Goal: Task Accomplishment & Management: Complete application form

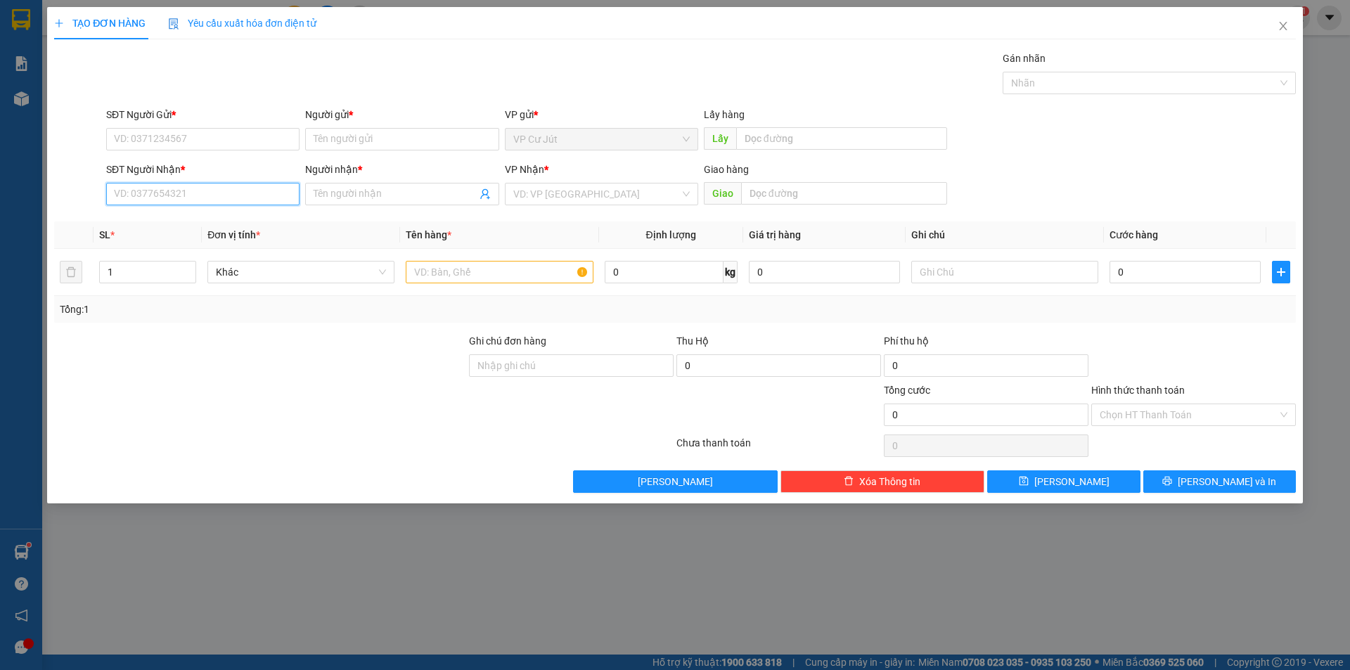
click at [211, 193] on input "SĐT Người Nhận *" at bounding box center [202, 194] width 193 height 23
type input "0985246453"
click at [866, 186] on input "text" at bounding box center [844, 193] width 206 height 23
click at [577, 195] on input "search" at bounding box center [596, 194] width 167 height 21
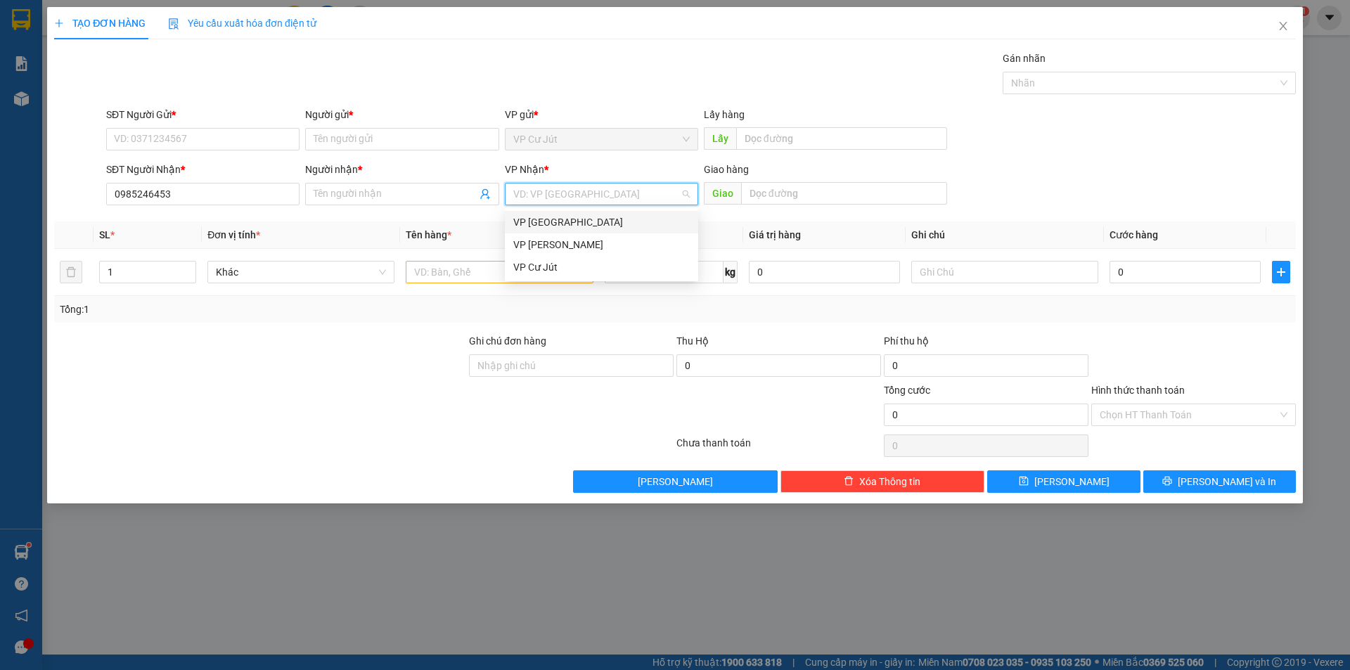
click at [570, 215] on div "VP [GEOGRAPHIC_DATA]" at bounding box center [601, 222] width 177 height 15
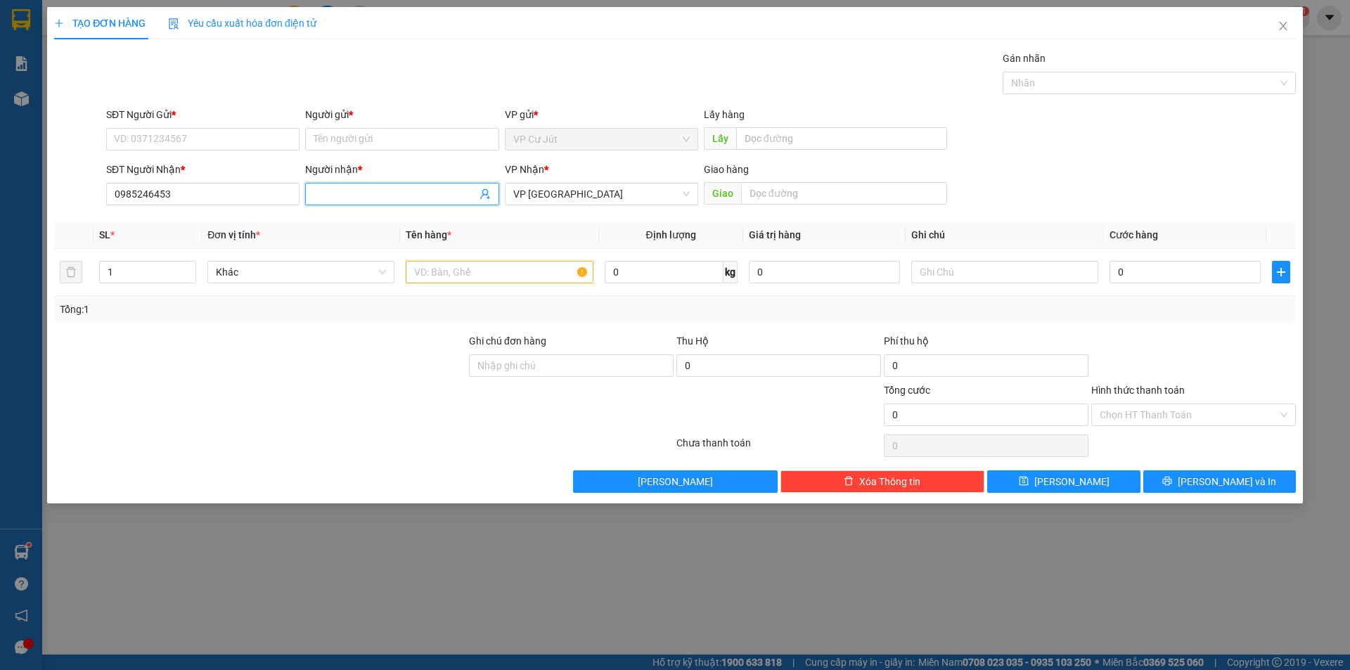
click at [438, 196] on input "Người nhận *" at bounding box center [395, 193] width 162 height 15
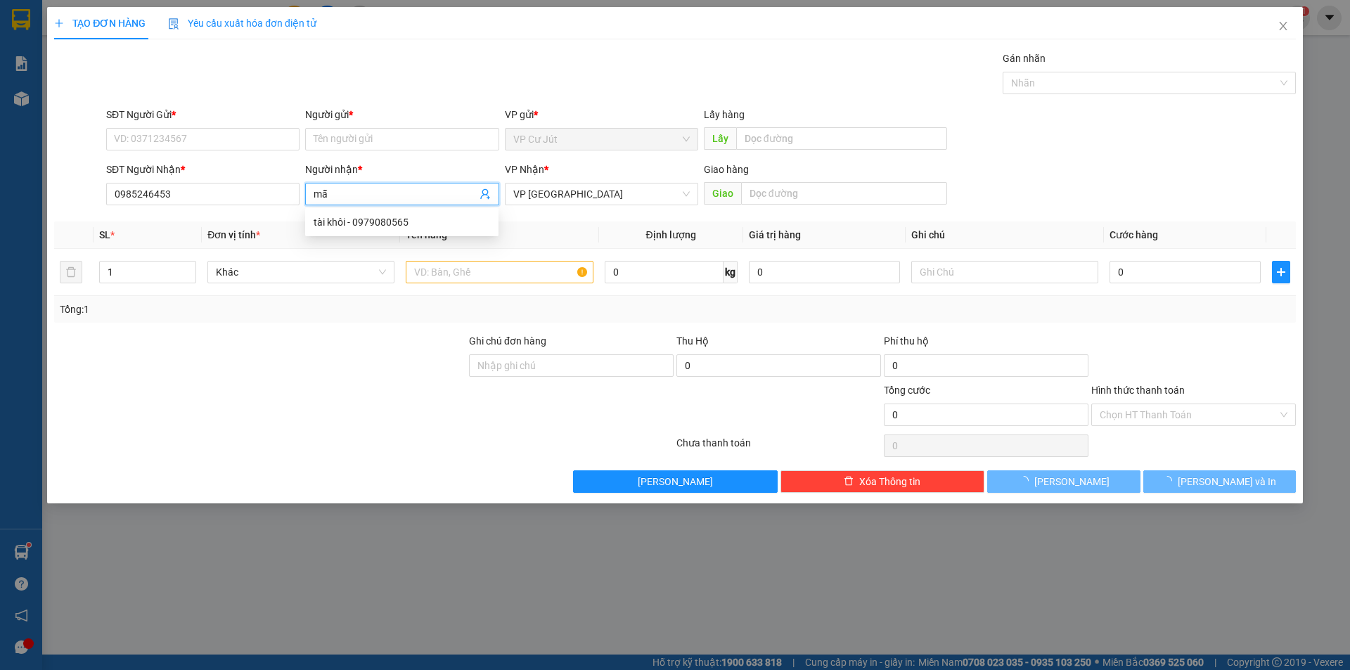
type input "m"
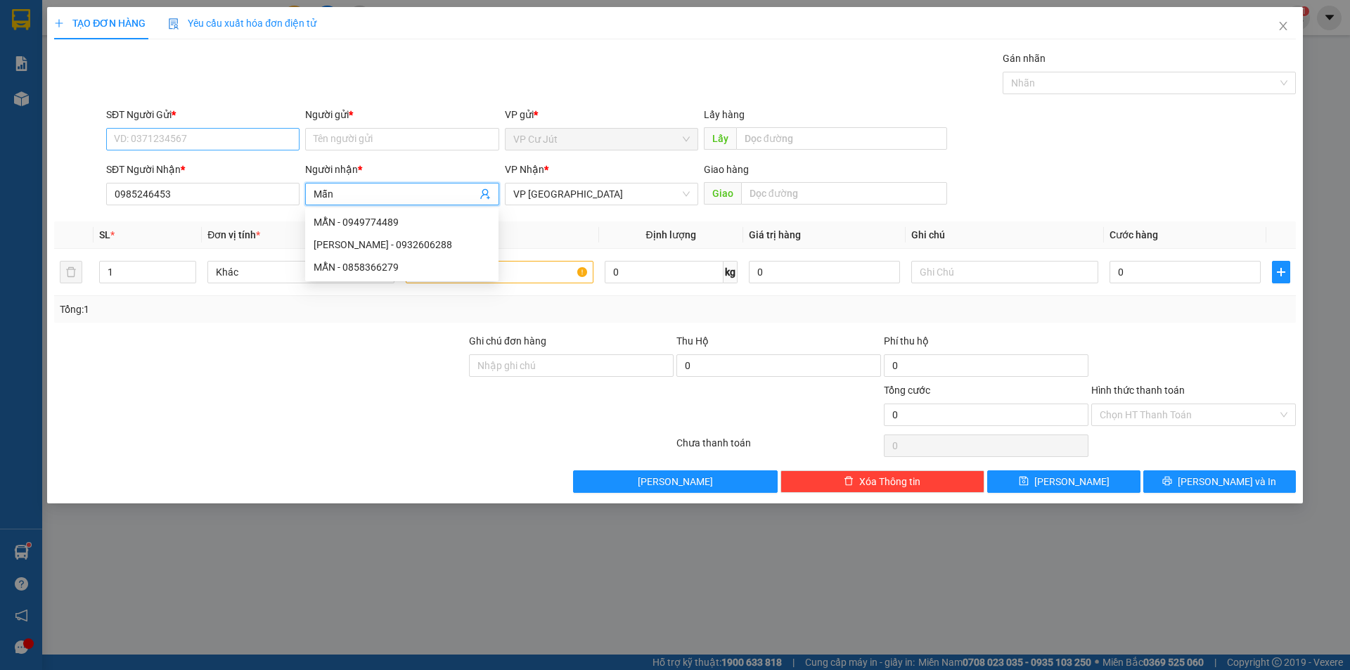
type input "Mẫn"
click at [229, 136] on input "SĐT Người Gửi *" at bounding box center [202, 139] width 193 height 23
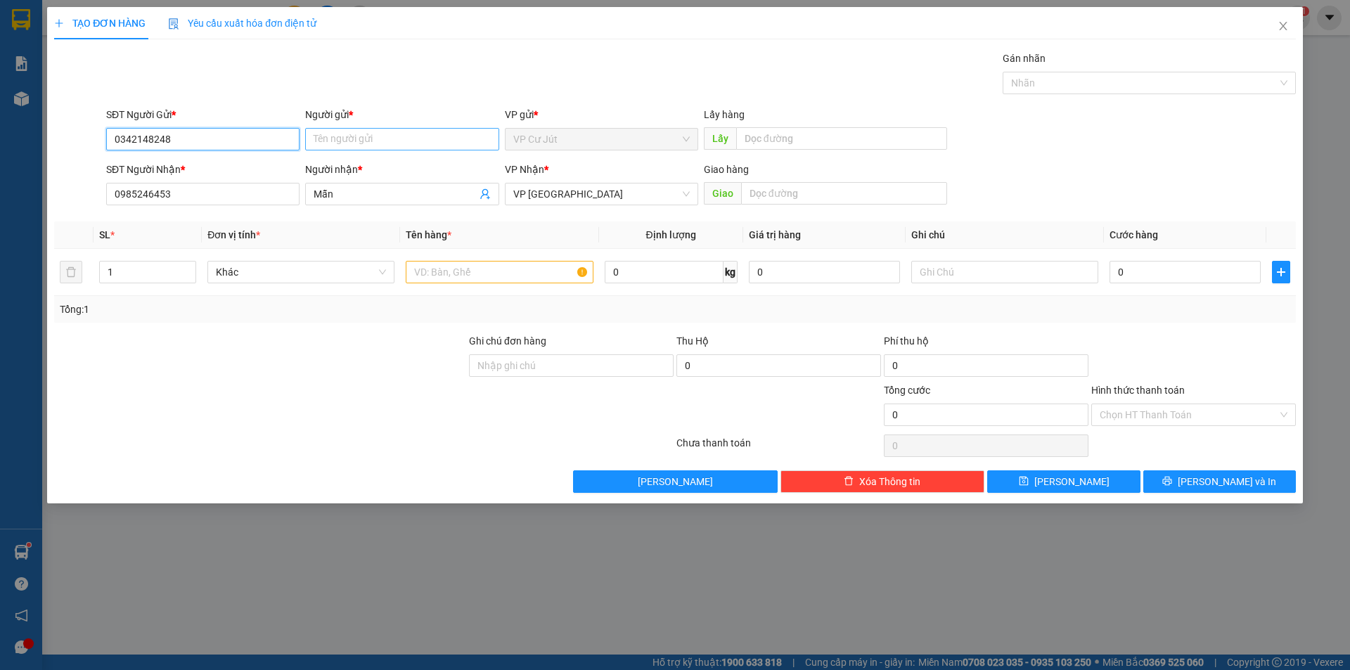
type input "0342148248"
click at [345, 141] on input "Người gửi *" at bounding box center [401, 139] width 193 height 23
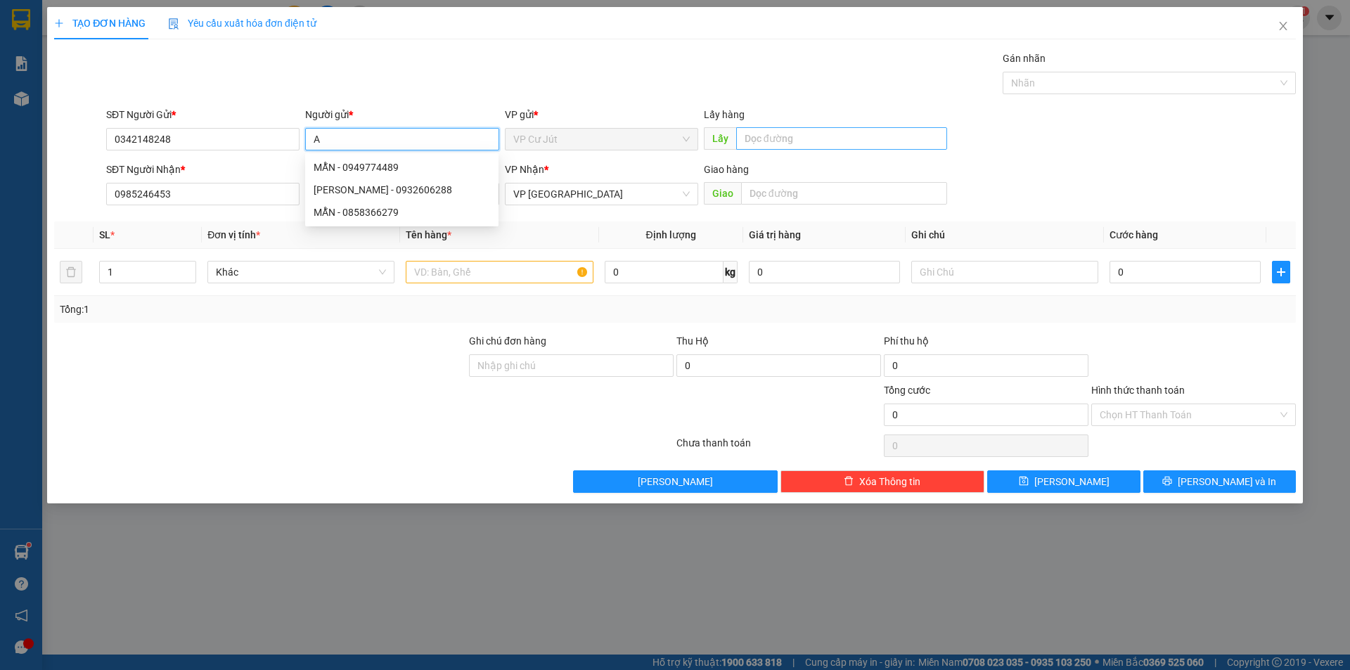
type input "A"
click at [770, 141] on input "text" at bounding box center [841, 138] width 211 height 23
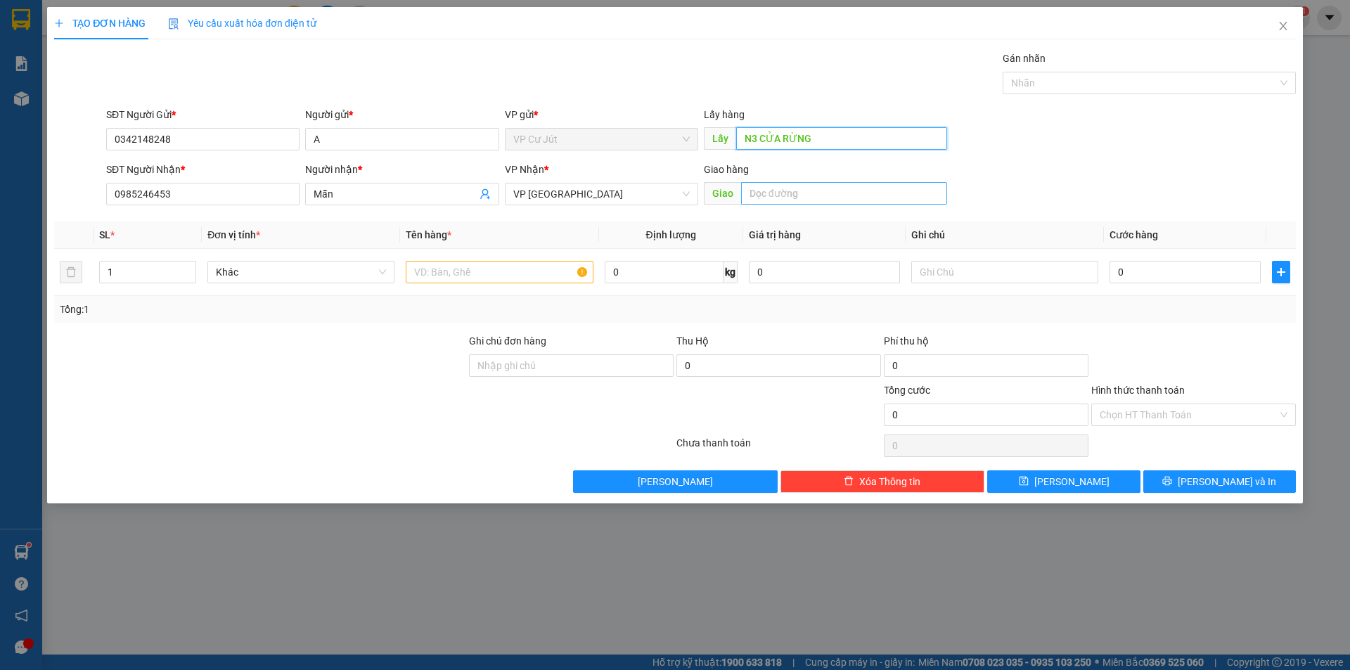
type input "N3 CỬA RỪNG"
click at [848, 191] on input "text" at bounding box center [844, 193] width 206 height 23
type input "[PERSON_NAME]"
click at [491, 262] on input "text" at bounding box center [499, 272] width 187 height 23
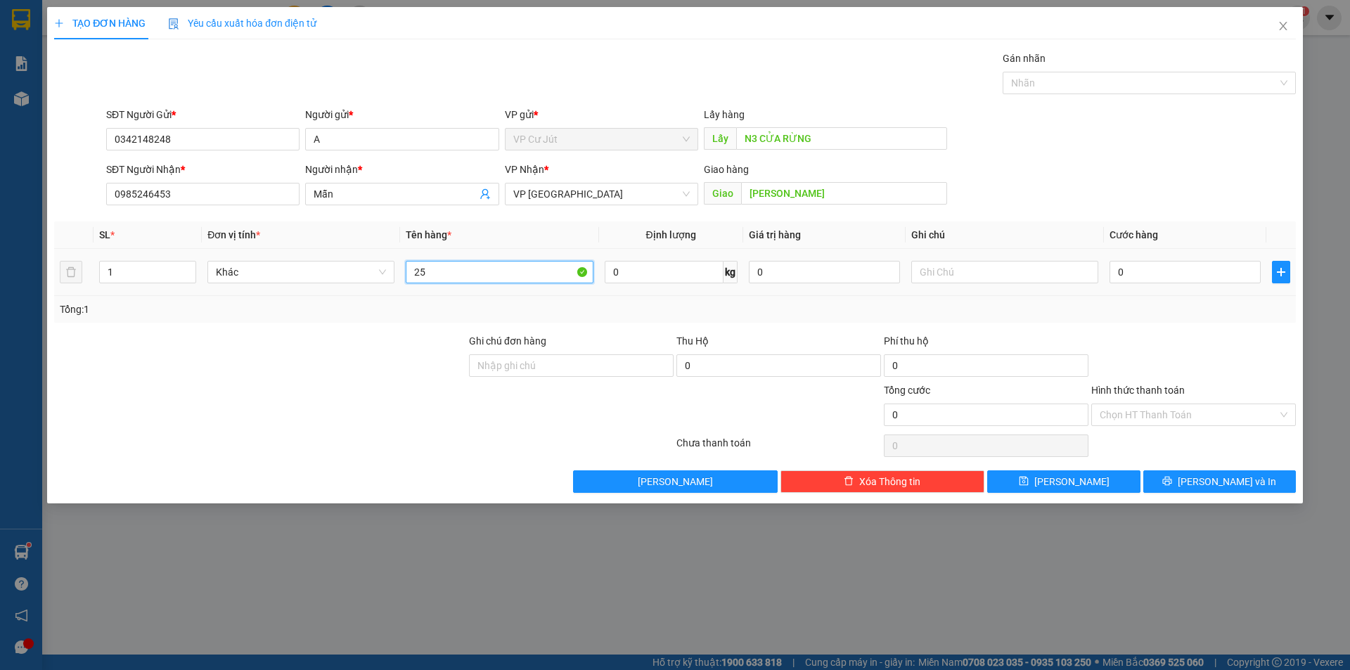
type input "2"
type input "XE EX"
click at [1154, 267] on input "0" at bounding box center [1185, 272] width 151 height 23
type input "20"
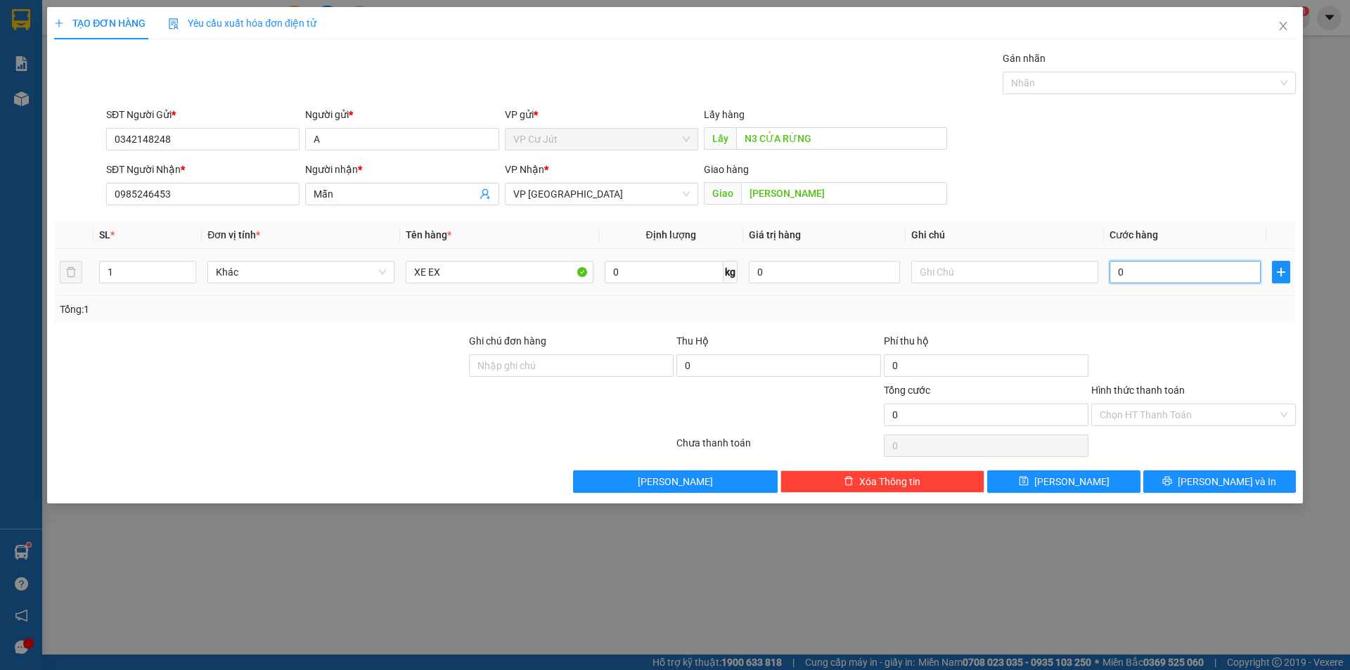
type input "20"
type input "250"
type input "2.500"
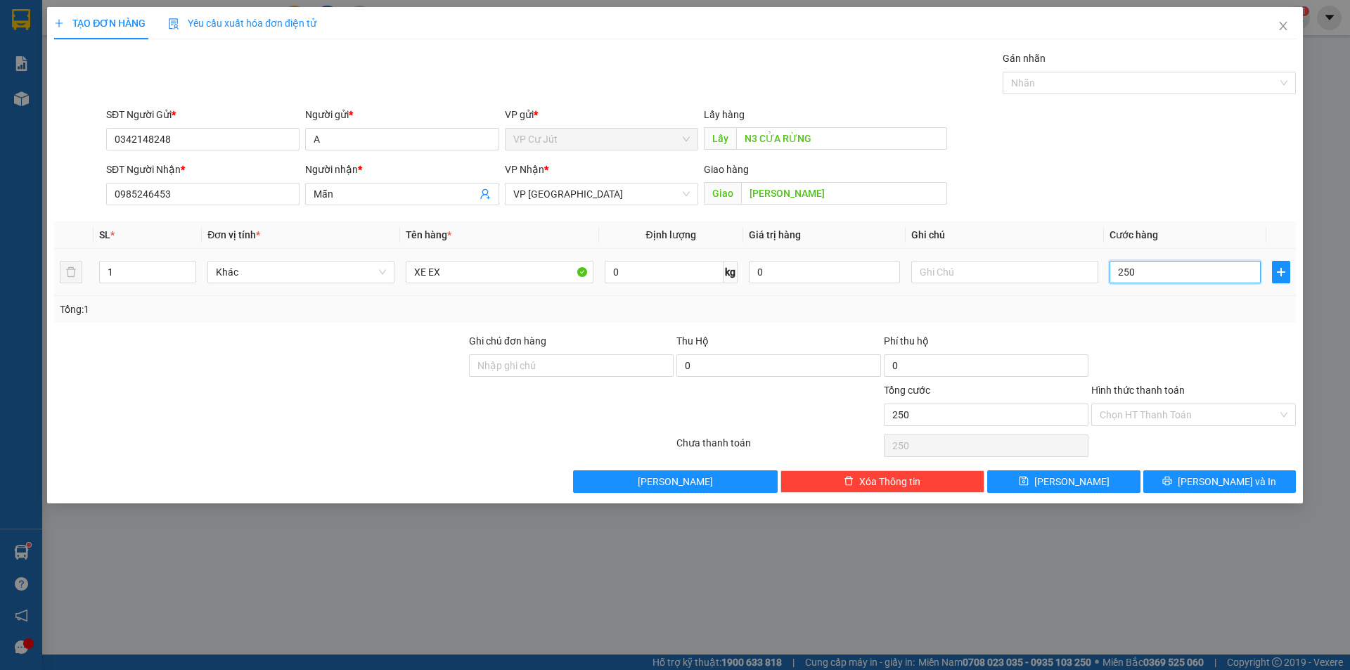
type input "2.500"
type input "25.000"
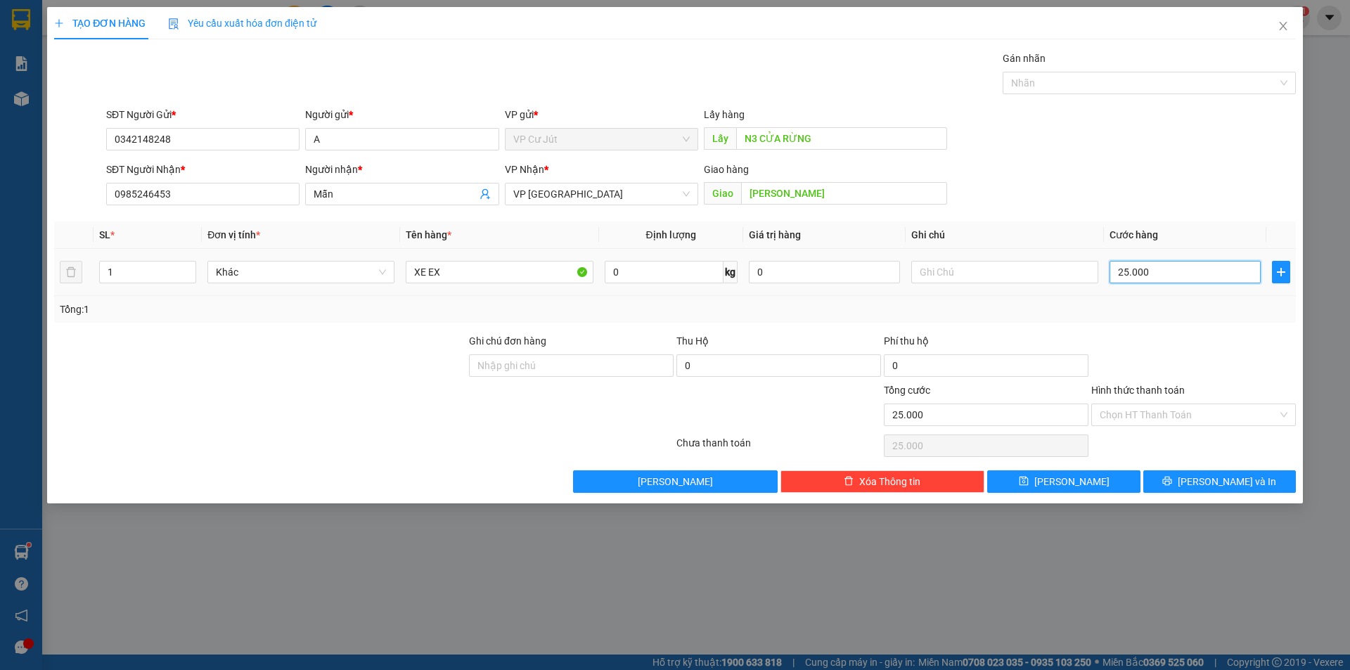
type input "250.000"
click at [1208, 480] on span "[PERSON_NAME] và In" at bounding box center [1227, 481] width 98 height 15
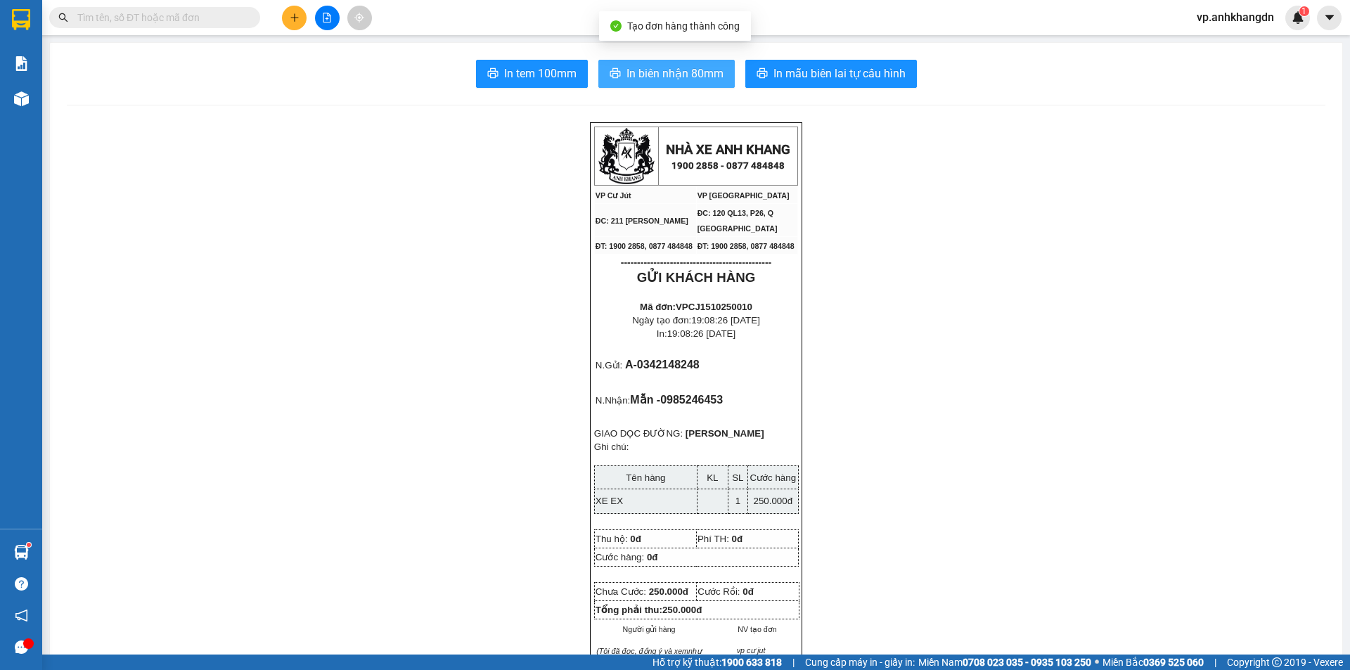
click at [664, 82] on span "In biên nhận 80mm" at bounding box center [675, 74] width 97 height 18
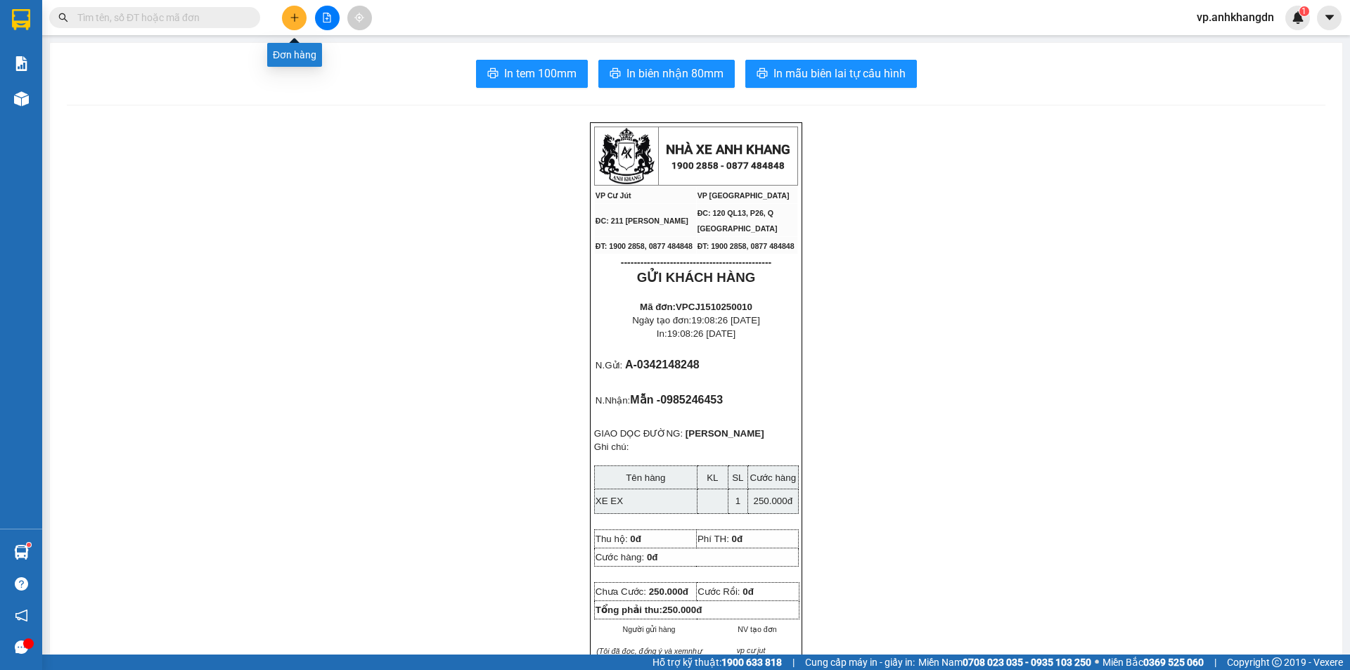
click at [299, 13] on icon "plus" at bounding box center [295, 18] width 10 height 10
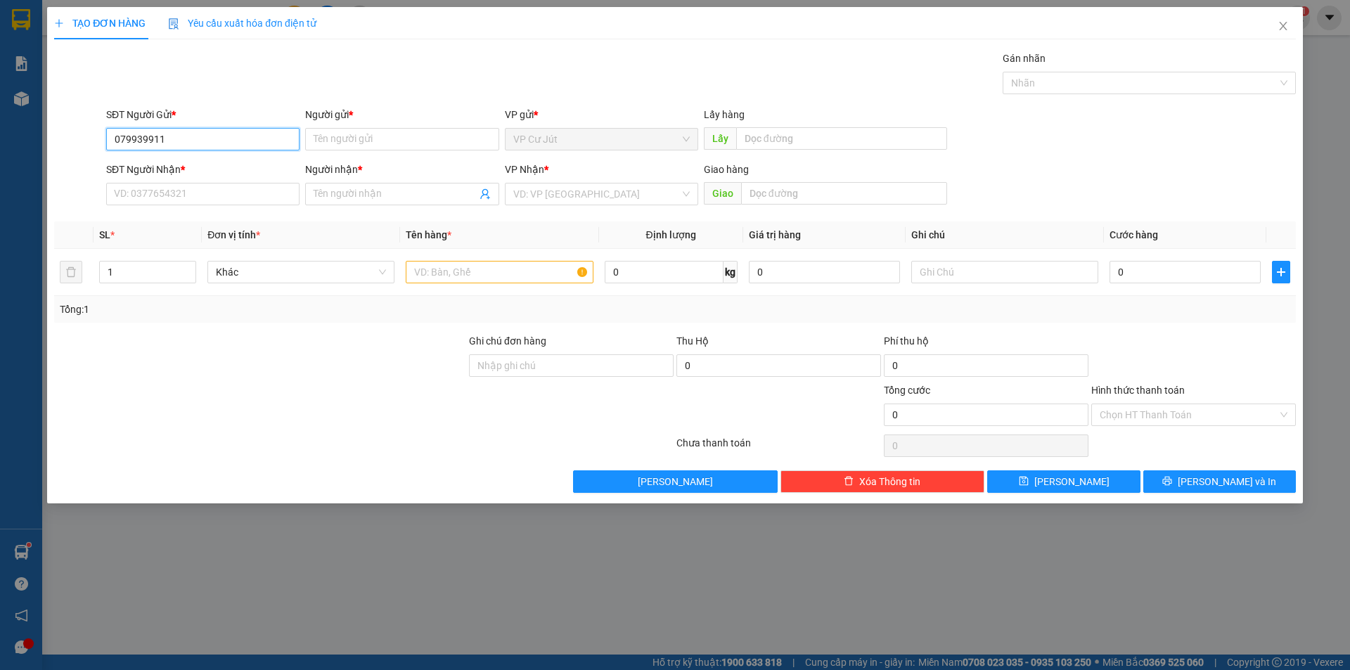
type input "0799399113"
drag, startPoint x: 249, startPoint y: 136, endPoint x: 103, endPoint y: 136, distance: 145.6
click at [103, 136] on div "SĐT Người Gửi * 0799399113" at bounding box center [202, 131] width 199 height 49
click at [206, 175] on div "0799399113 - A" at bounding box center [202, 167] width 193 height 23
type input "A"
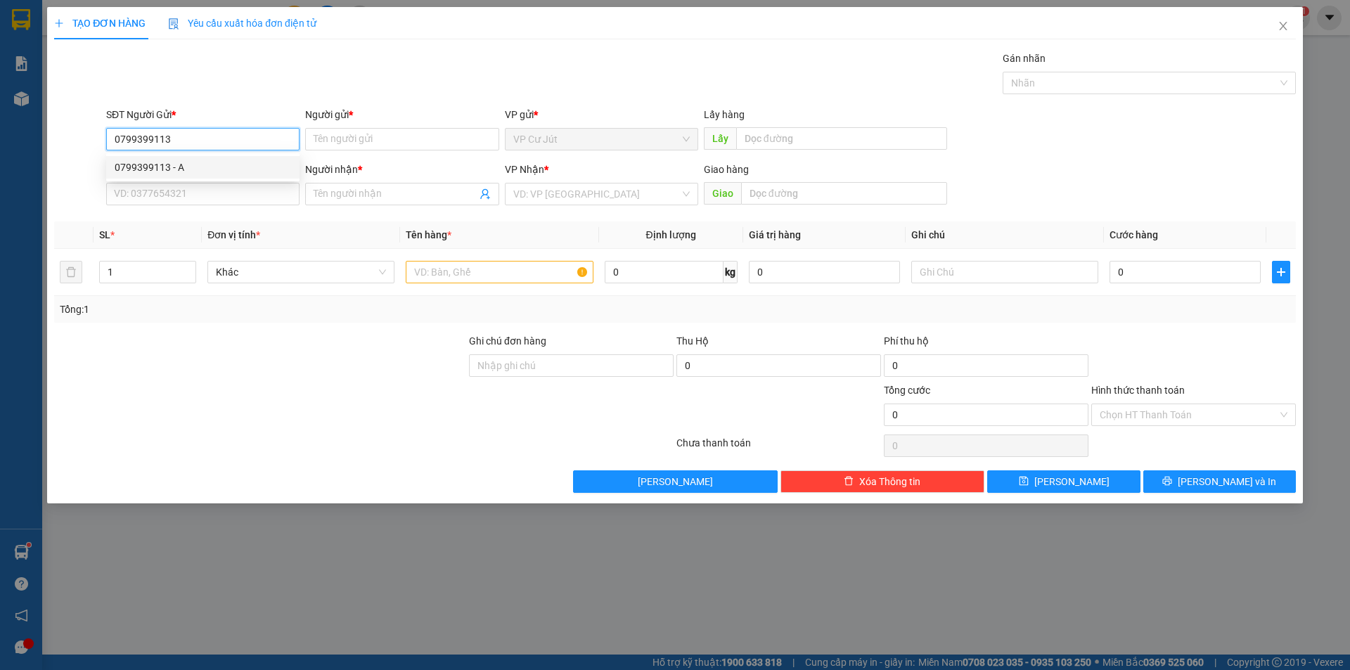
type input "0799399113"
type input "A"
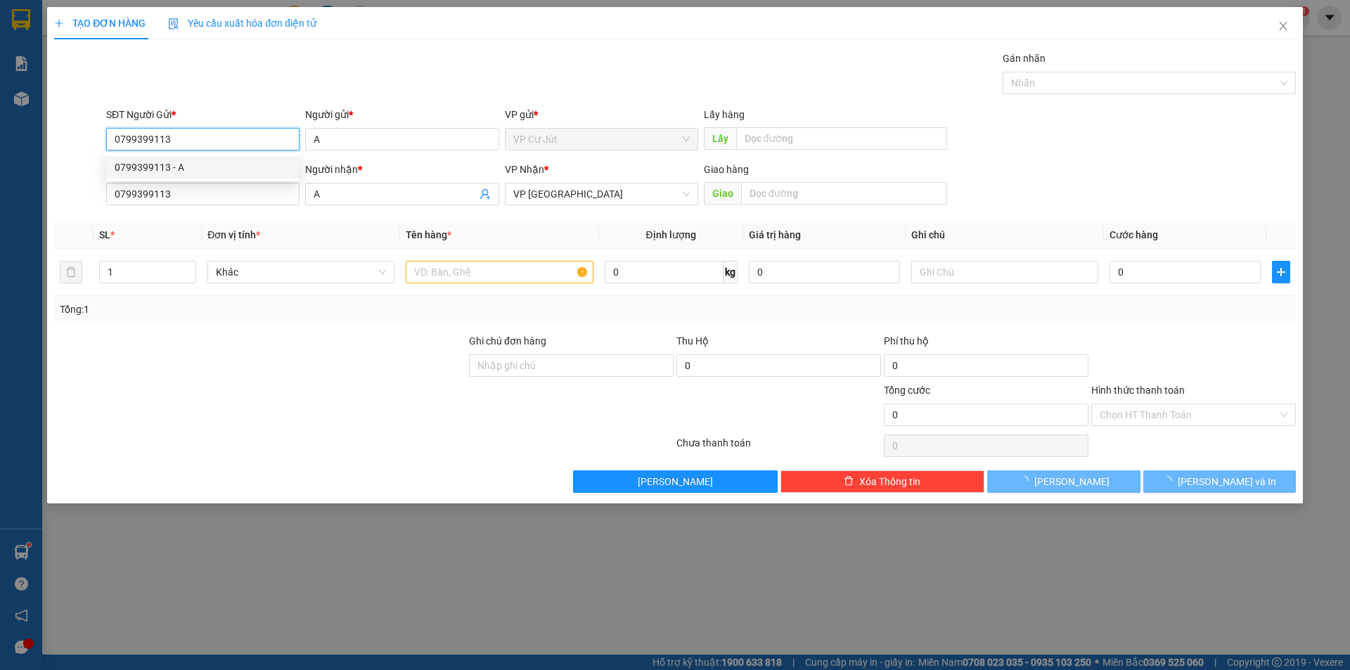
type input "30.000"
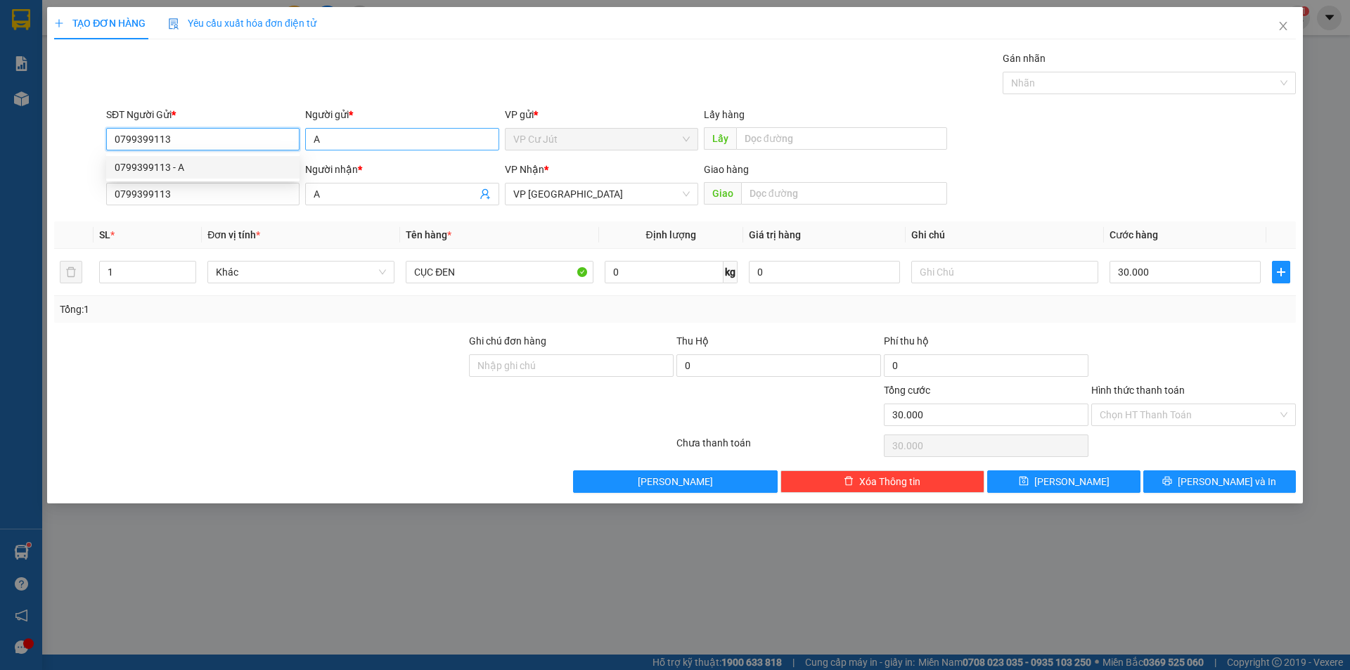
type input "0799399113"
click at [374, 138] on input "A" at bounding box center [401, 139] width 193 height 23
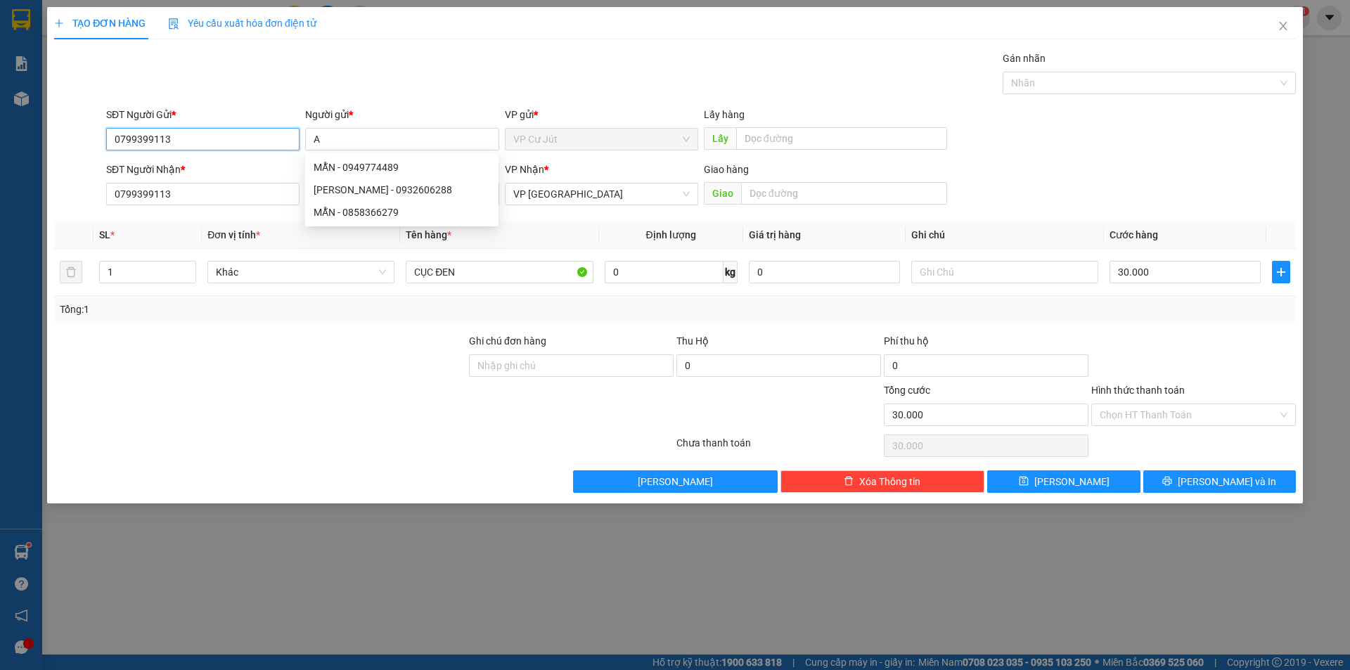
drag, startPoint x: 174, startPoint y: 139, endPoint x: 89, endPoint y: 139, distance: 85.1
click at [89, 139] on div "SĐT Người Gửi * 0799399113 Người gửi * A VP gửi * VP Cư Jút Lấy hàng Lấy" at bounding box center [675, 131] width 1245 height 49
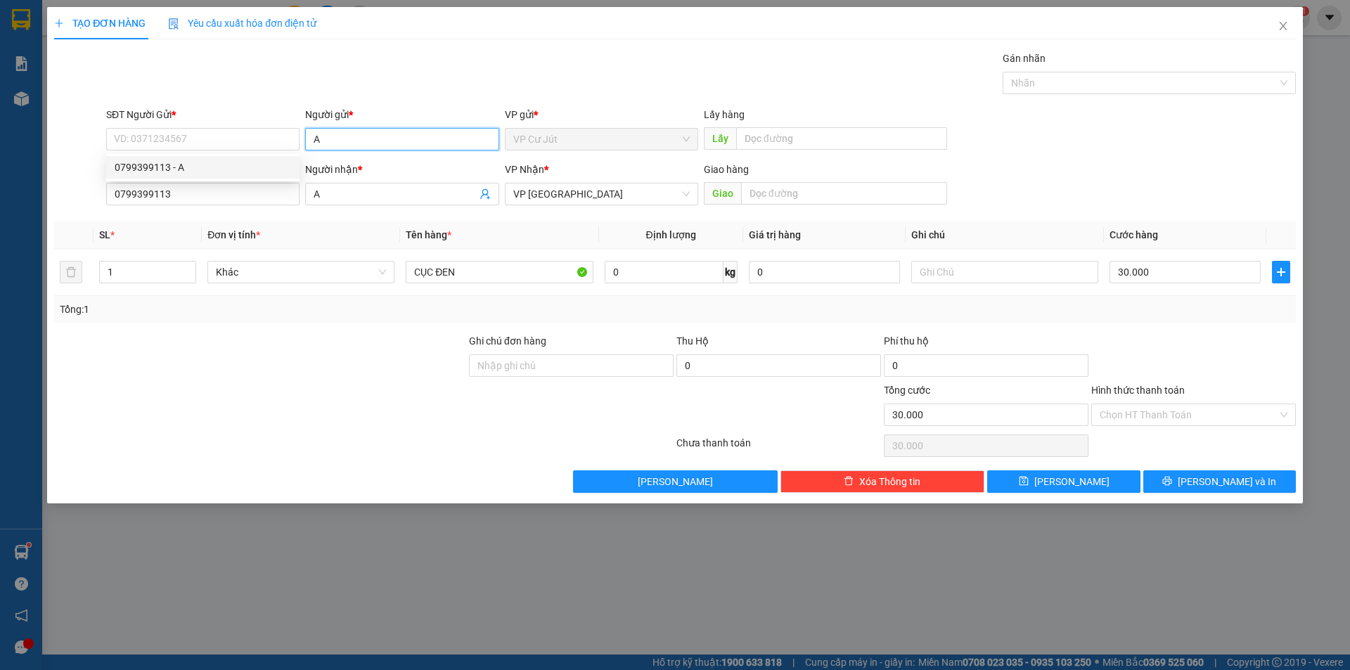
click at [340, 141] on input "A" at bounding box center [401, 139] width 193 height 23
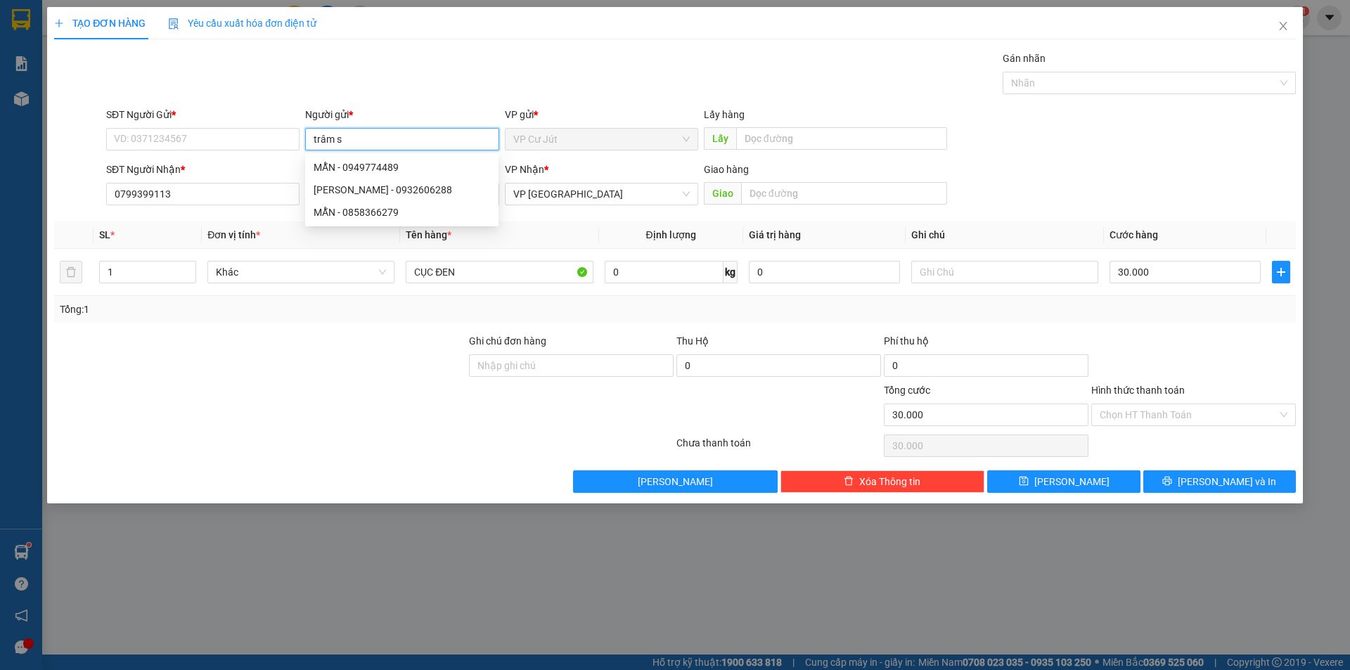
type input "trâm sp"
click at [420, 165] on div "trâm sp - 0973408280" at bounding box center [402, 167] width 177 height 15
type input "0973408280"
type input "trâm sp"
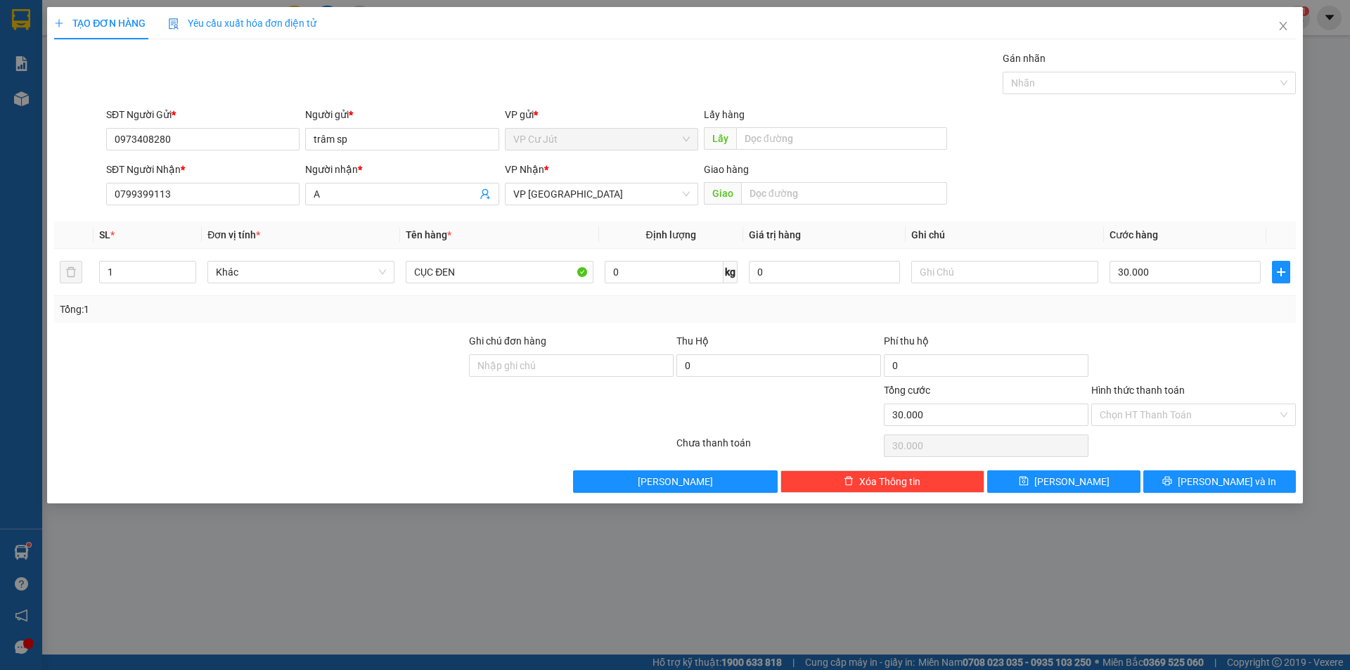
drag, startPoint x: 1145, startPoint y: 411, endPoint x: 1146, endPoint y: 428, distance: 16.9
click at [1145, 414] on input "Hình thức thanh toán" at bounding box center [1189, 414] width 178 height 21
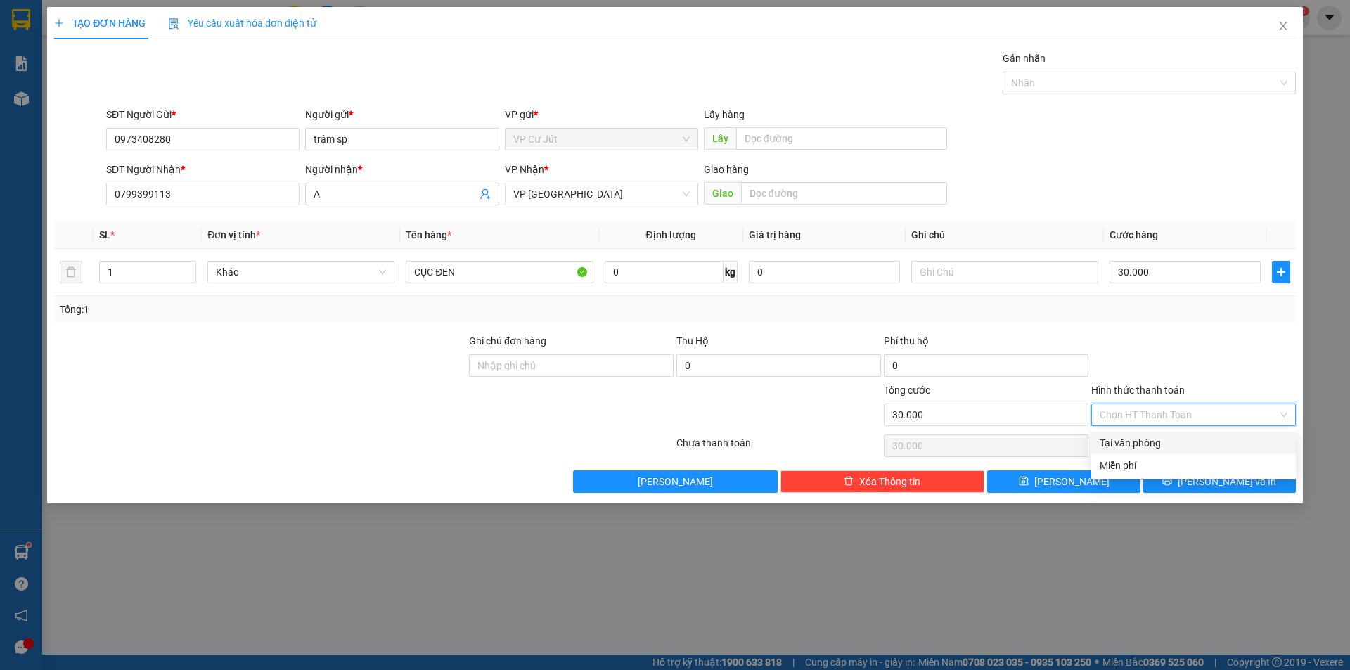
click at [1146, 435] on div "Tại văn phòng" at bounding box center [1194, 443] width 205 height 23
type input "0"
click at [1180, 350] on div at bounding box center [1193, 357] width 207 height 49
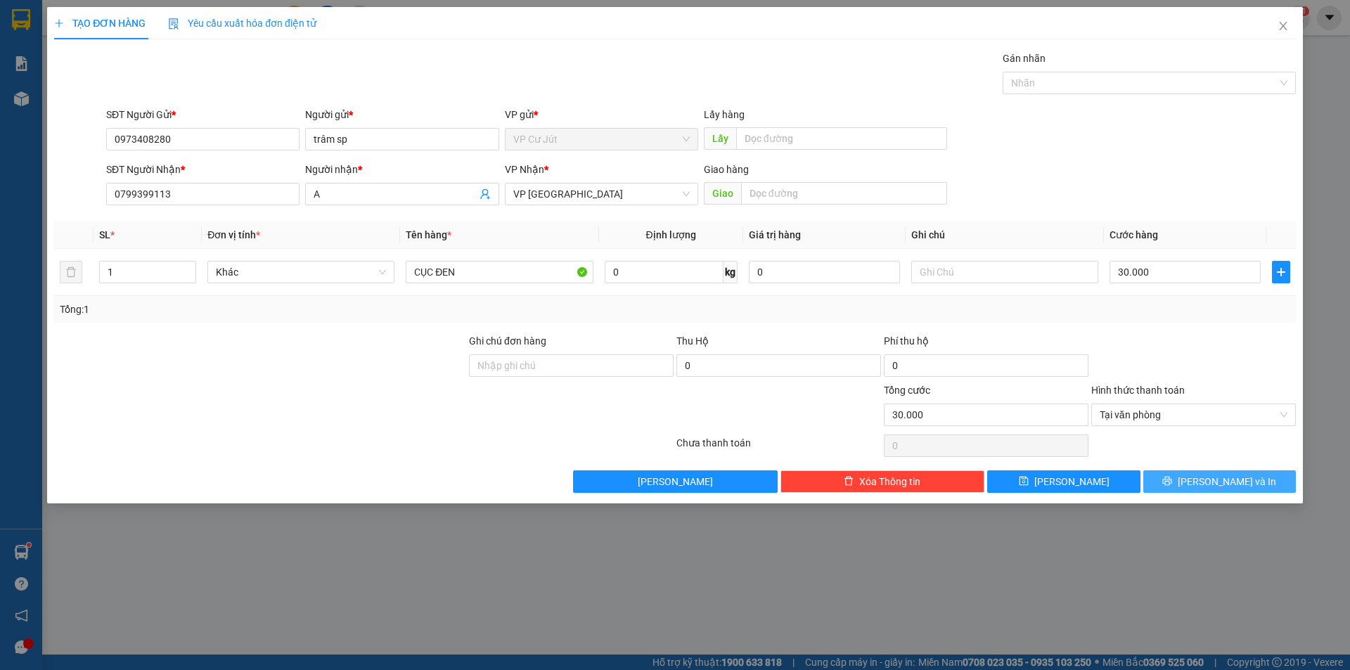
drag, startPoint x: 1198, startPoint y: 475, endPoint x: 1225, endPoint y: 473, distance: 27.5
click at [1198, 476] on button "[PERSON_NAME] và In" at bounding box center [1220, 482] width 153 height 23
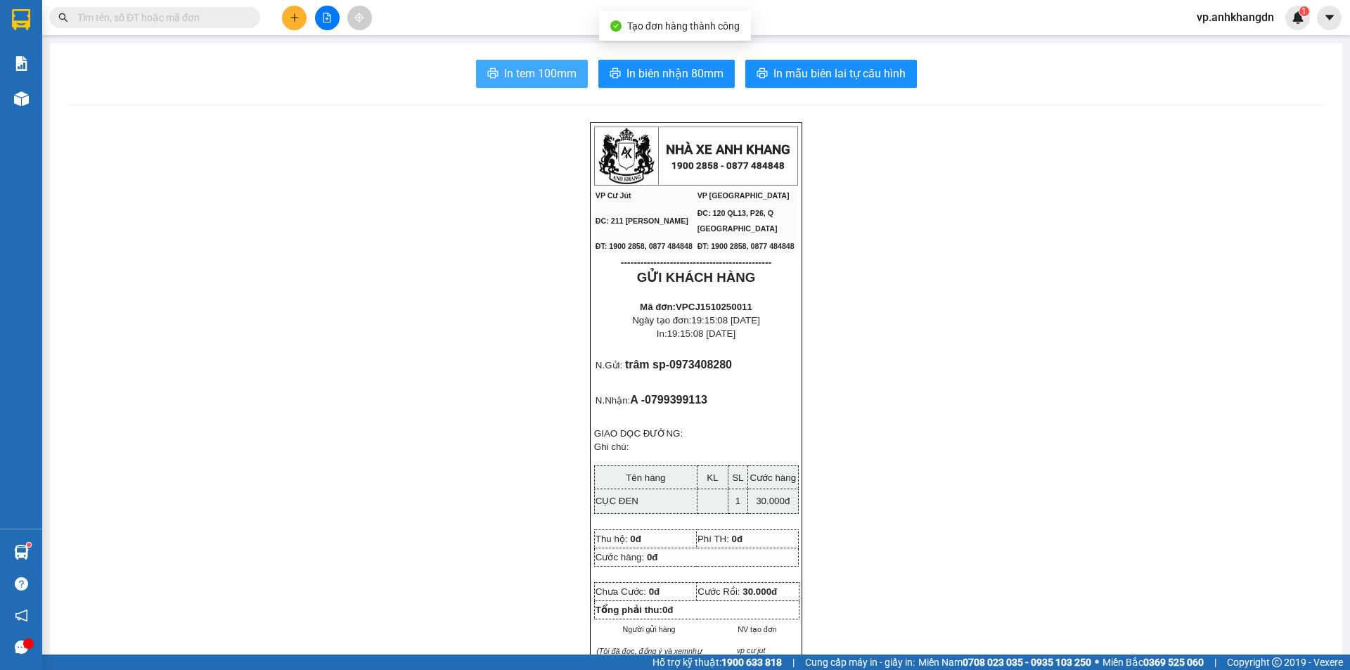
click at [524, 81] on span "In tem 100mm" at bounding box center [540, 74] width 72 height 18
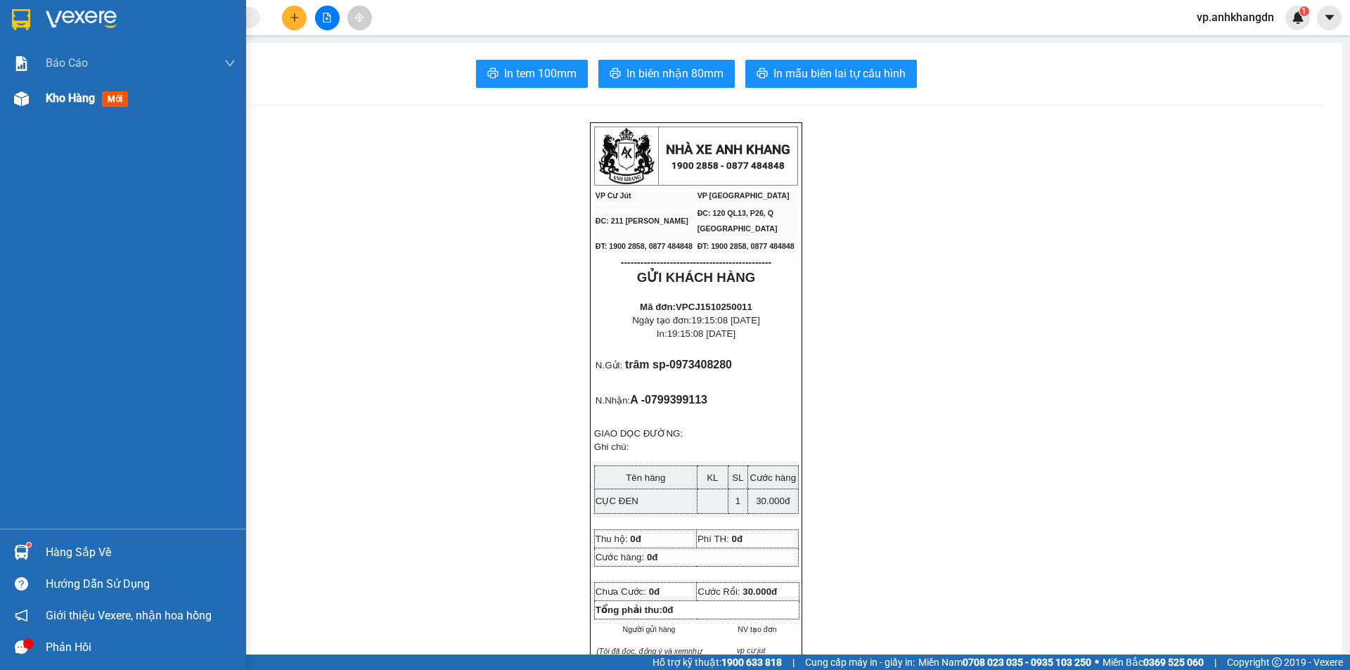
click at [27, 99] on img at bounding box center [21, 98] width 15 height 15
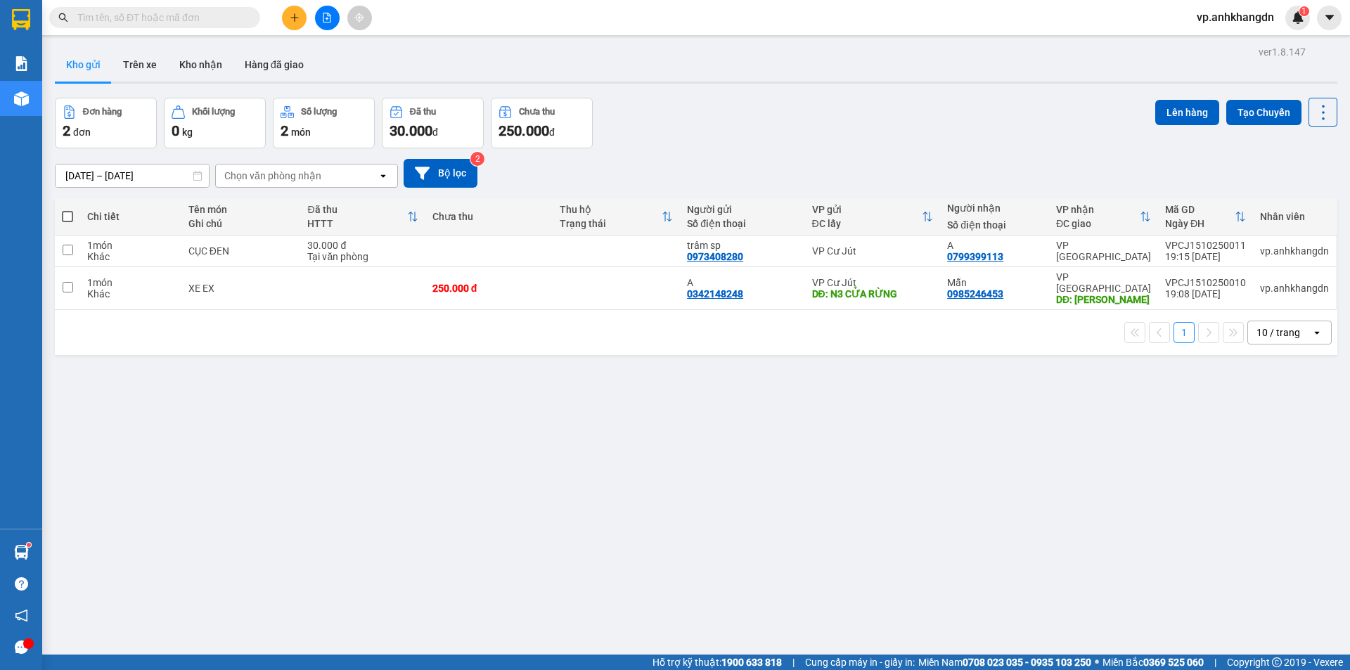
click at [321, 18] on button at bounding box center [327, 18] width 25 height 25
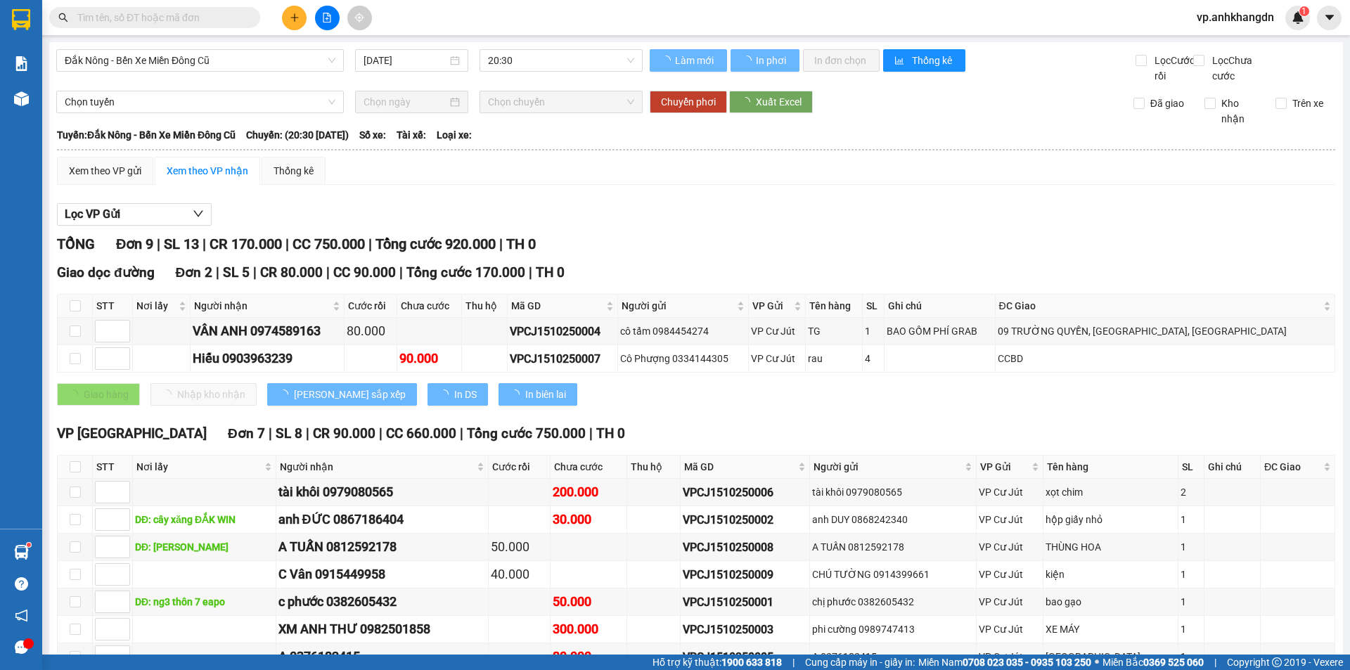
click at [506, 65] on span "20:30" at bounding box center [561, 60] width 146 height 21
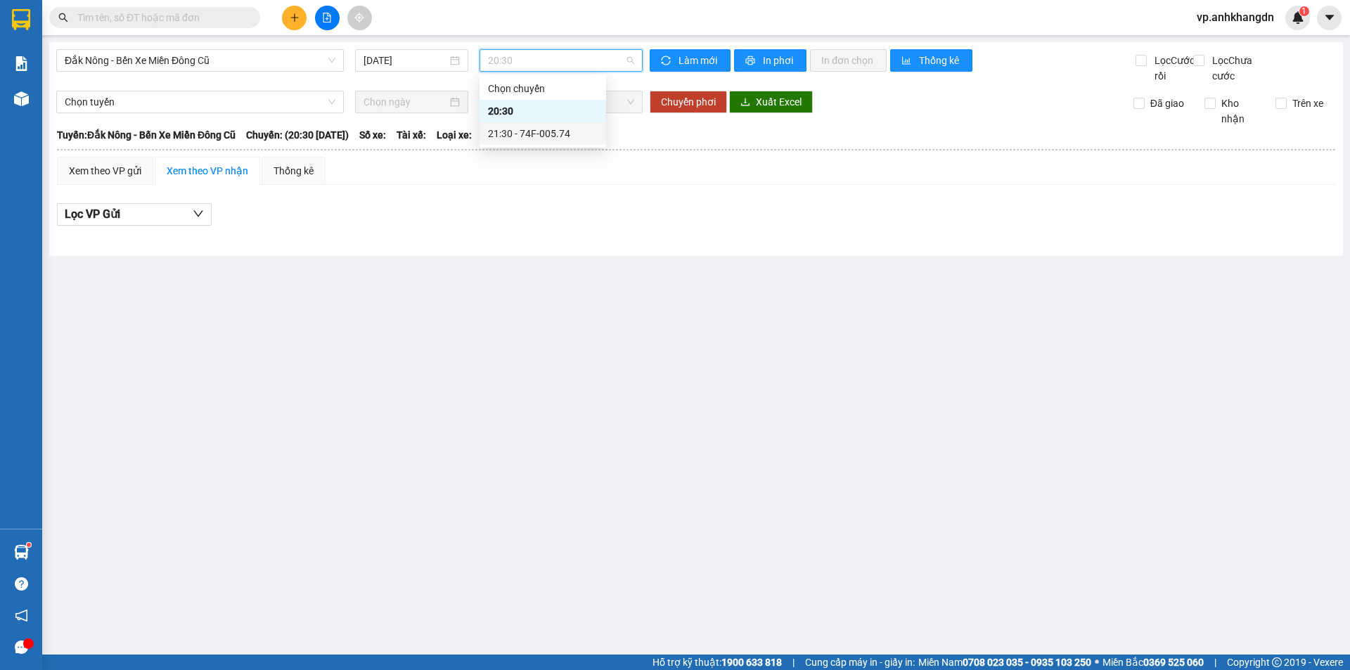
click at [518, 136] on div "21:30 - 74F-005.74" at bounding box center [543, 133] width 110 height 15
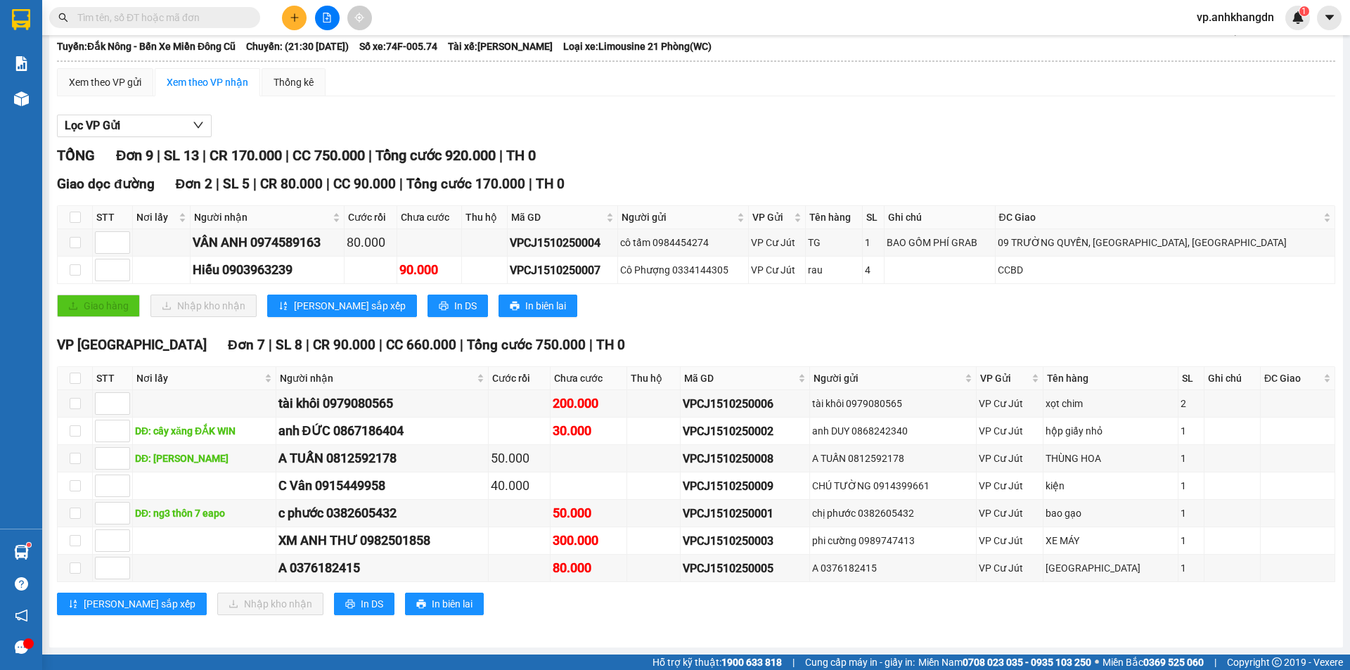
scroll to position [104, 0]
drag, startPoint x: 511, startPoint y: 461, endPoint x: 603, endPoint y: 461, distance: 92.1
click at [603, 461] on tr "DĐ: [PERSON_NAME] 0812592178 50.000 VPCJ1510250008 A TUẤN 0812592178 VP Cư Jút …" at bounding box center [697, 458] width 1278 height 27
click at [605, 471] on td at bounding box center [589, 458] width 77 height 27
drag, startPoint x: 573, startPoint y: 482, endPoint x: 478, endPoint y: 496, distance: 95.9
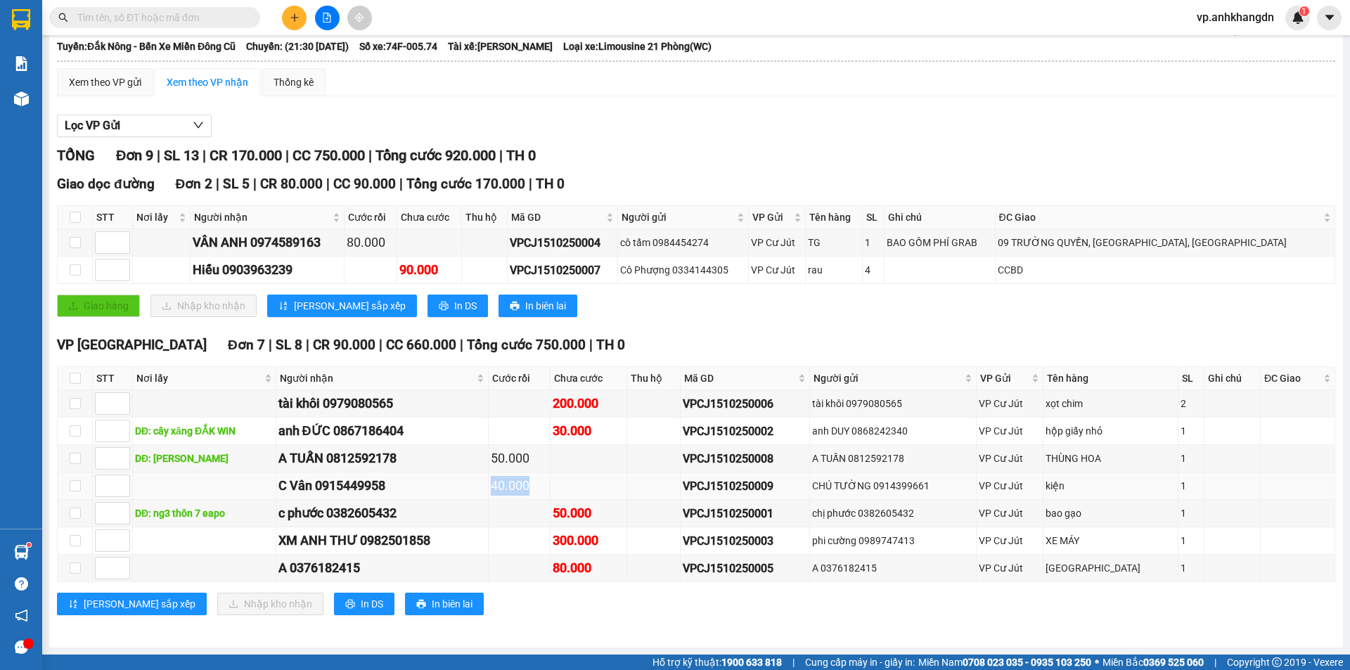
click at [478, 495] on tr "C Vân 0915449958 40.000 VPCJ1510250009 CHÚ TƯỜNG 0914399661 VP Cư Jút kiện 1" at bounding box center [697, 486] width 1278 height 27
click at [627, 482] on td at bounding box center [589, 486] width 77 height 27
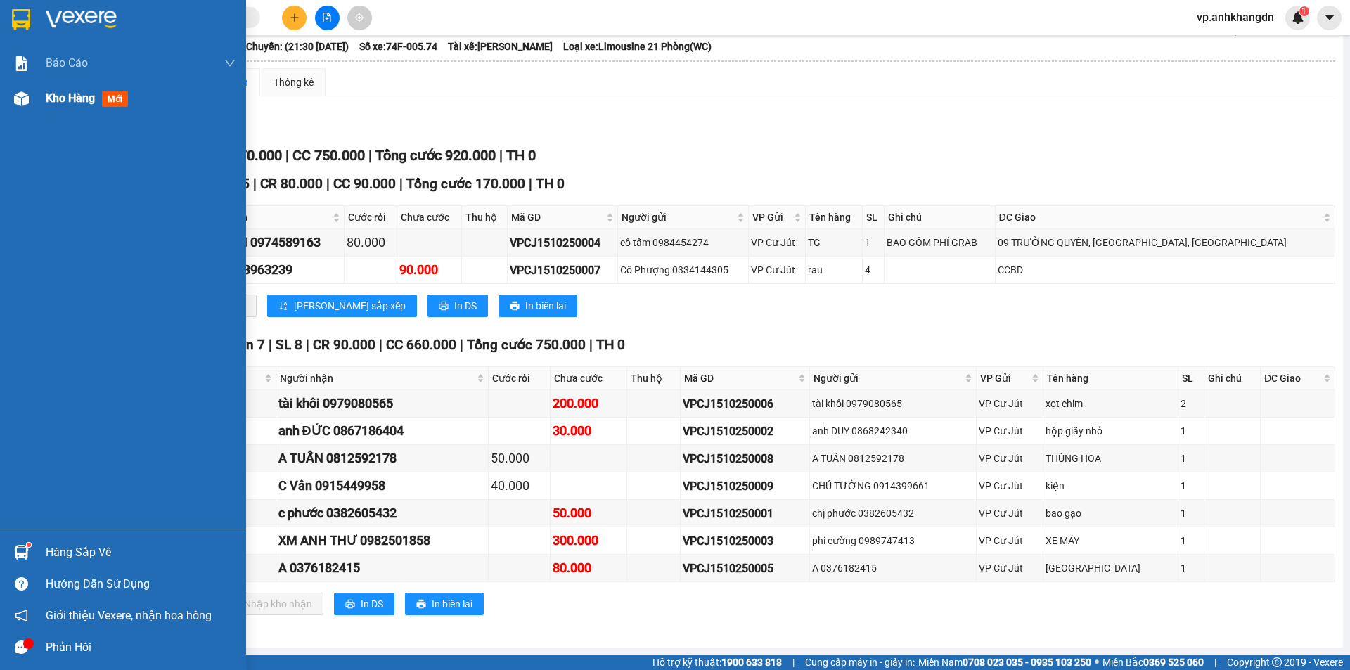
click at [53, 103] on span "Kho hàng" at bounding box center [70, 97] width 49 height 13
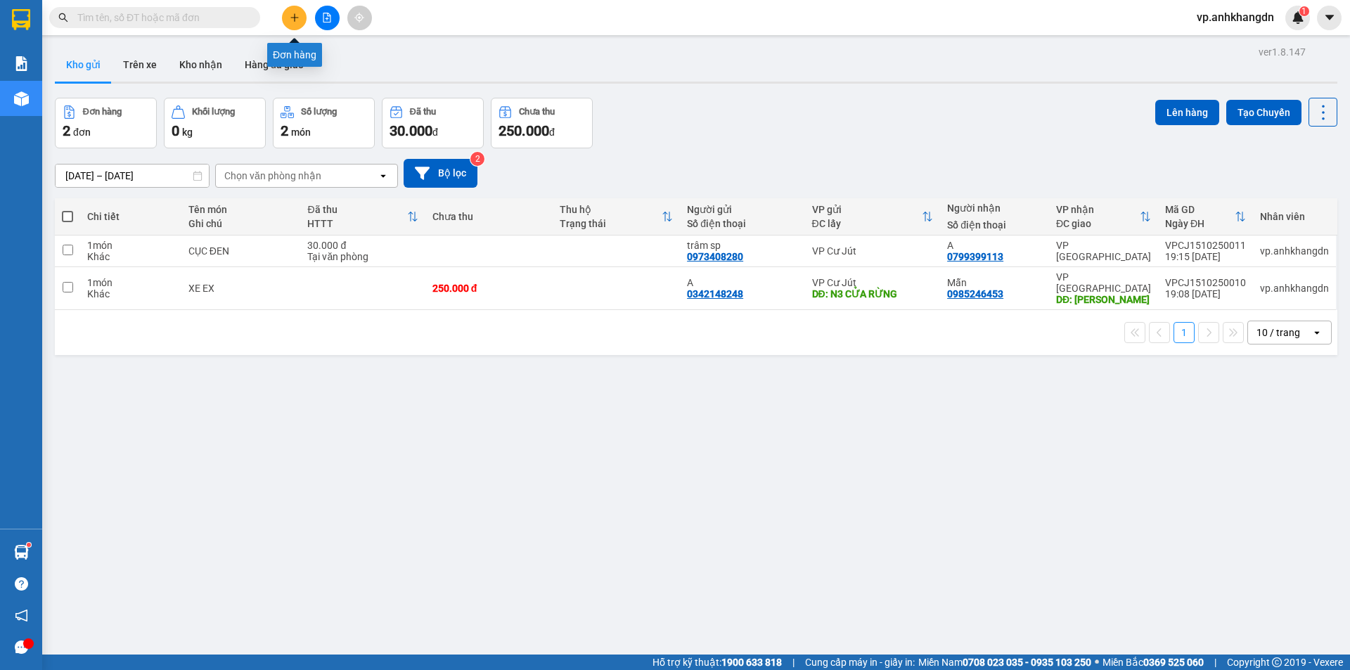
click at [301, 20] on button at bounding box center [294, 18] width 25 height 25
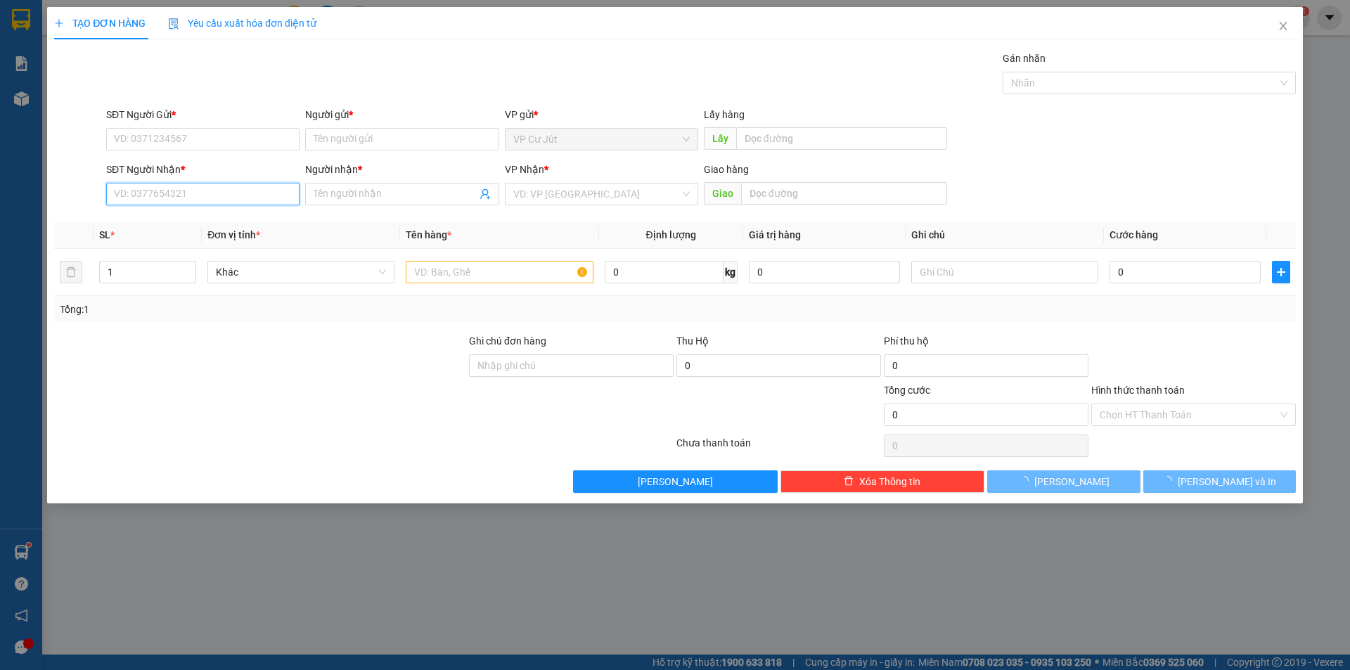
click at [205, 193] on input "SĐT Người Nhận *" at bounding box center [202, 194] width 193 height 23
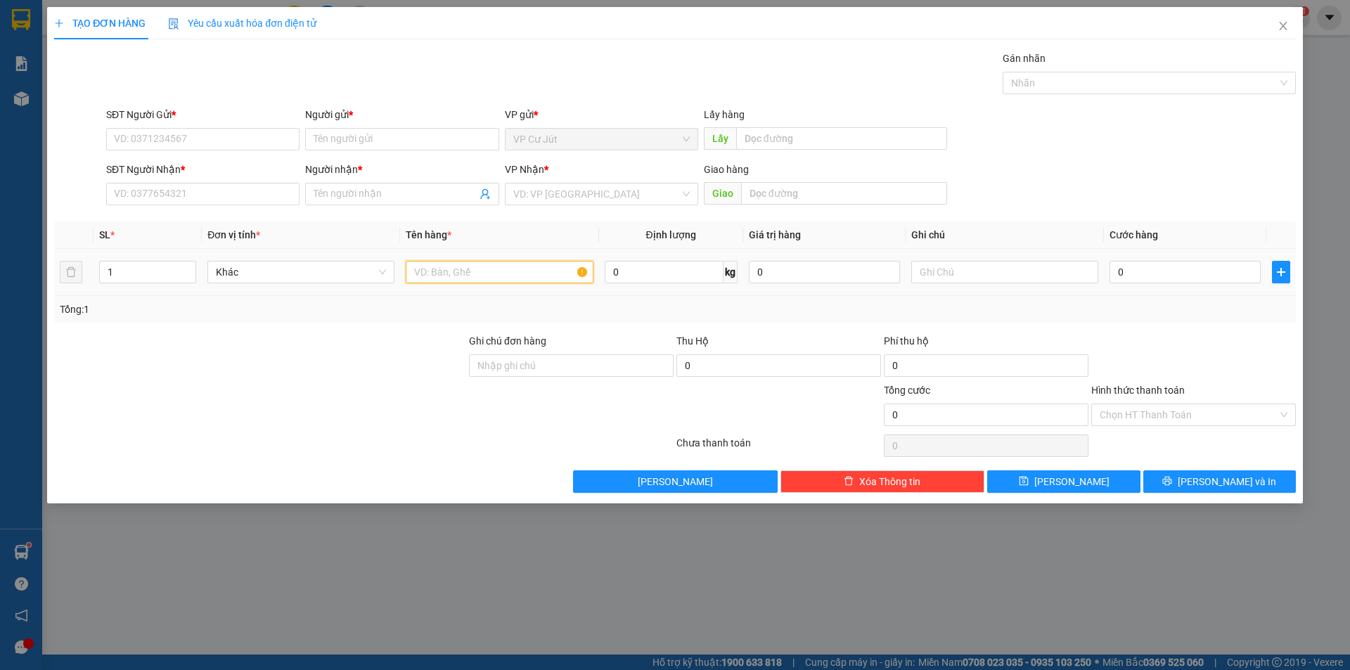
click at [516, 267] on input "text" at bounding box center [499, 272] width 187 height 23
click at [181, 275] on span "Decrease Value" at bounding box center [187, 276] width 15 height 13
click at [164, 274] on input "1" at bounding box center [148, 272] width 96 height 21
type input "6"
click at [516, 281] on input "text" at bounding box center [499, 272] width 187 height 23
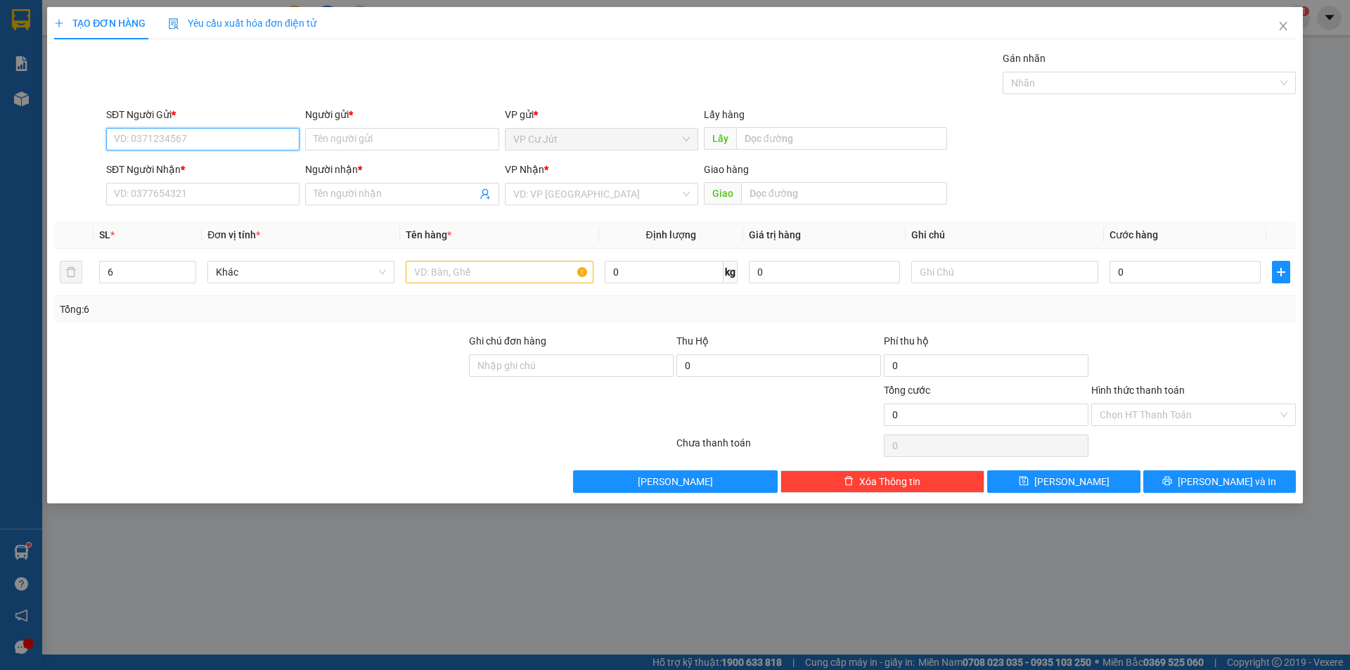
click at [192, 136] on input "SĐT Người Gửi *" at bounding box center [202, 139] width 193 height 23
drag, startPoint x: 192, startPoint y: 136, endPoint x: 3, endPoint y: 134, distance: 189.2
click at [3, 134] on div "TẠO ĐƠN HÀNG Yêu cầu xuất hóa đơn điện tử Transit Pickup Surcharge Ids Transit …" at bounding box center [675, 335] width 1350 height 670
type input "0392006120"
click at [184, 189] on input "SĐT Người Nhận *" at bounding box center [202, 194] width 193 height 23
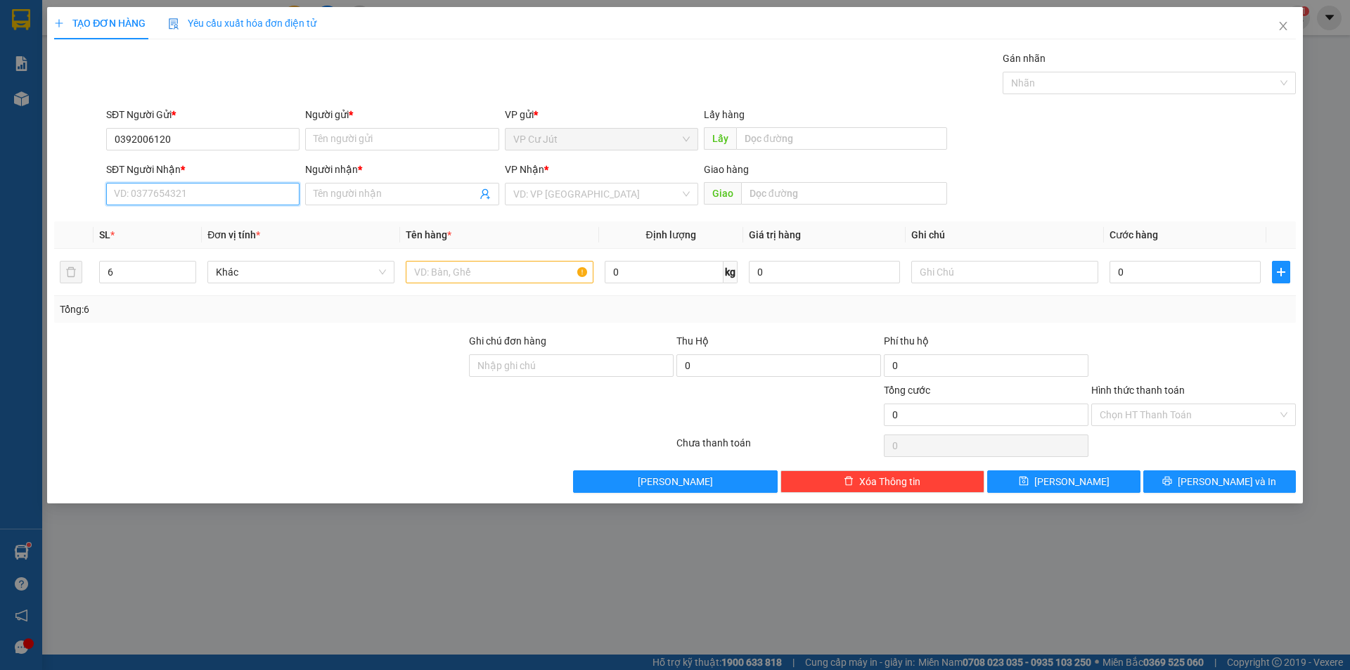
paste input "0392006120"
type input "0392006120"
click at [476, 276] on input "text" at bounding box center [499, 272] width 187 height 23
type input "t"
type input "THÙNG"
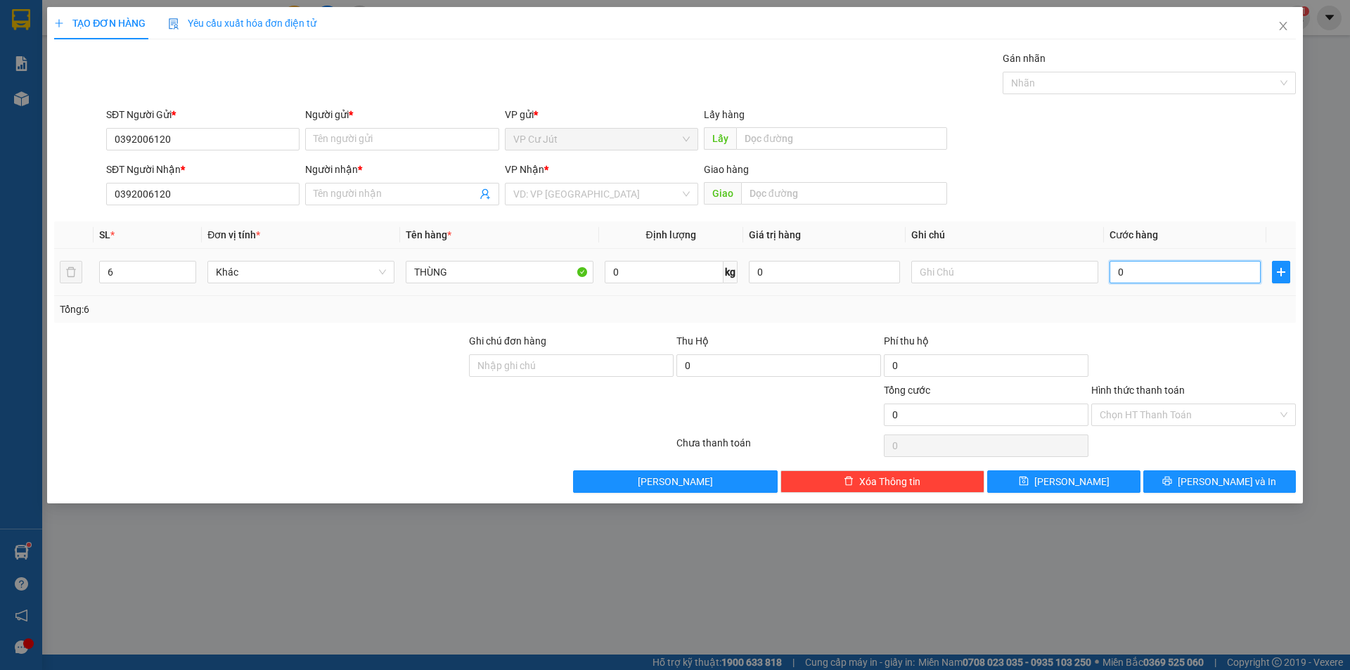
click at [1137, 272] on input "0" at bounding box center [1185, 272] width 151 height 23
type input "10"
type input "180"
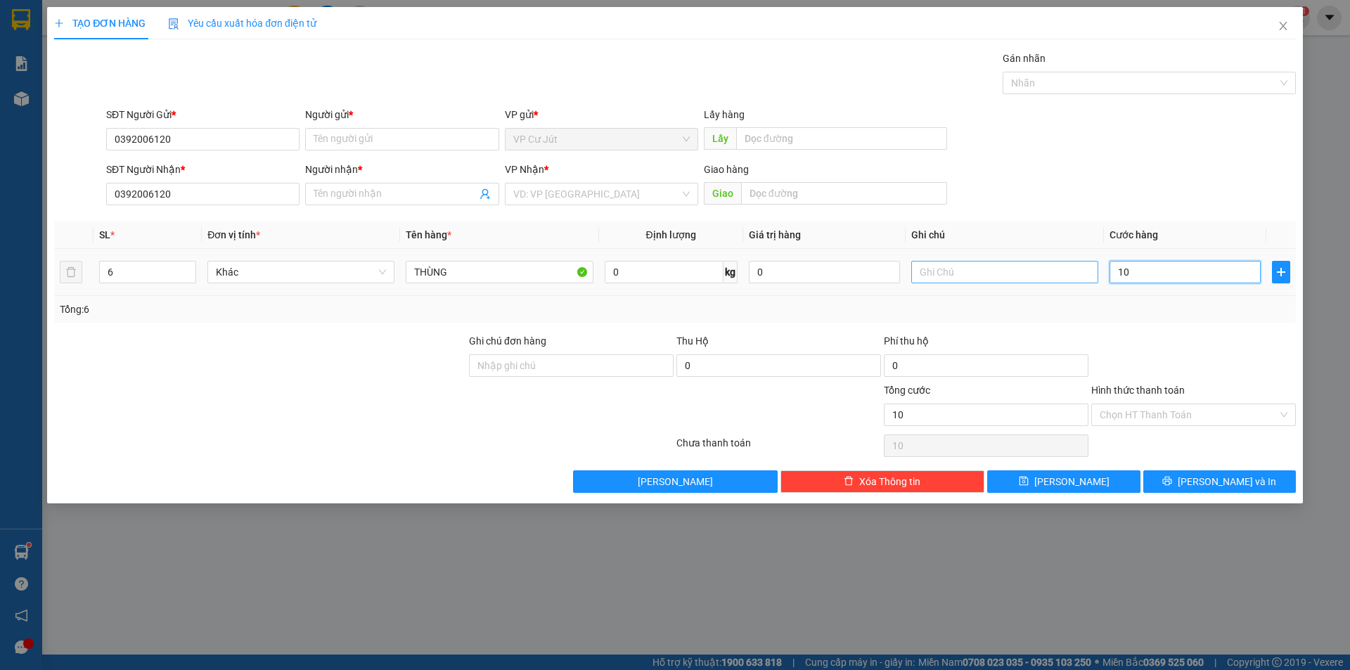
type input "180"
type input "1.800"
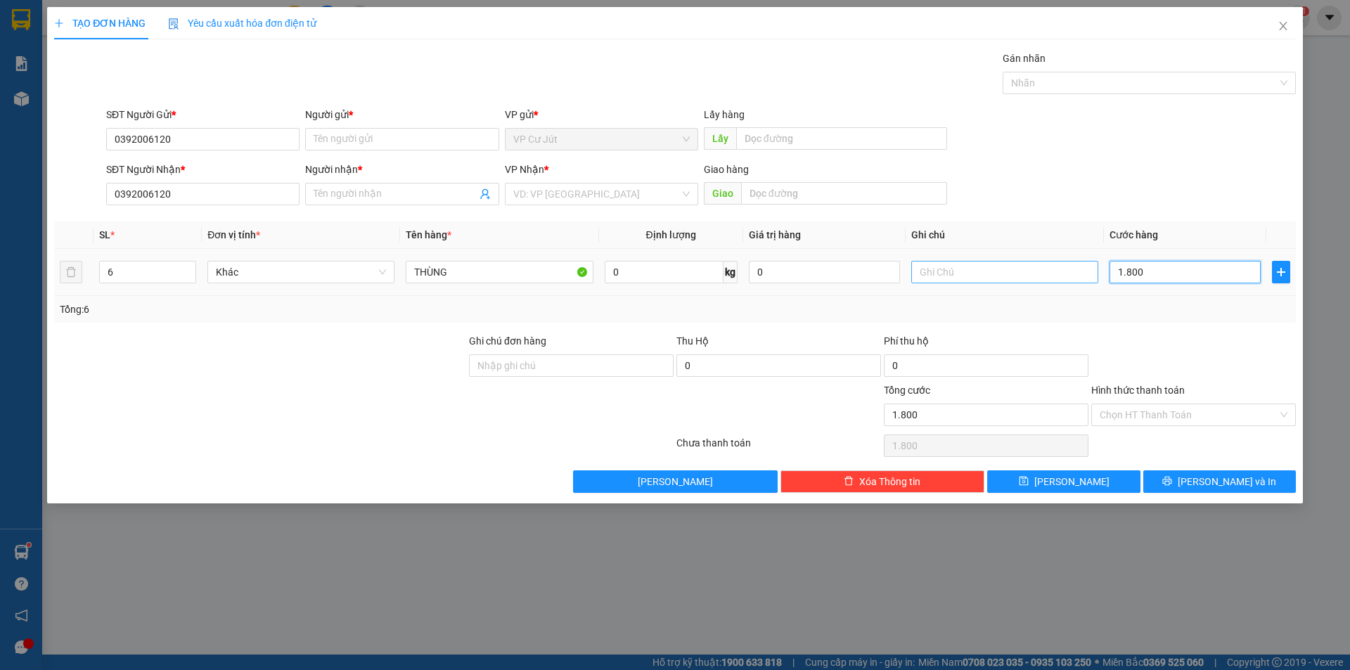
type input "18.000"
type input "180.000"
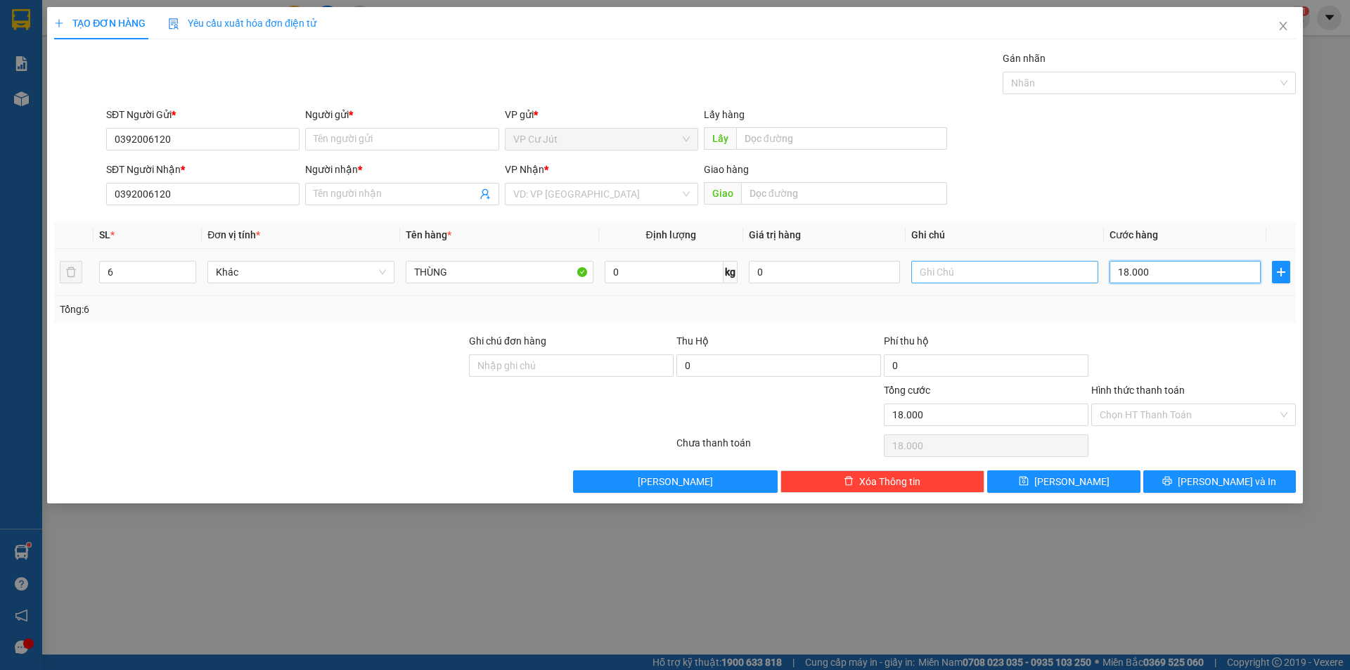
type input "180.000"
click at [819, 139] on input "text" at bounding box center [841, 138] width 211 height 23
type input "KCN TÂM THẮNG"
click at [592, 193] on input "search" at bounding box center [596, 194] width 167 height 21
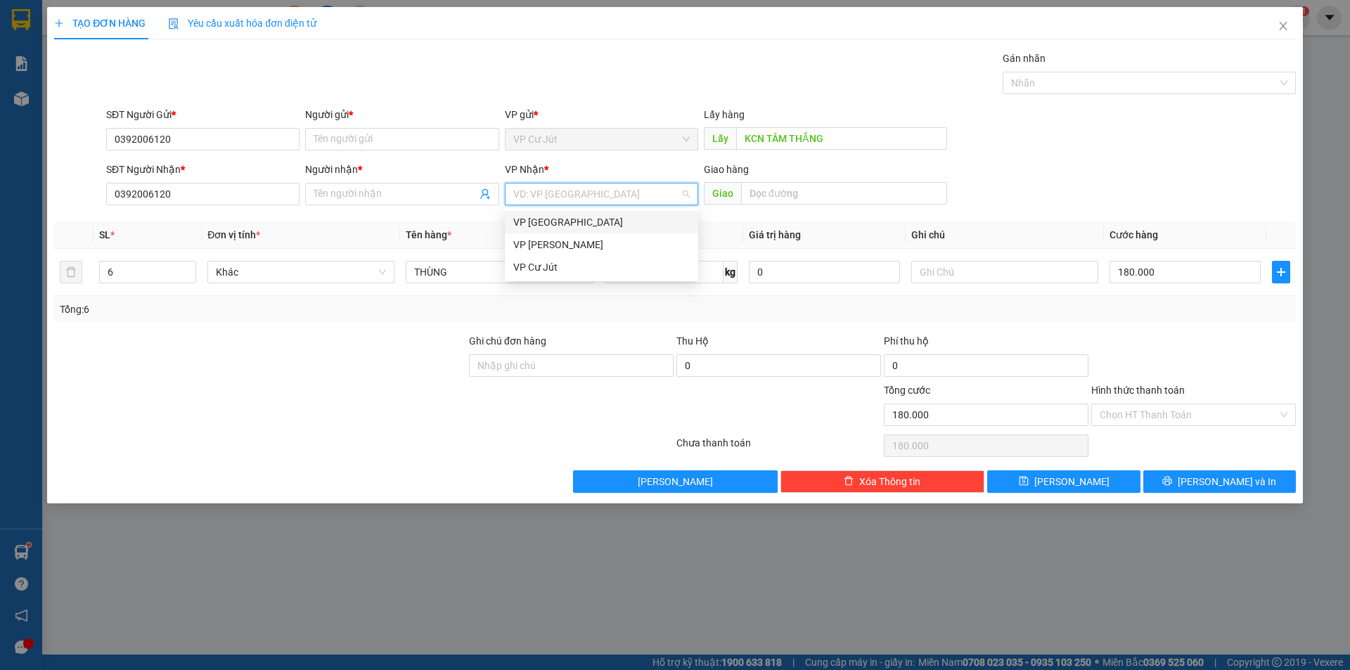
click at [568, 208] on body "Kết quả tìm kiếm ( 1 ) Bộ lọc Mã ĐH Trạng thái Món hàng Thu hộ Tổng cước Chưa c…" at bounding box center [675, 335] width 1350 height 670
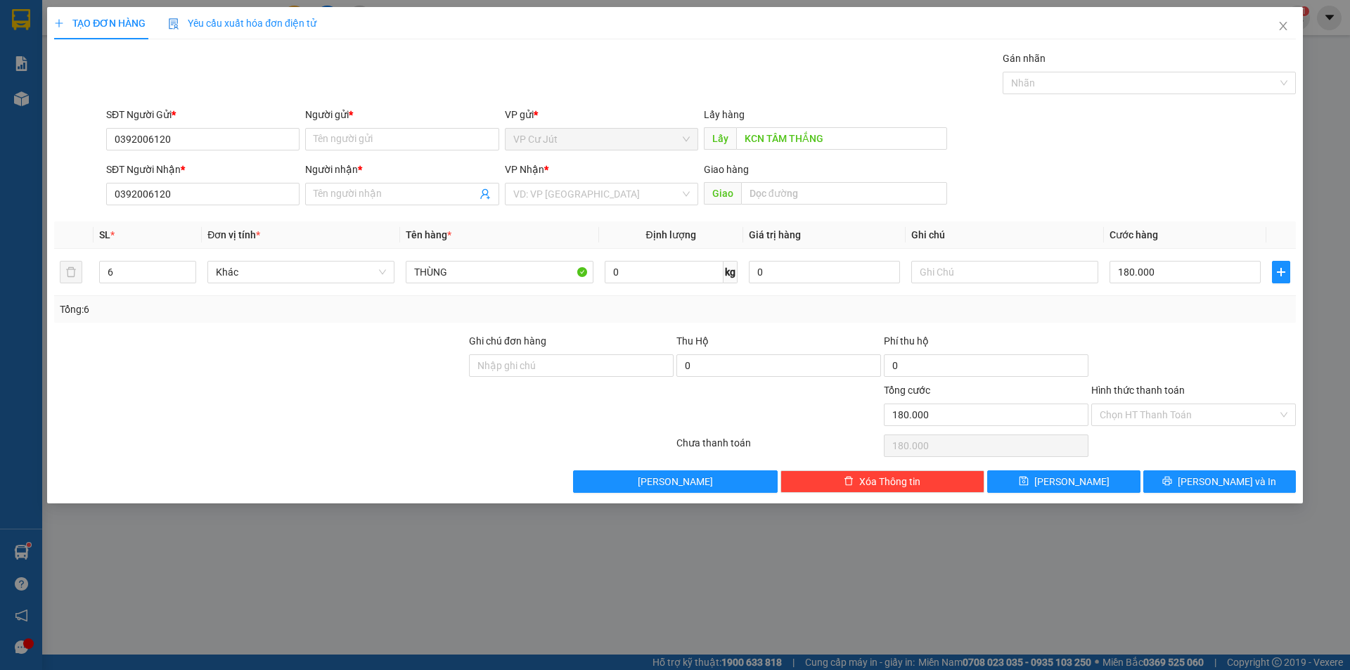
click at [567, 217] on div "Transit Pickup Surcharge Ids Transit Deliver Surcharge Ids Transit Deliver Surc…" at bounding box center [675, 272] width 1242 height 442
click at [542, 194] on input "search" at bounding box center [596, 194] width 167 height 21
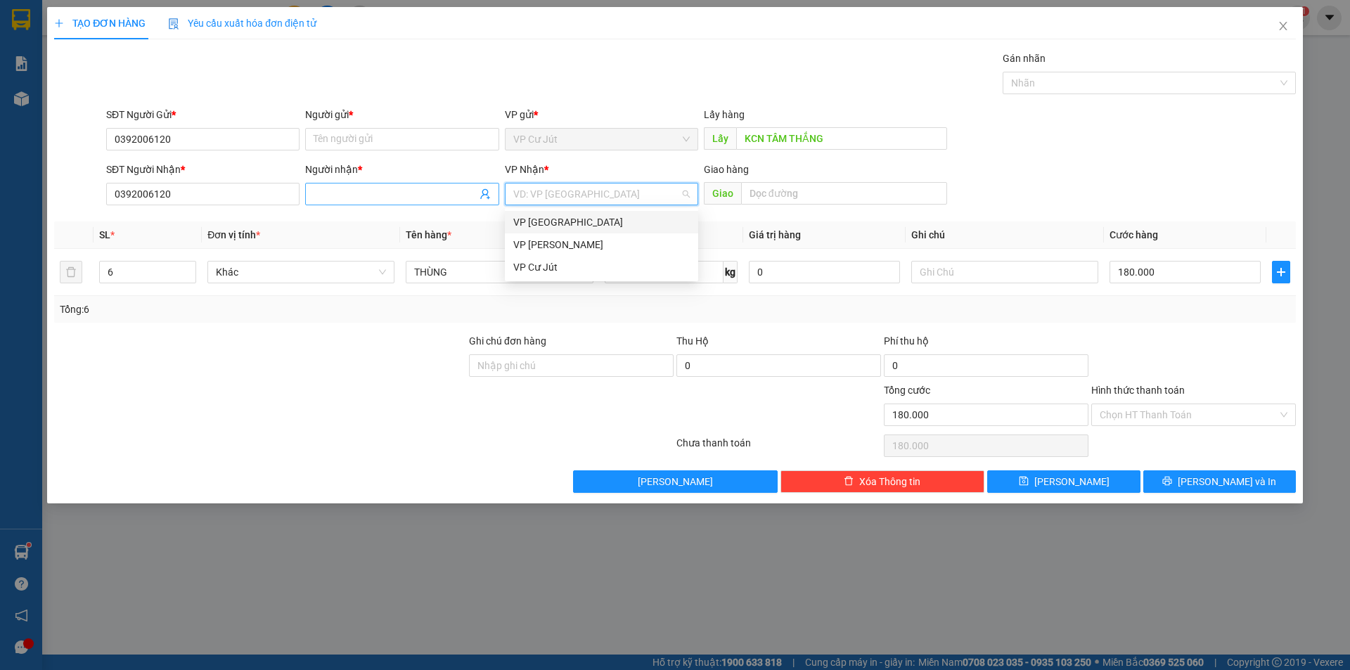
drag, startPoint x: 551, startPoint y: 217, endPoint x: 472, endPoint y: 203, distance: 80.8
click at [551, 218] on div "VP [GEOGRAPHIC_DATA]" at bounding box center [601, 222] width 177 height 15
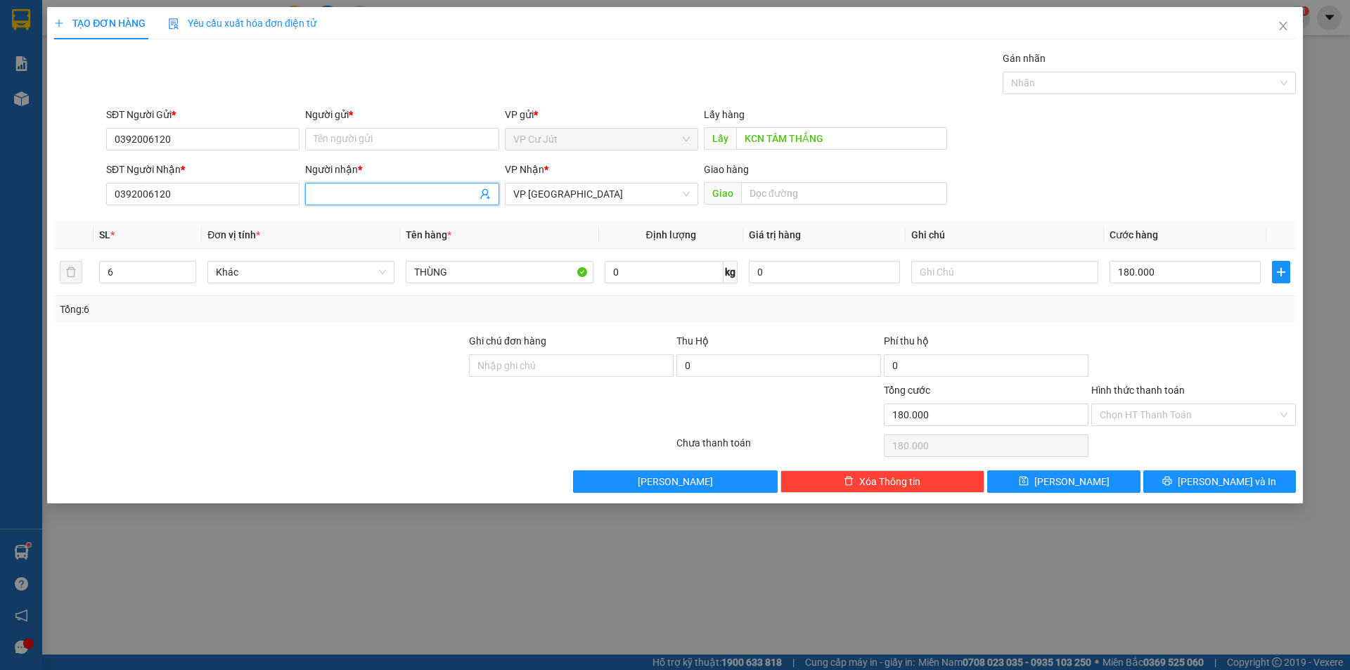
click at [417, 187] on input "Người nhận *" at bounding box center [395, 193] width 162 height 15
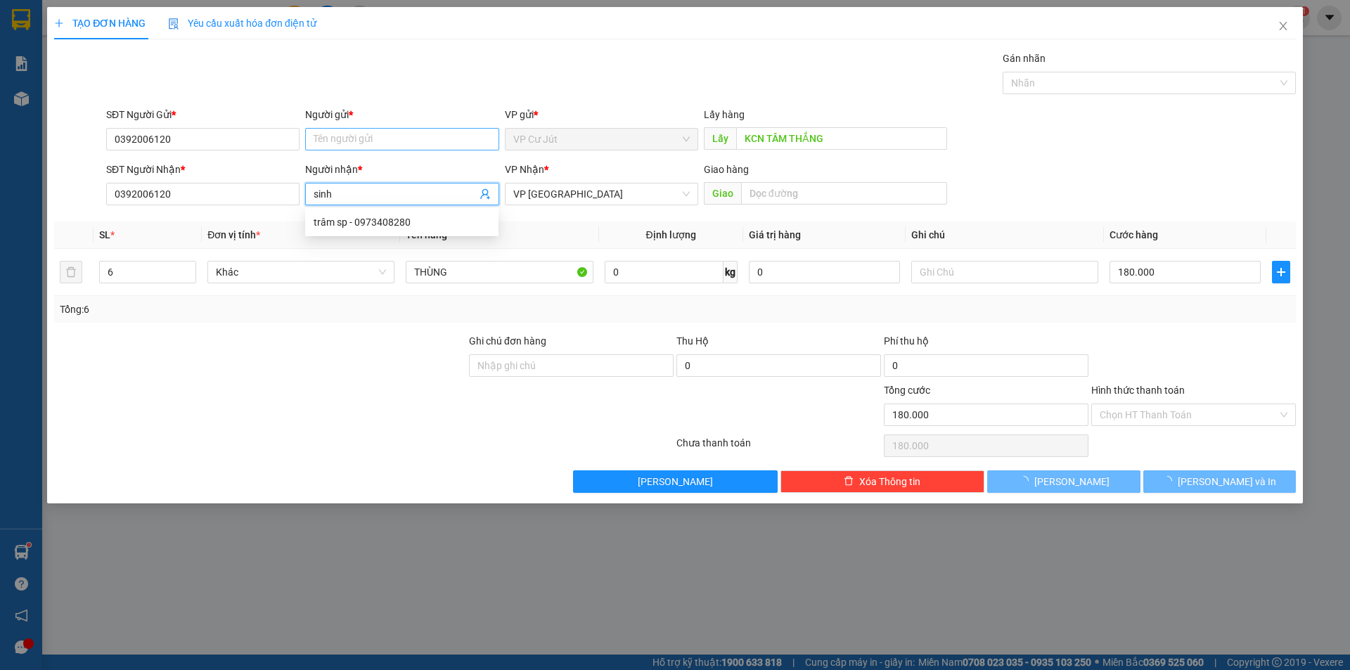
type input "sinh"
click at [405, 135] on input "Người gửi *" at bounding box center [401, 139] width 193 height 23
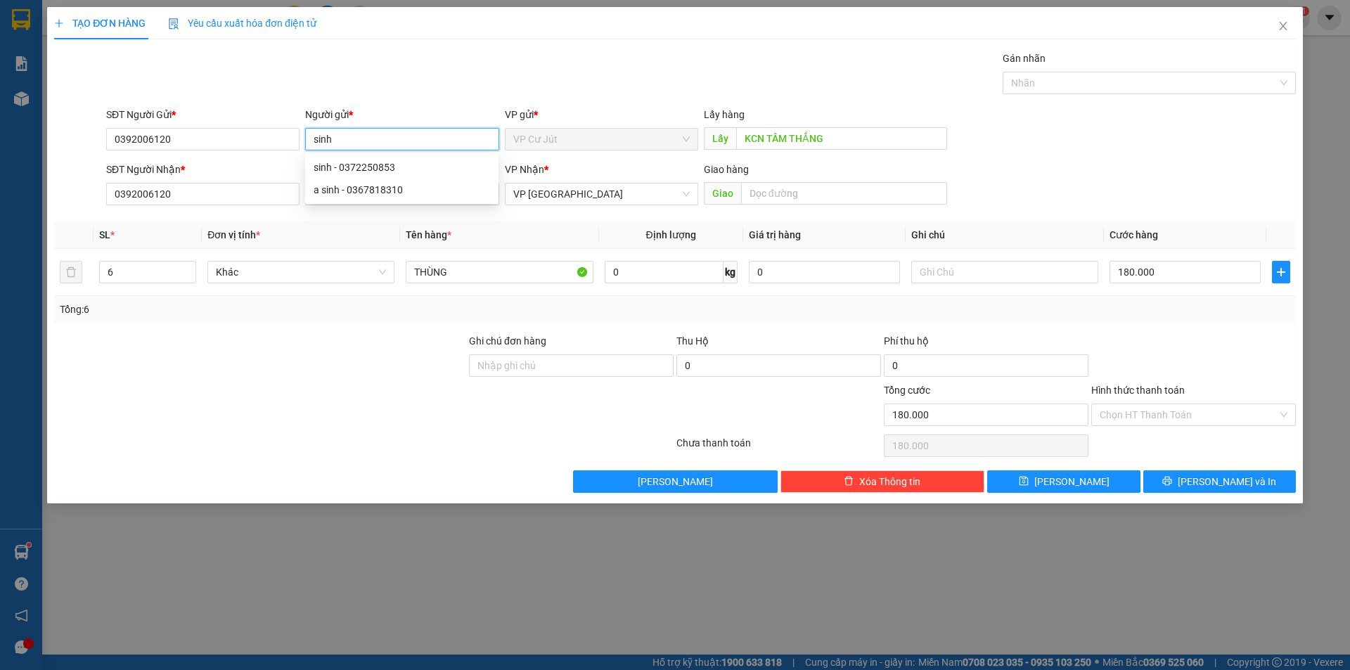
type input "sinh"
click at [416, 86] on div "Gán nhãn Nhãn" at bounding box center [701, 75] width 1196 height 49
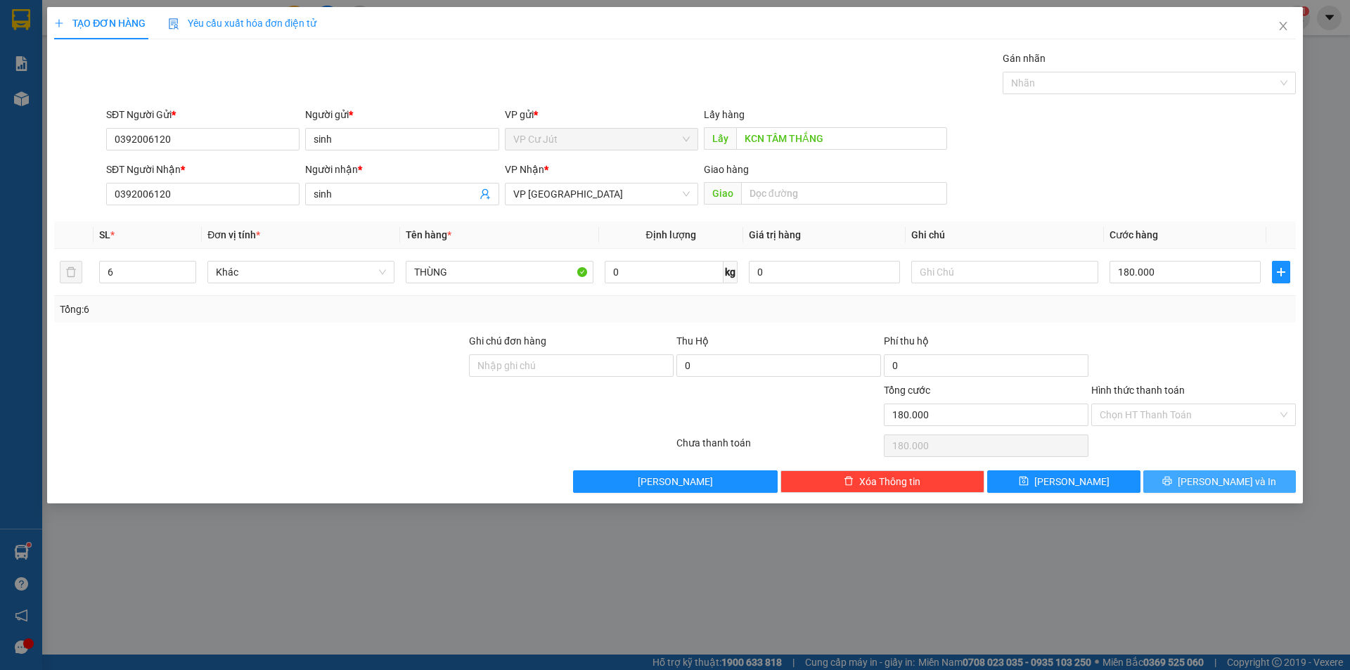
click at [1200, 489] on button "[PERSON_NAME] và In" at bounding box center [1220, 482] width 153 height 23
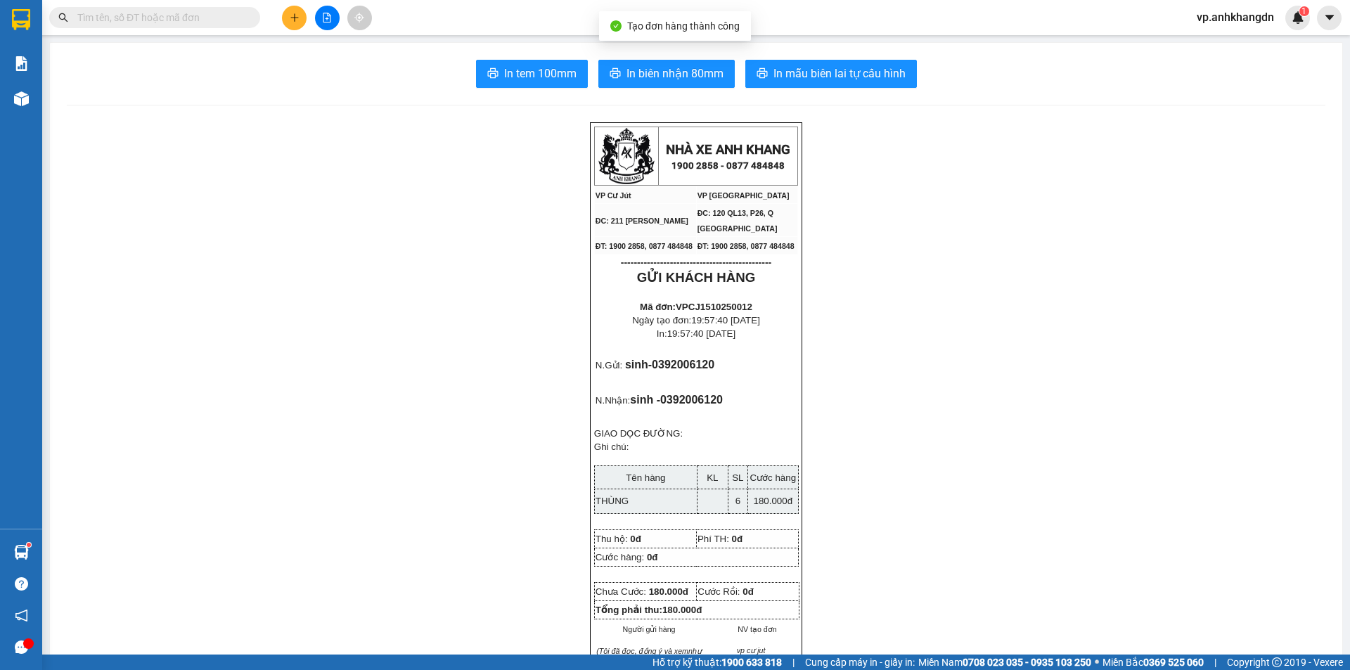
click at [295, 21] on icon "plus" at bounding box center [295, 18] width 10 height 10
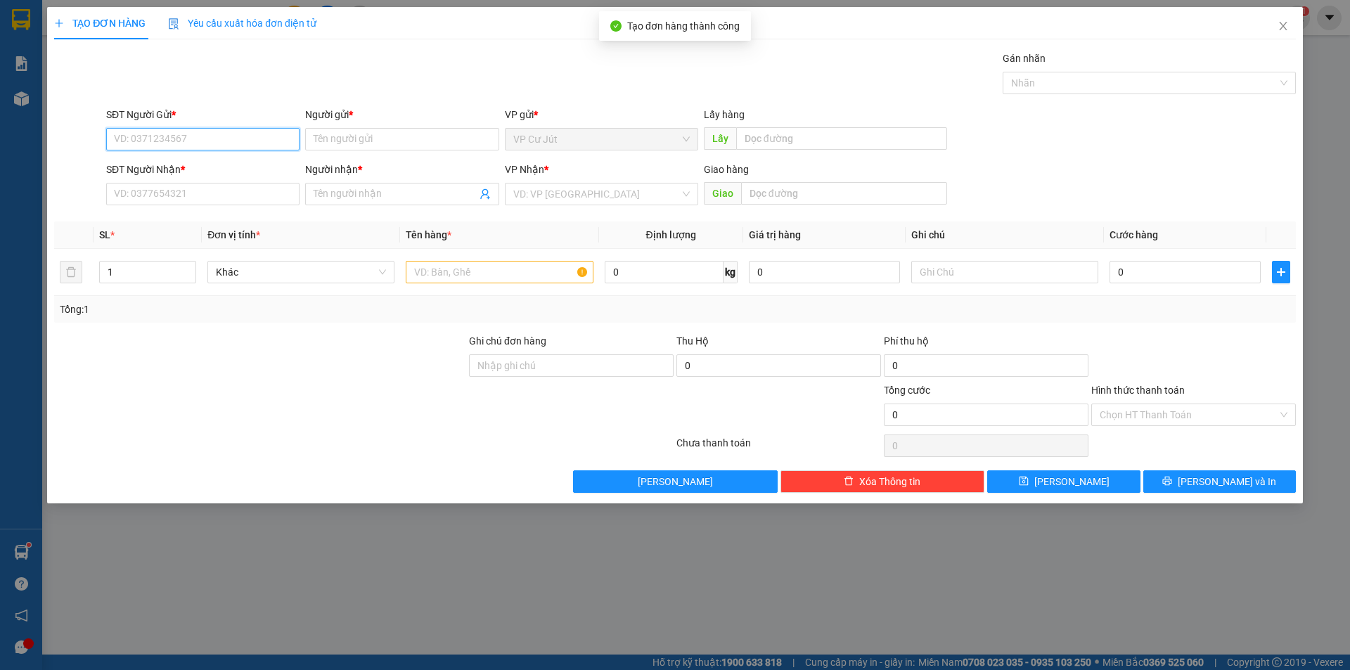
click at [192, 131] on input "SĐT Người Gửi *" at bounding box center [202, 139] width 193 height 23
type input "2"
click at [196, 158] on div "0906517027 - c trang" at bounding box center [202, 167] width 193 height 23
type input "0906517027"
type input "c trang"
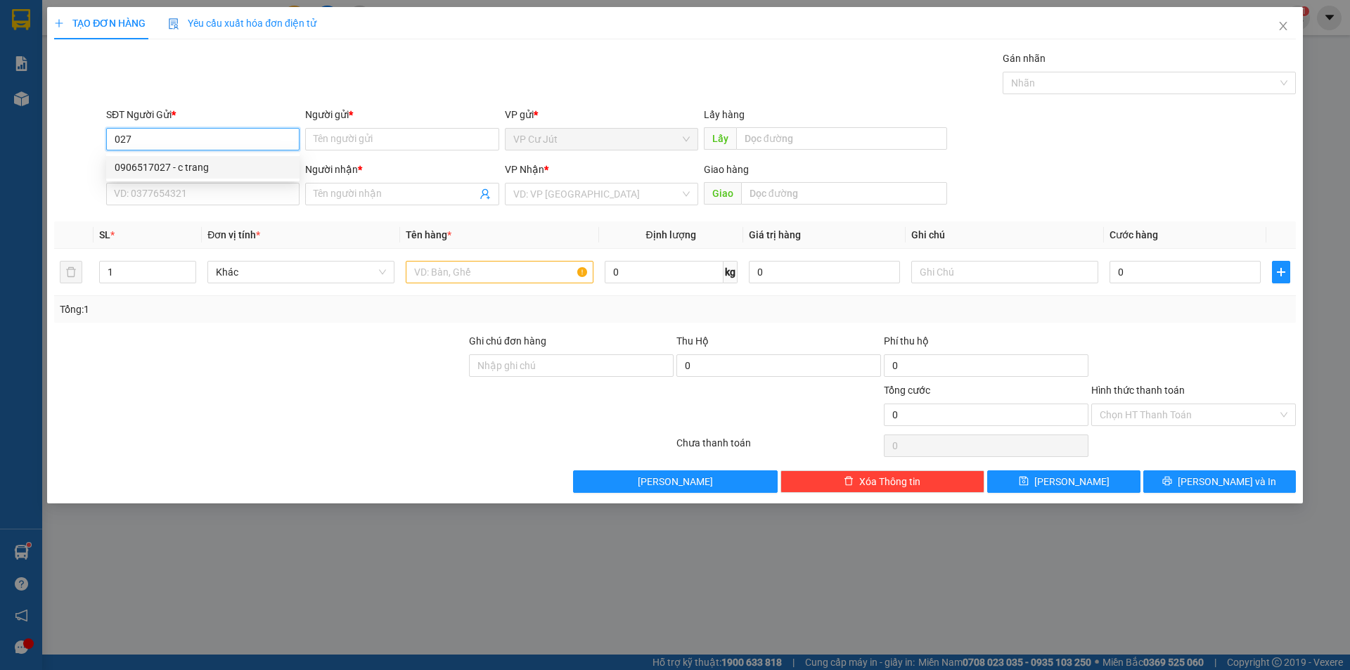
type input "0935877719"
type input "MEO"
type input "4.000.000"
type input "100.000"
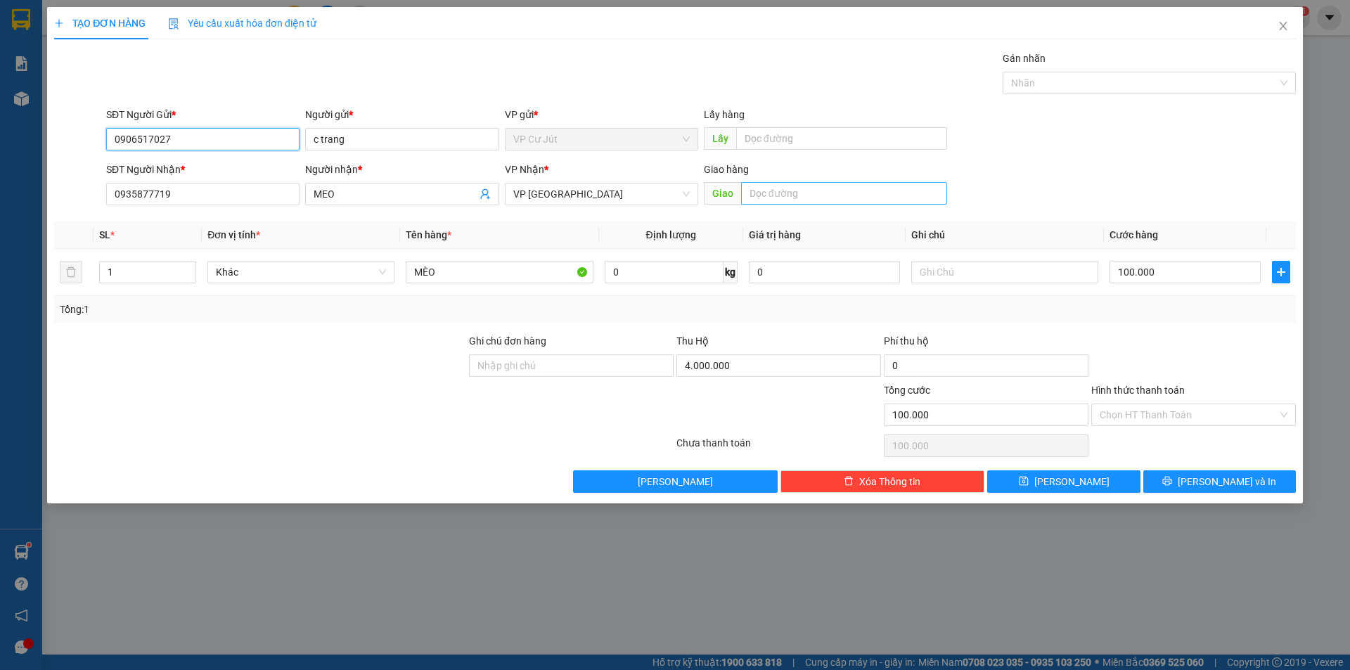
type input "0906517027"
click at [818, 193] on input "text" at bounding box center [844, 193] width 206 height 23
type input "CẦU VƯỢT LINH XUÂN"
drag, startPoint x: 857, startPoint y: 193, endPoint x: 749, endPoint y: 190, distance: 108.4
click at [749, 190] on input "CẦU VƯỢT LINH XUÂN" at bounding box center [844, 193] width 206 height 23
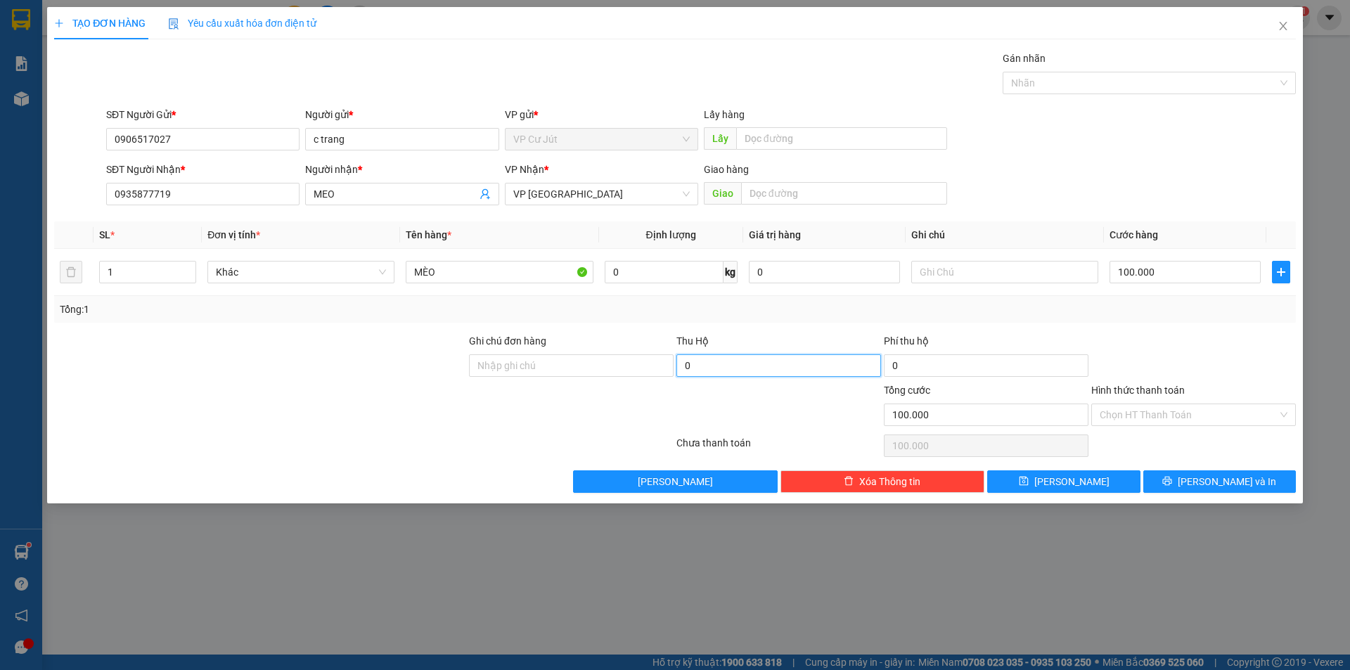
type input "0"
drag, startPoint x: 101, startPoint y: 186, endPoint x: 75, endPoint y: 186, distance: 26.7
click at [75, 186] on div "SĐT Người Nhận * 0935877719 0935877719 Người nhận * MEO VP Nhận * VP [GEOGRAPHI…" at bounding box center [675, 186] width 1245 height 49
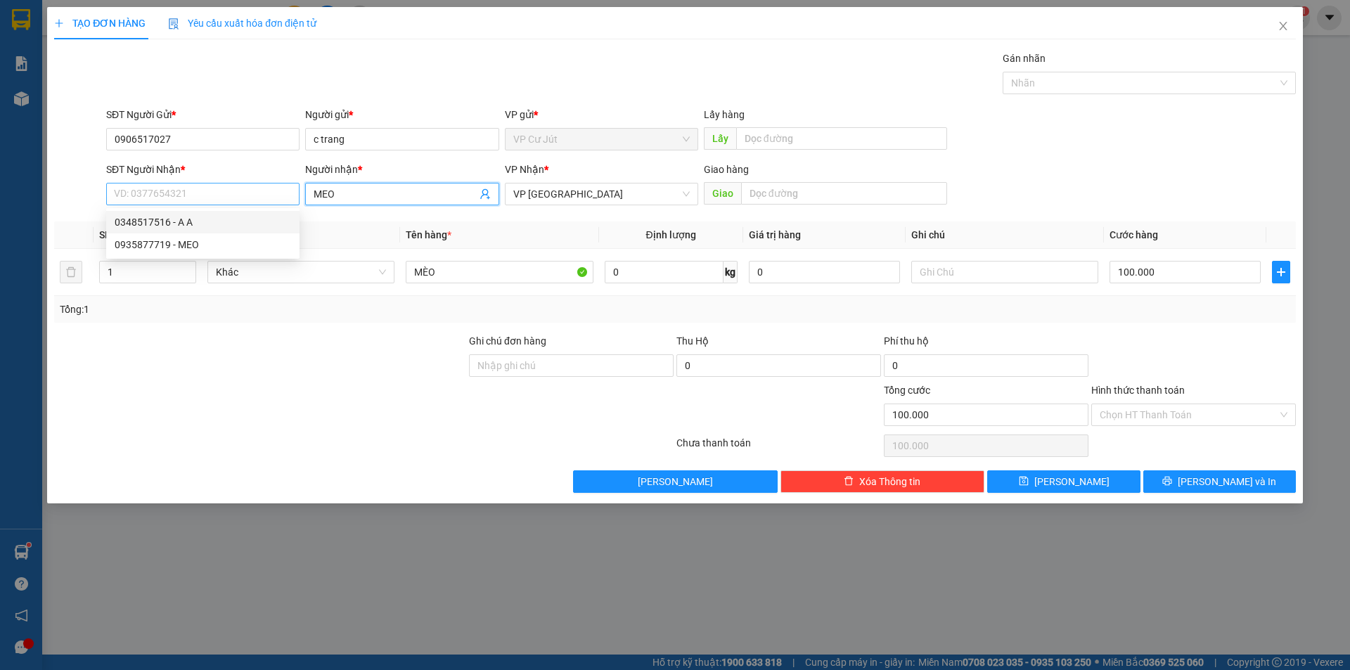
drag, startPoint x: 301, startPoint y: 196, endPoint x: 276, endPoint y: 200, distance: 25.0
click at [276, 200] on div "SĐT Người Nhận * VD: 0377654321 Người nhận * MEO MEO VP Nhận * VP [GEOGRAPHIC_D…" at bounding box center [701, 186] width 1196 height 49
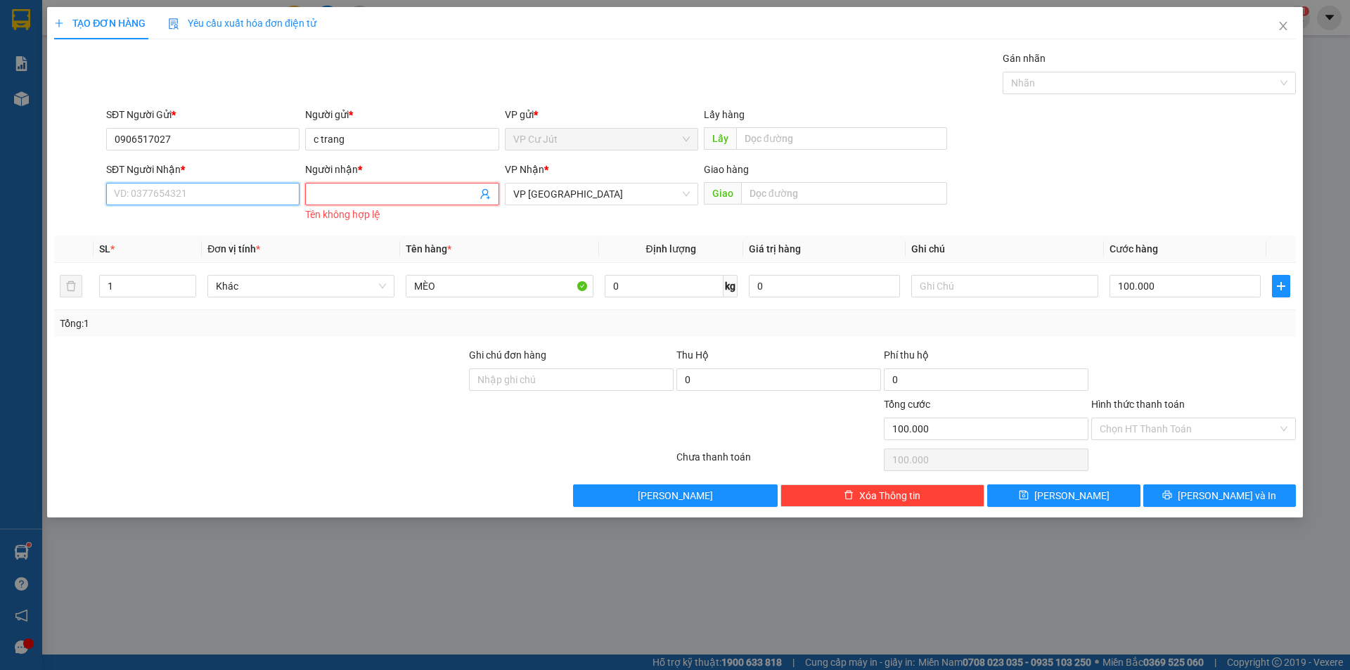
click at [244, 194] on input "SĐT Người Nhận *" at bounding box center [202, 194] width 193 height 23
type input "0764769065"
click at [383, 194] on input "Người nhận *" at bounding box center [395, 193] width 162 height 15
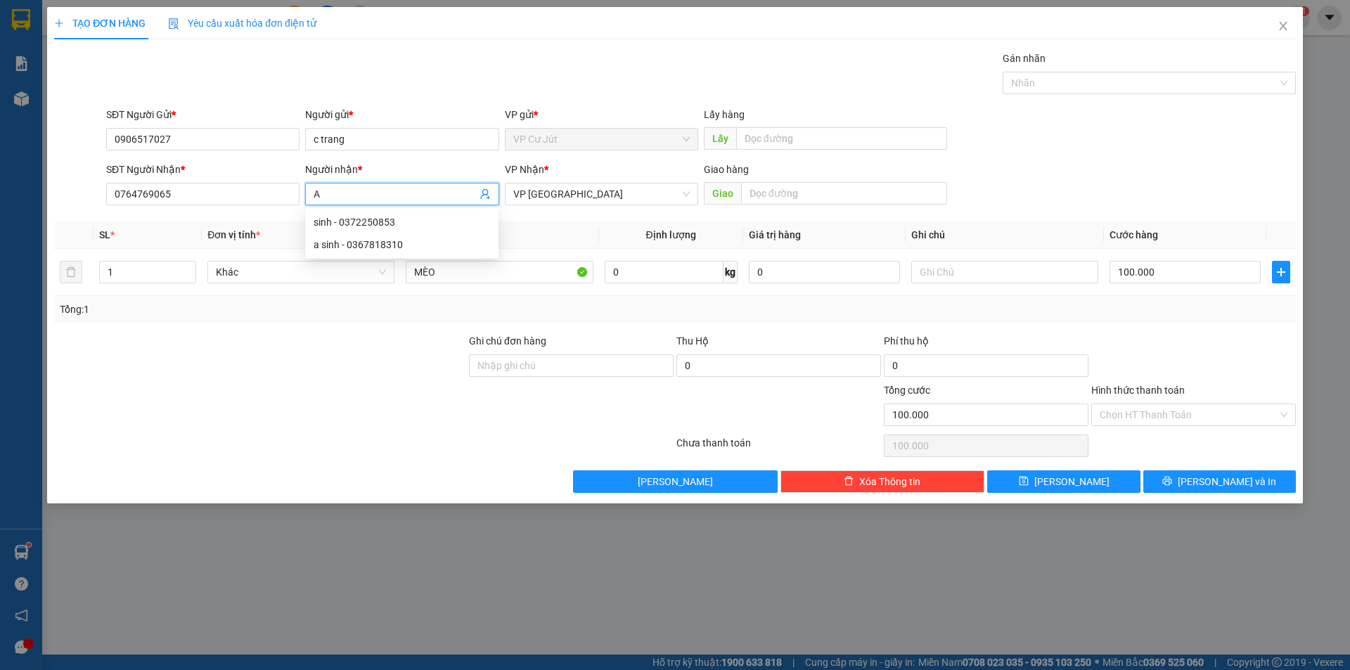
type input "A"
click at [428, 99] on div "Gán nhãn Nhãn" at bounding box center [701, 75] width 1196 height 49
click at [1167, 409] on input "Hình thức thanh toán" at bounding box center [1189, 414] width 178 height 21
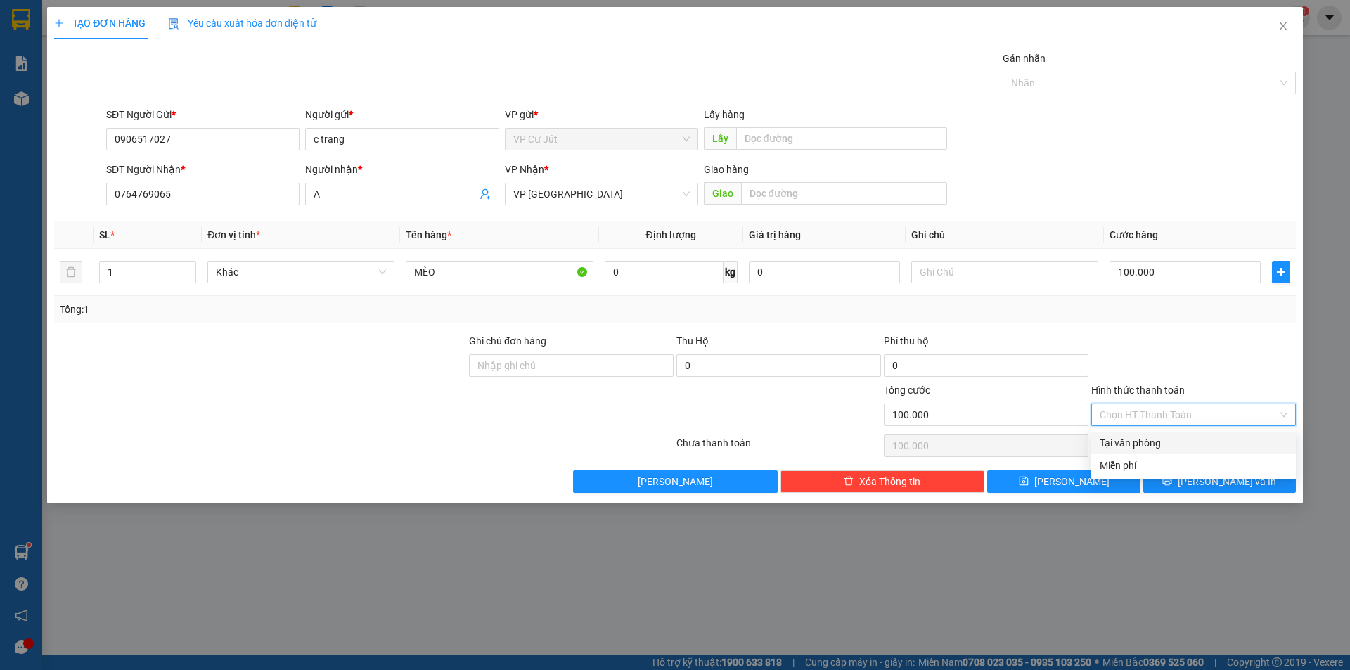
click at [1172, 442] on div "Tại văn phòng" at bounding box center [1194, 442] width 188 height 15
type input "0"
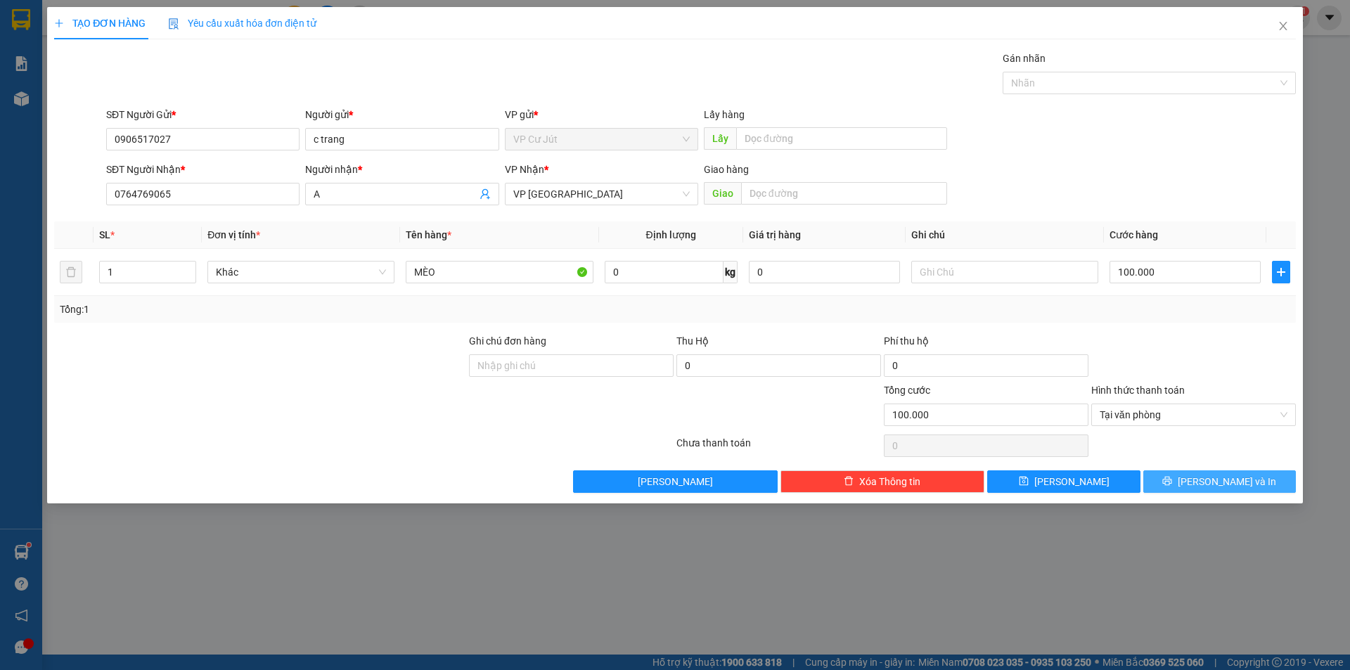
click at [1182, 473] on button "[PERSON_NAME] và In" at bounding box center [1220, 482] width 153 height 23
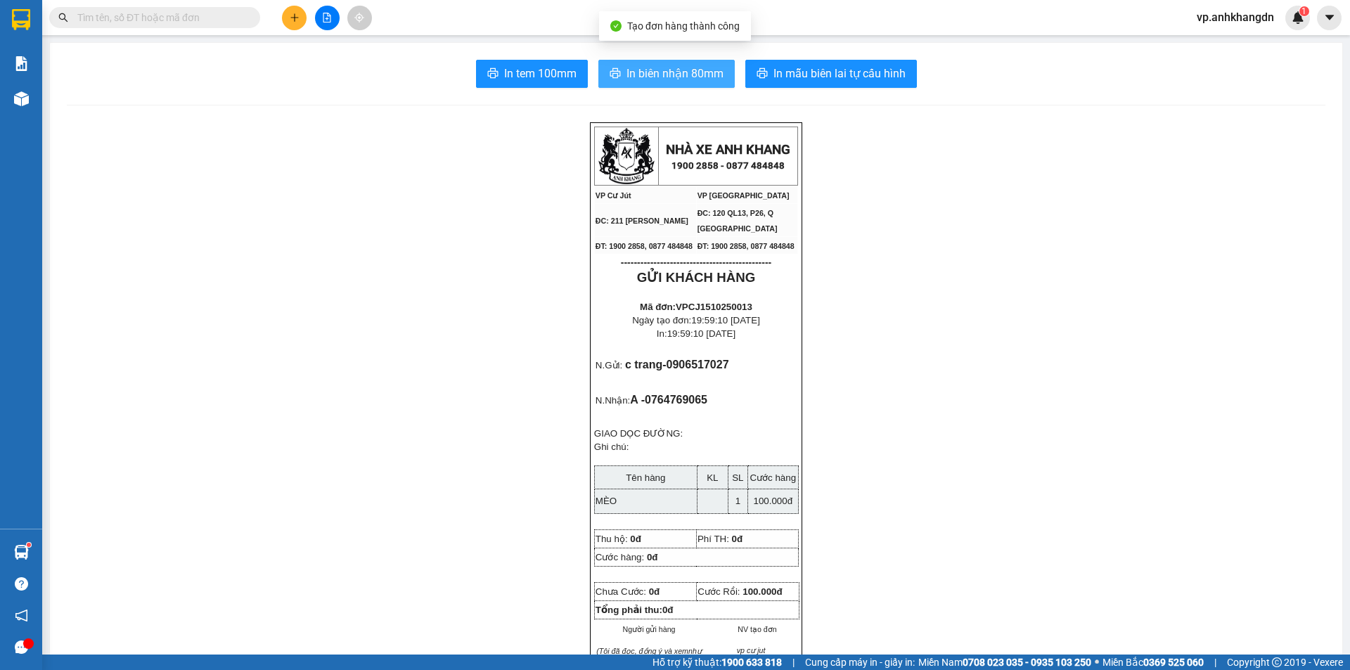
click at [637, 68] on span "In biên nhận 80mm" at bounding box center [675, 74] width 97 height 18
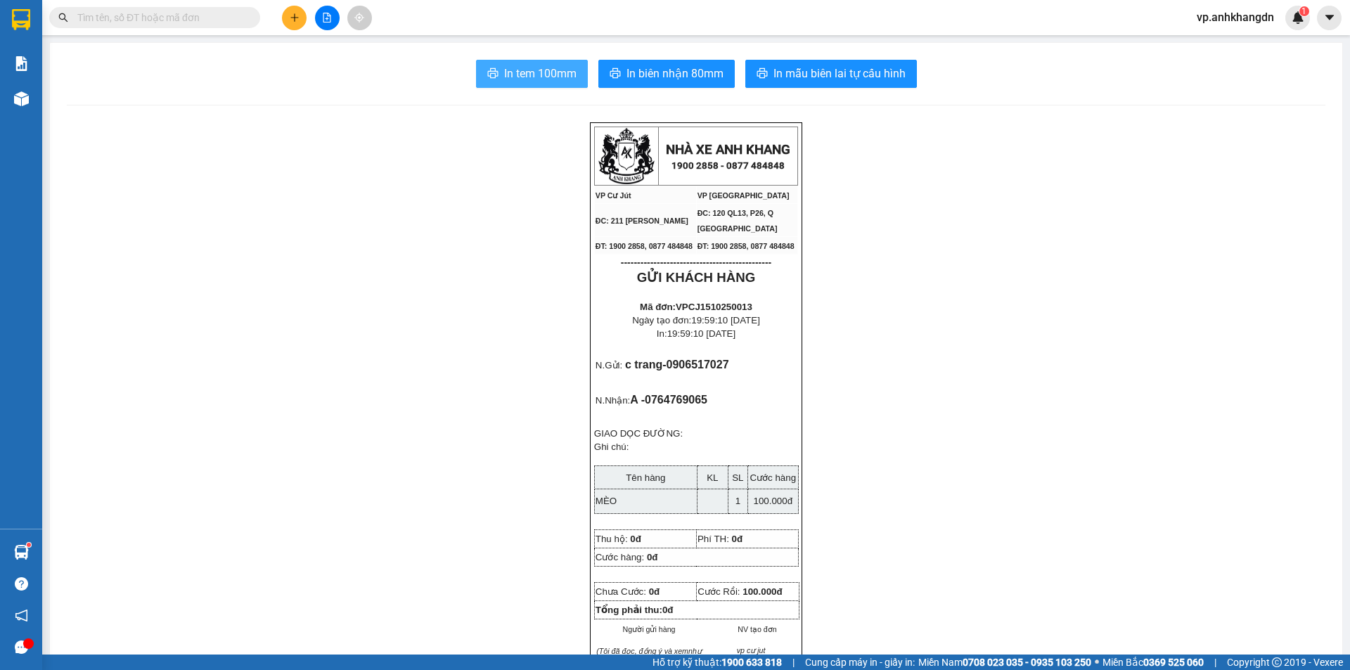
click at [549, 79] on span "In tem 100mm" at bounding box center [540, 74] width 72 height 18
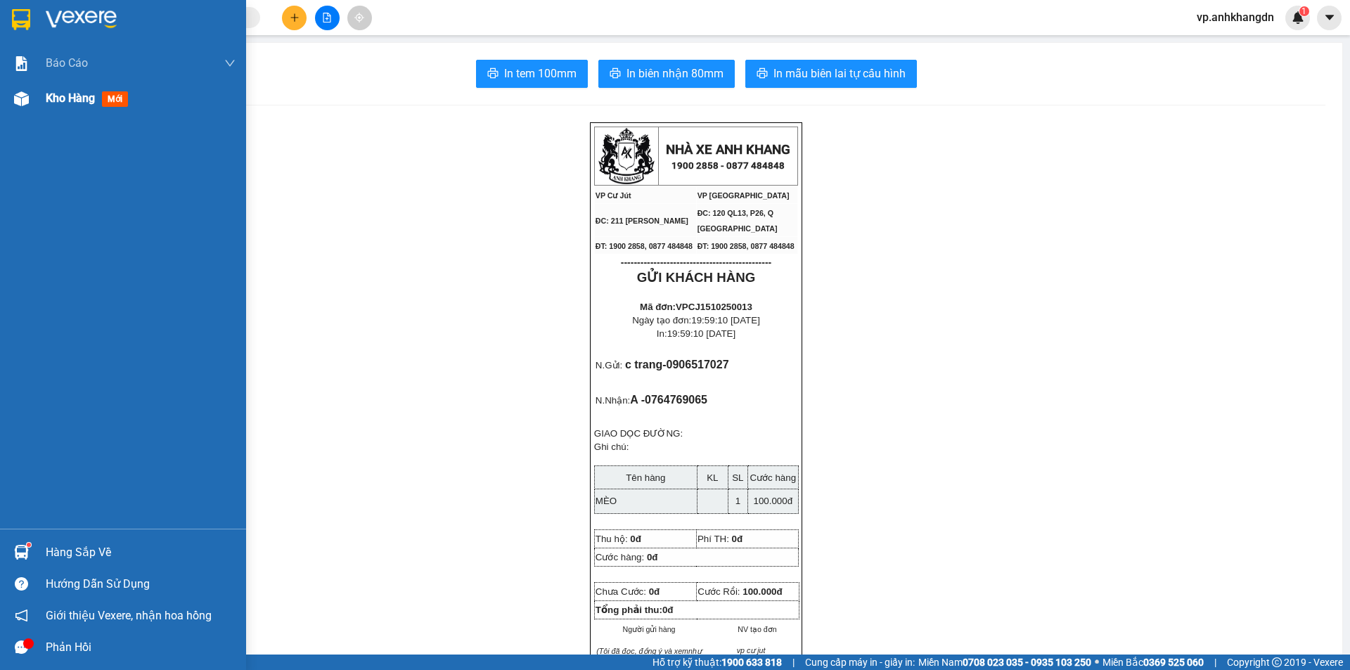
click at [28, 99] on img at bounding box center [21, 98] width 15 height 15
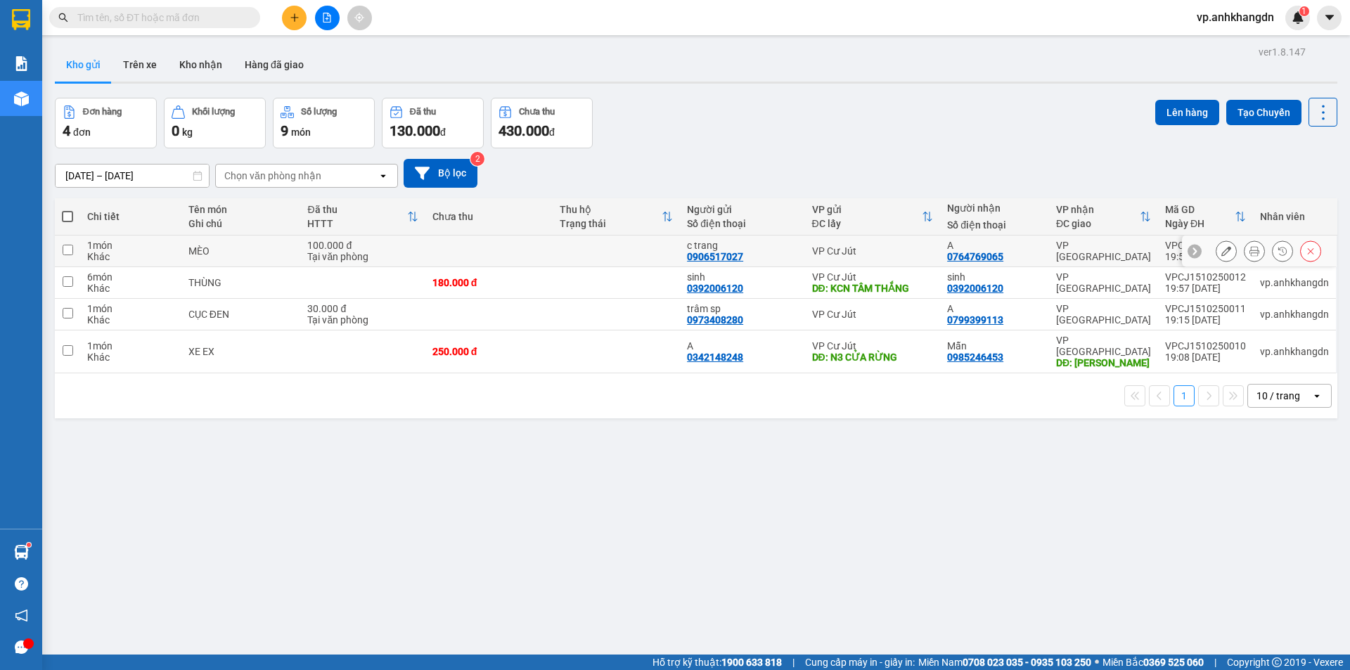
click at [339, 251] on div "Tại văn phòng" at bounding box center [362, 256] width 110 height 11
checkbox input "true"
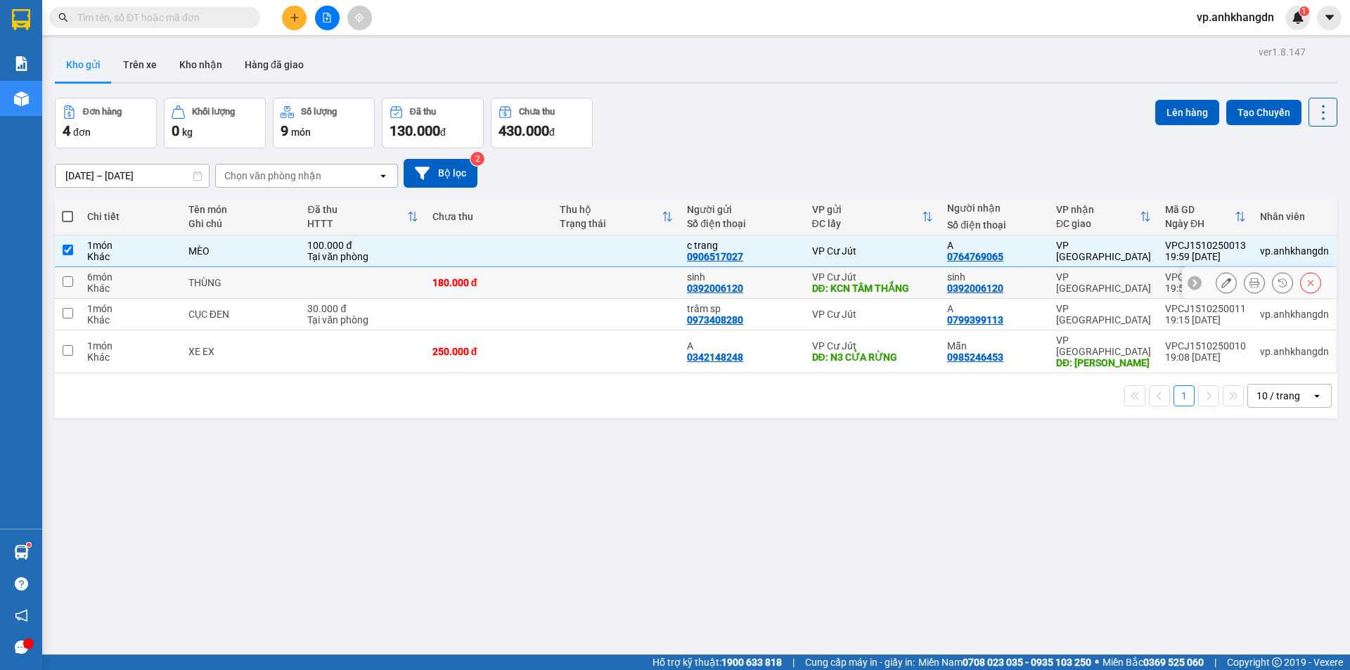
drag, startPoint x: 340, startPoint y: 279, endPoint x: 333, endPoint y: 303, distance: 24.7
click at [340, 280] on td at bounding box center [362, 283] width 124 height 32
checkbox input "true"
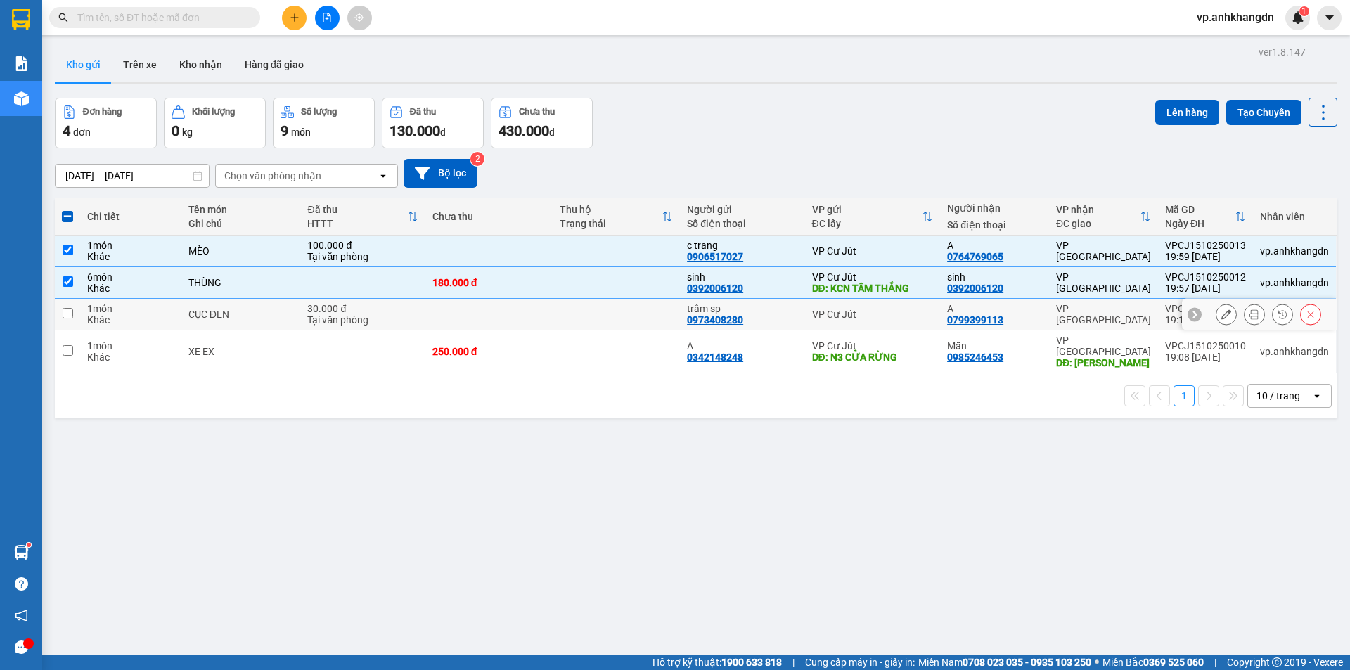
drag, startPoint x: 332, startPoint y: 309, endPoint x: 331, endPoint y: 324, distance: 14.8
click at [331, 310] on div "30.000 đ" at bounding box center [362, 308] width 110 height 11
checkbox input "true"
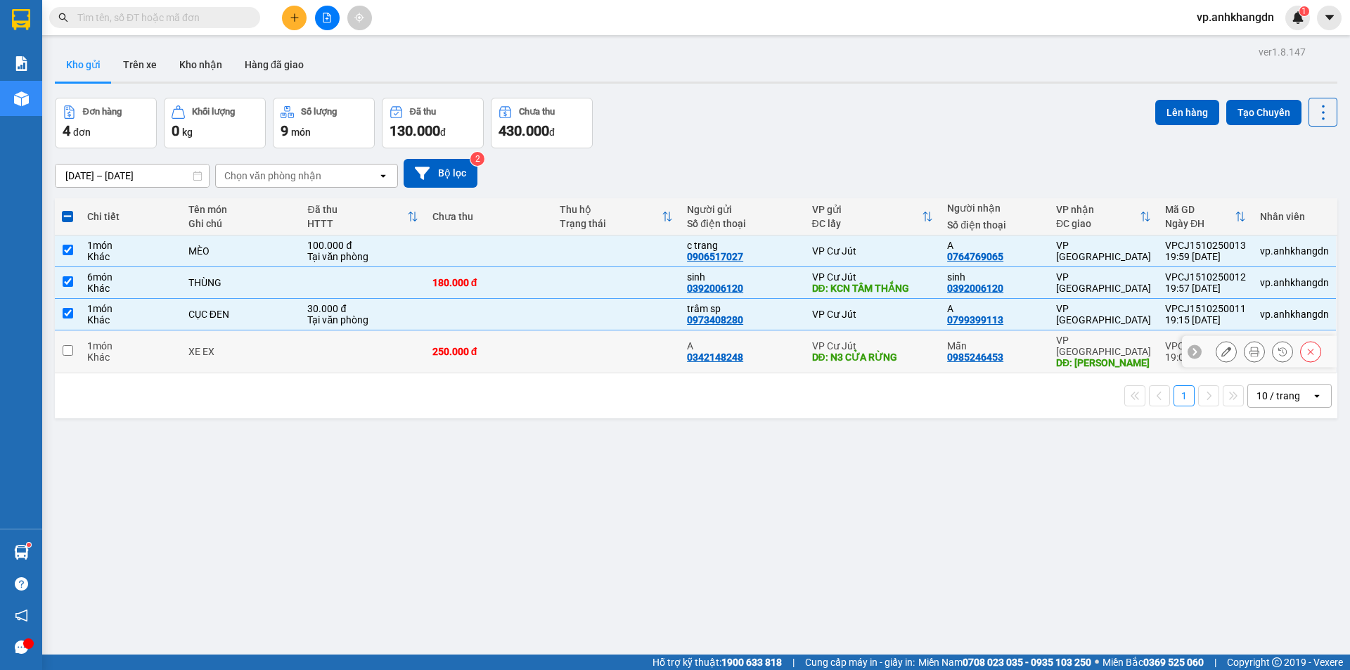
click at [329, 350] on td at bounding box center [362, 352] width 124 height 43
checkbox input "true"
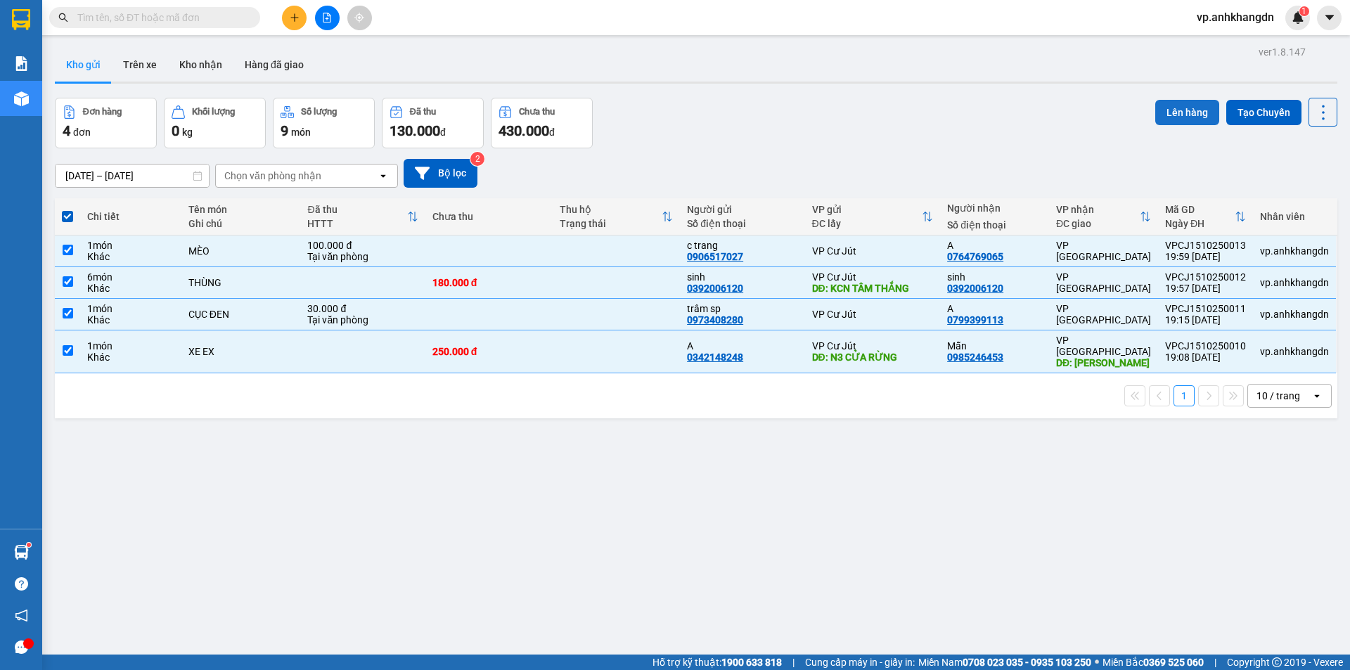
click at [1166, 113] on button "Lên hàng" at bounding box center [1188, 112] width 64 height 25
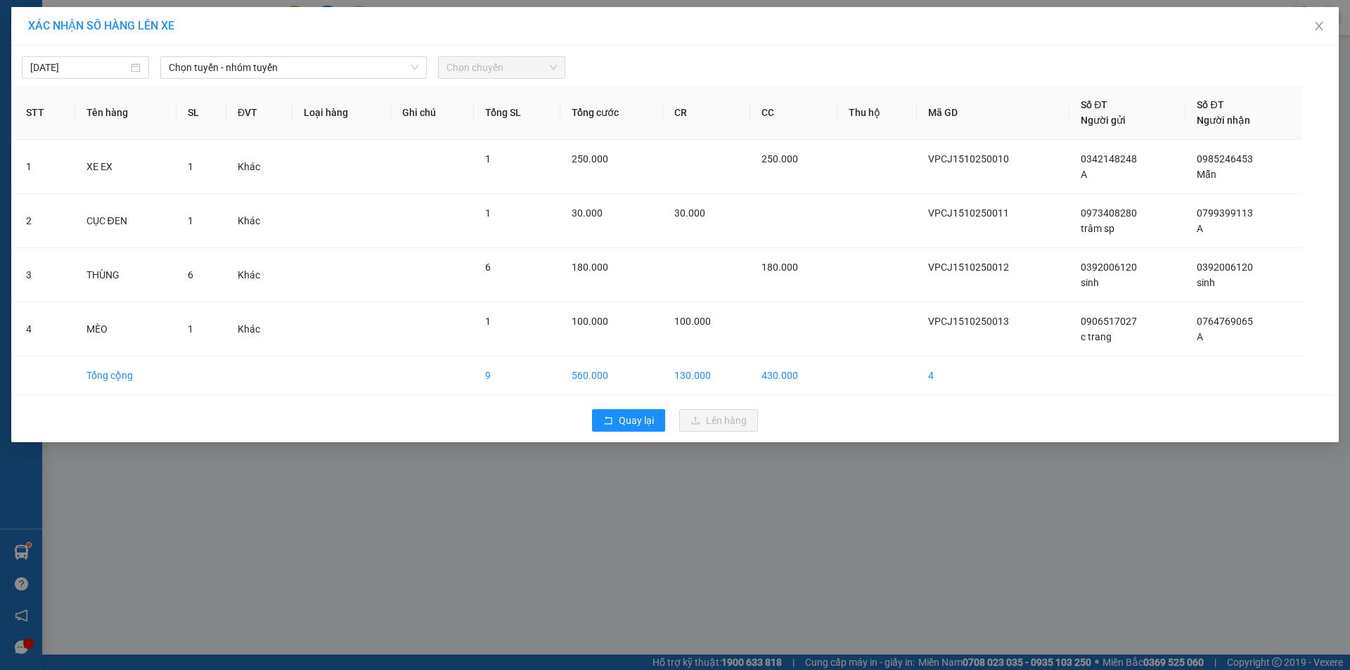
click at [229, 77] on span "Chọn tuyến - nhóm tuyến" at bounding box center [294, 67] width 250 height 21
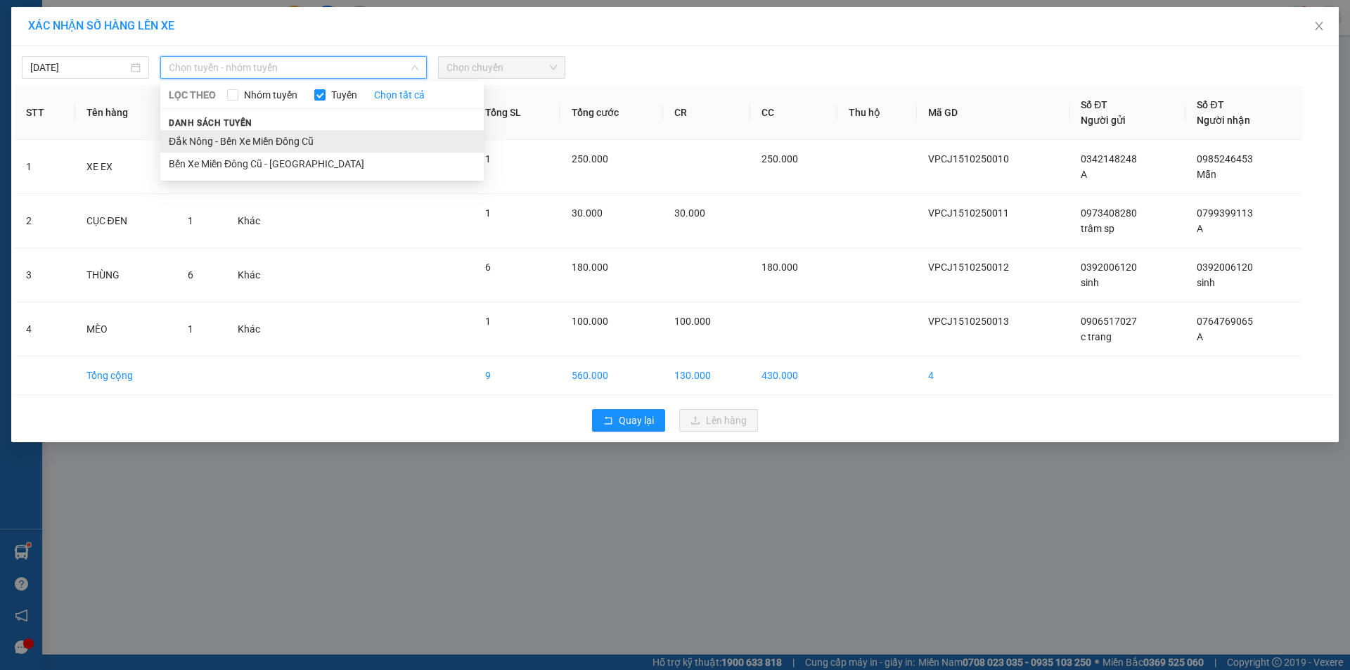
click at [222, 136] on li "Đắk Nông - Bến Xe Miền Đông Cũ" at bounding box center [322, 141] width 324 height 23
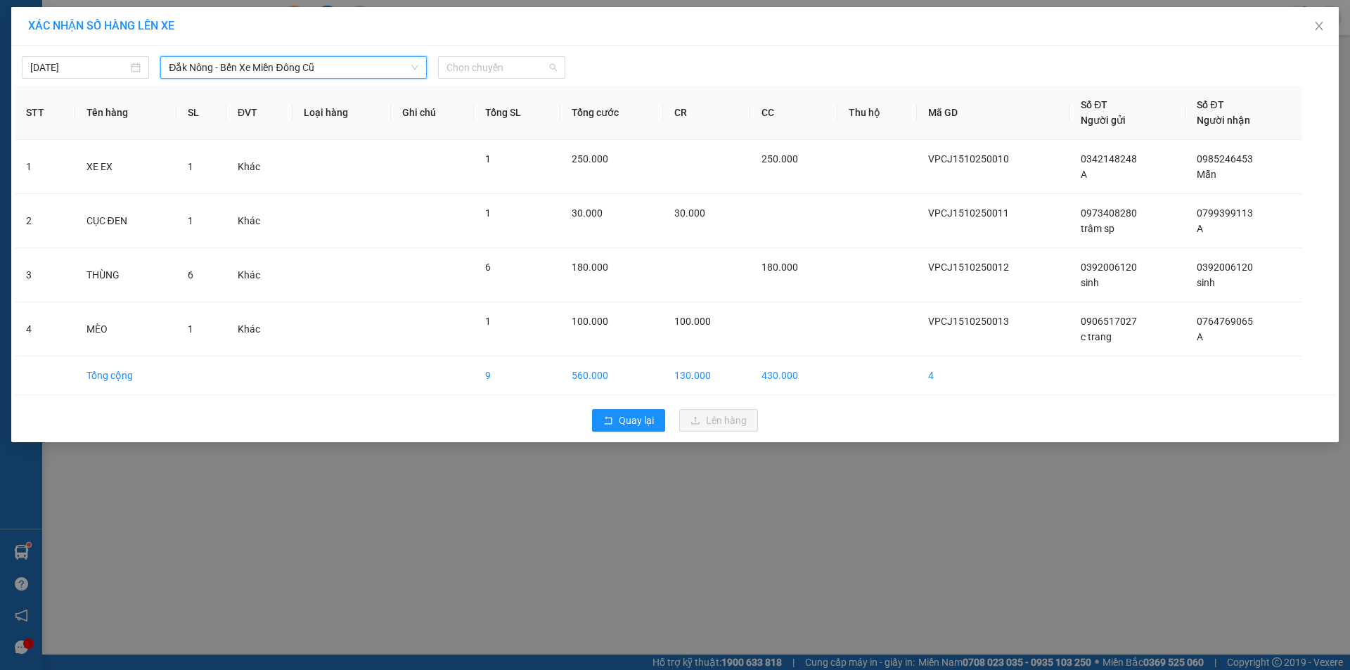
drag, startPoint x: 452, startPoint y: 70, endPoint x: 470, endPoint y: 106, distance: 39.9
click at [456, 71] on span "Chọn chuyến" at bounding box center [502, 67] width 110 height 21
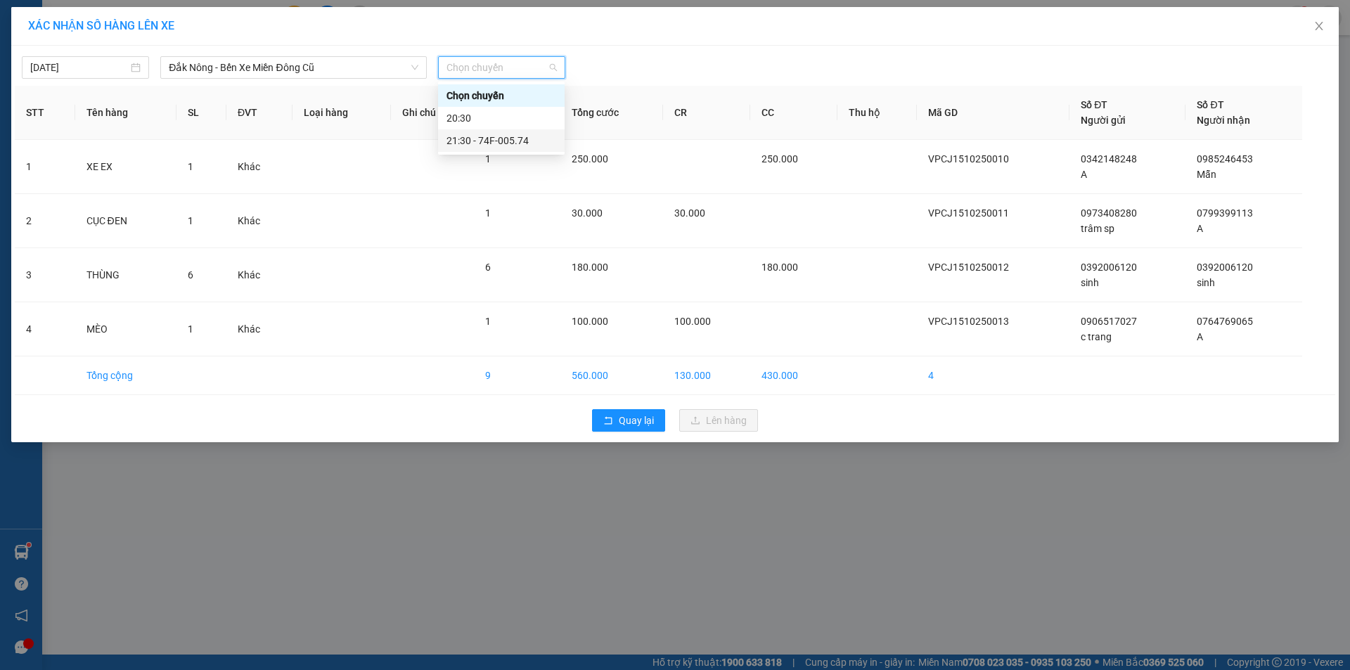
click at [473, 142] on div "21:30 - 74F-005.74" at bounding box center [502, 140] width 110 height 15
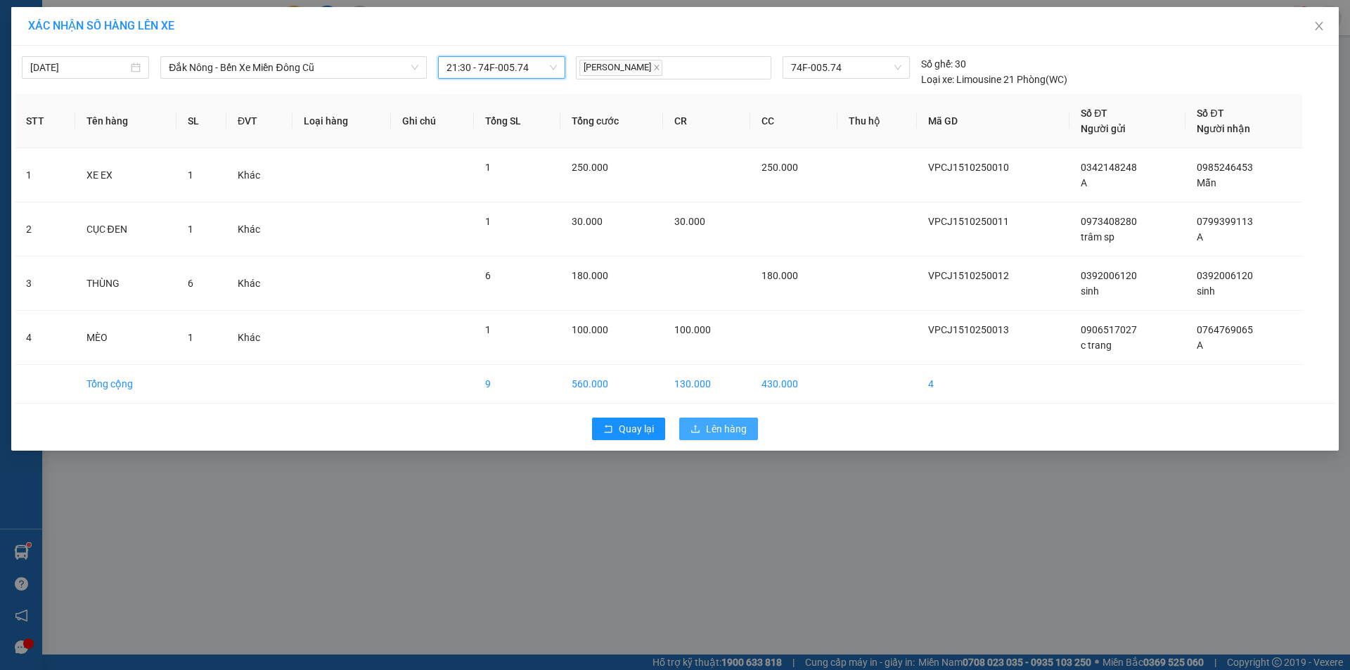
click at [722, 425] on span "Lên hàng" at bounding box center [726, 428] width 41 height 15
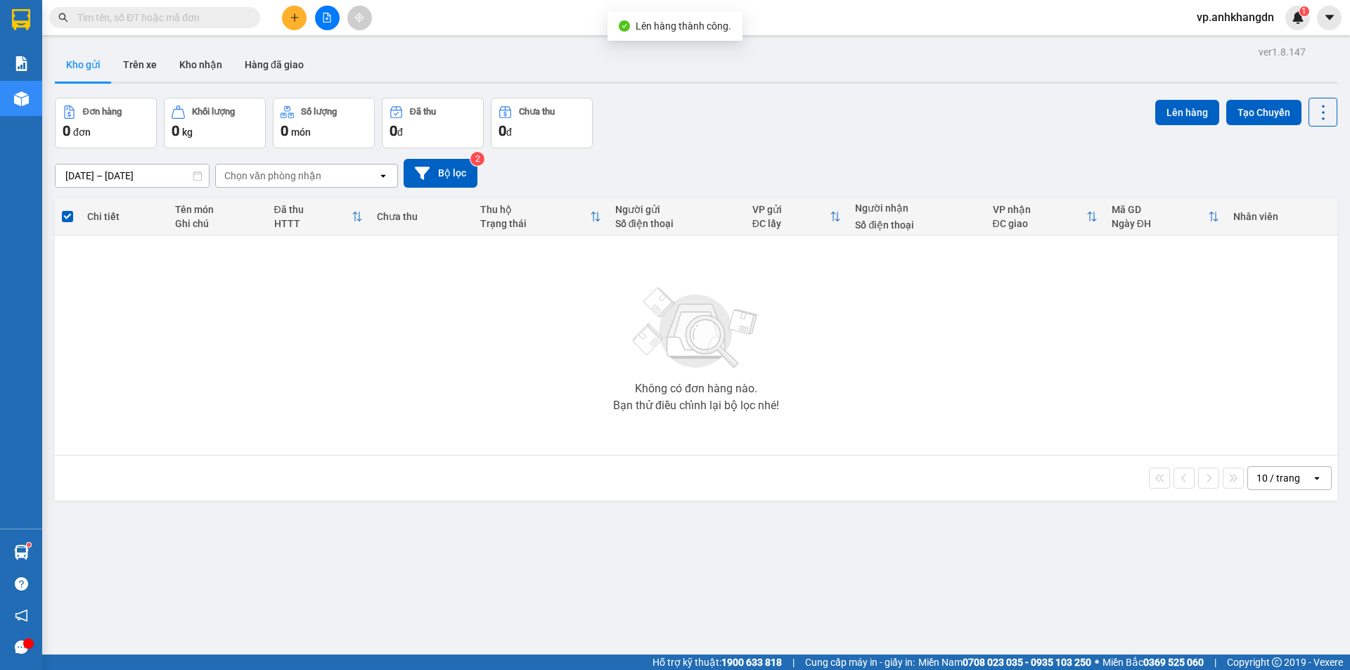
click at [336, 19] on button at bounding box center [327, 18] width 25 height 25
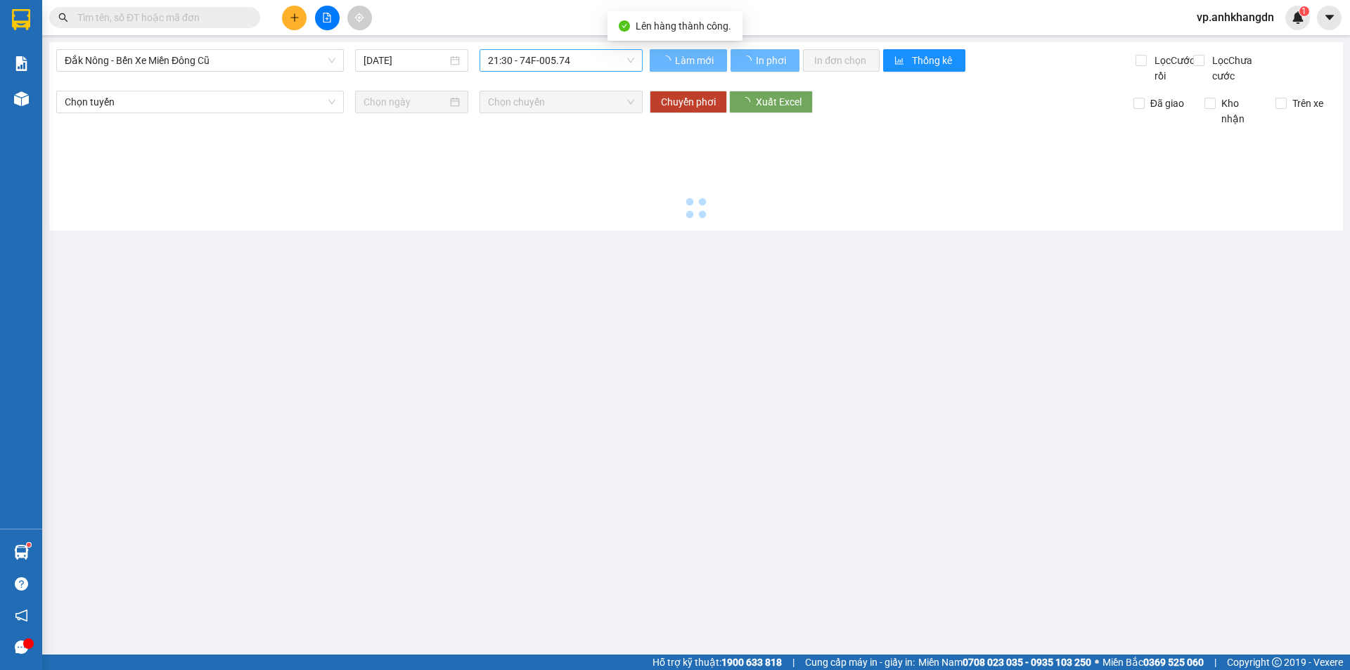
click at [504, 54] on span "21:30 - 74F-005.74" at bounding box center [561, 60] width 146 height 21
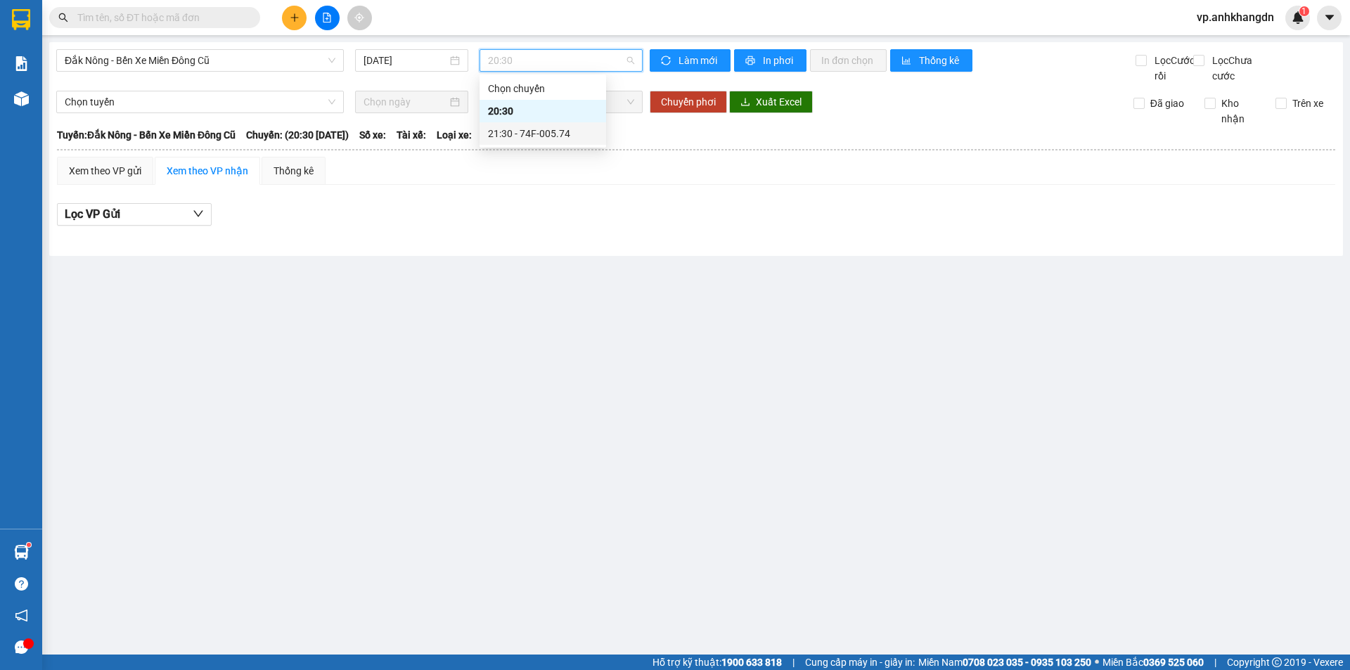
click at [526, 136] on div "21:30 - 74F-005.74" at bounding box center [543, 133] width 110 height 15
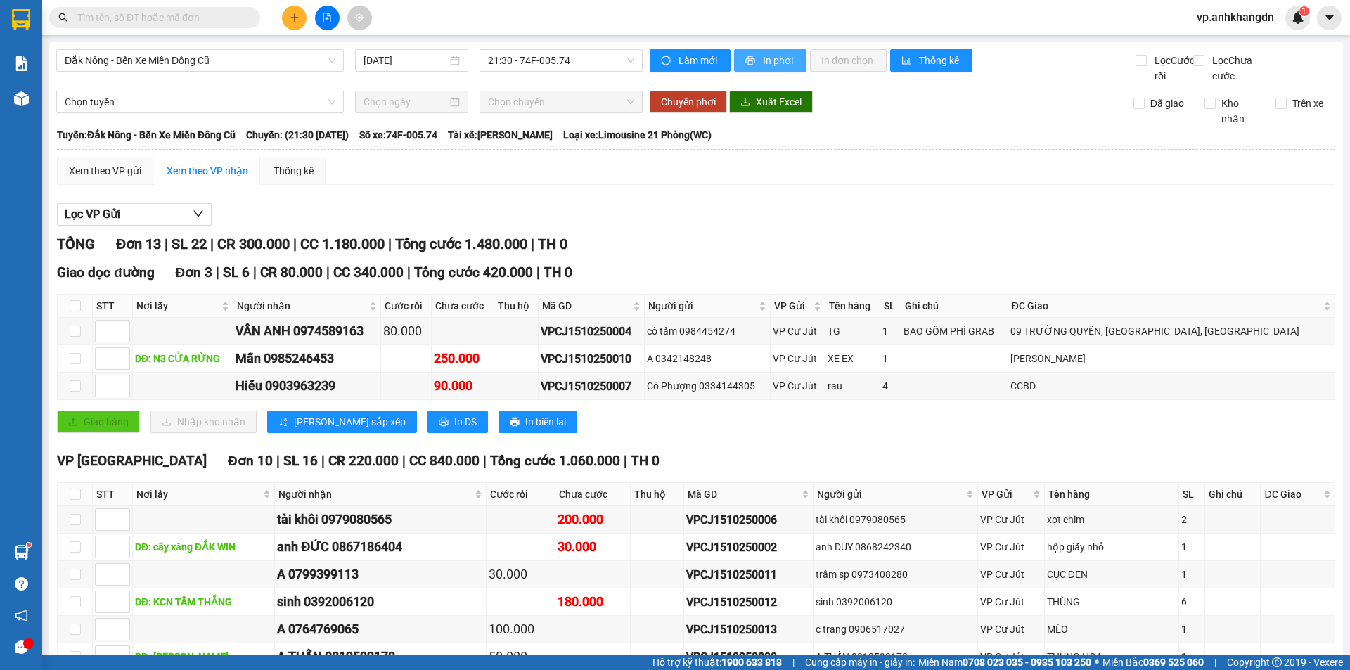
click at [770, 63] on span "In phơi" at bounding box center [779, 60] width 32 height 15
click at [768, 70] on button "In phơi" at bounding box center [770, 60] width 72 height 23
